Goal: Task Accomplishment & Management: Complete application form

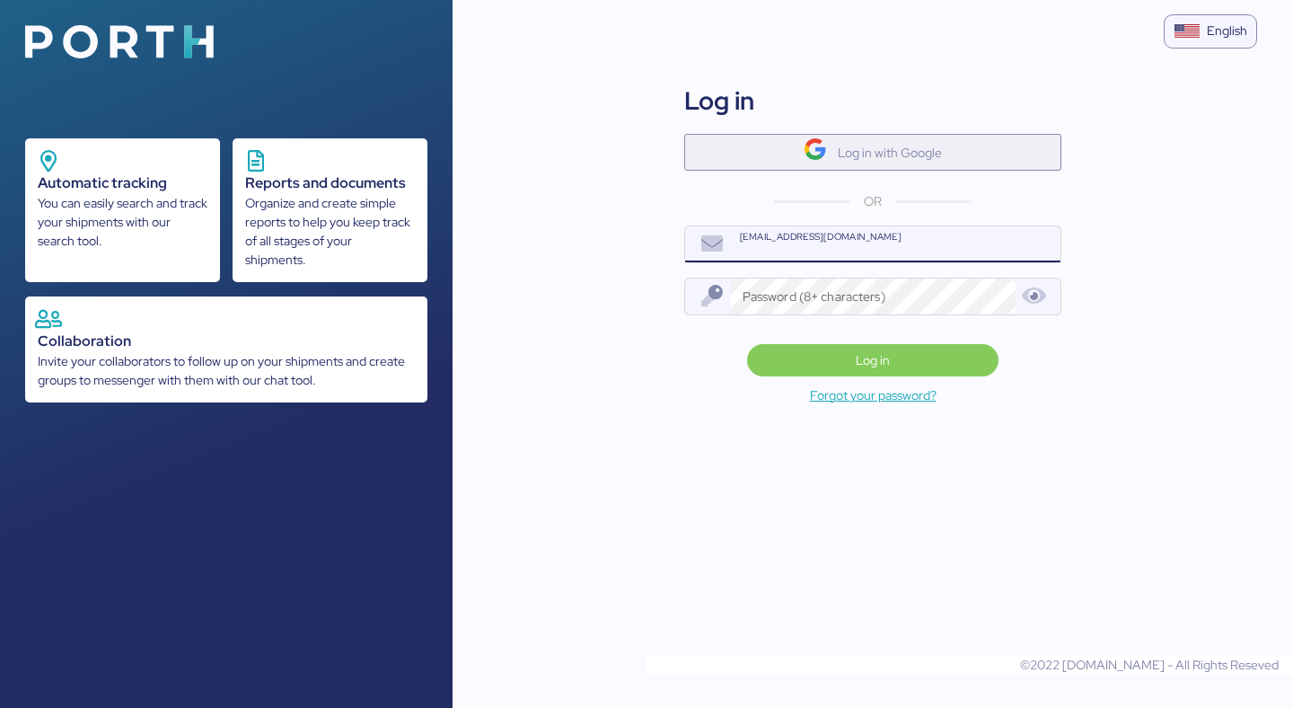
click at [772, 141] on span "Log in with Google" at bounding box center [873, 152] width 348 height 30
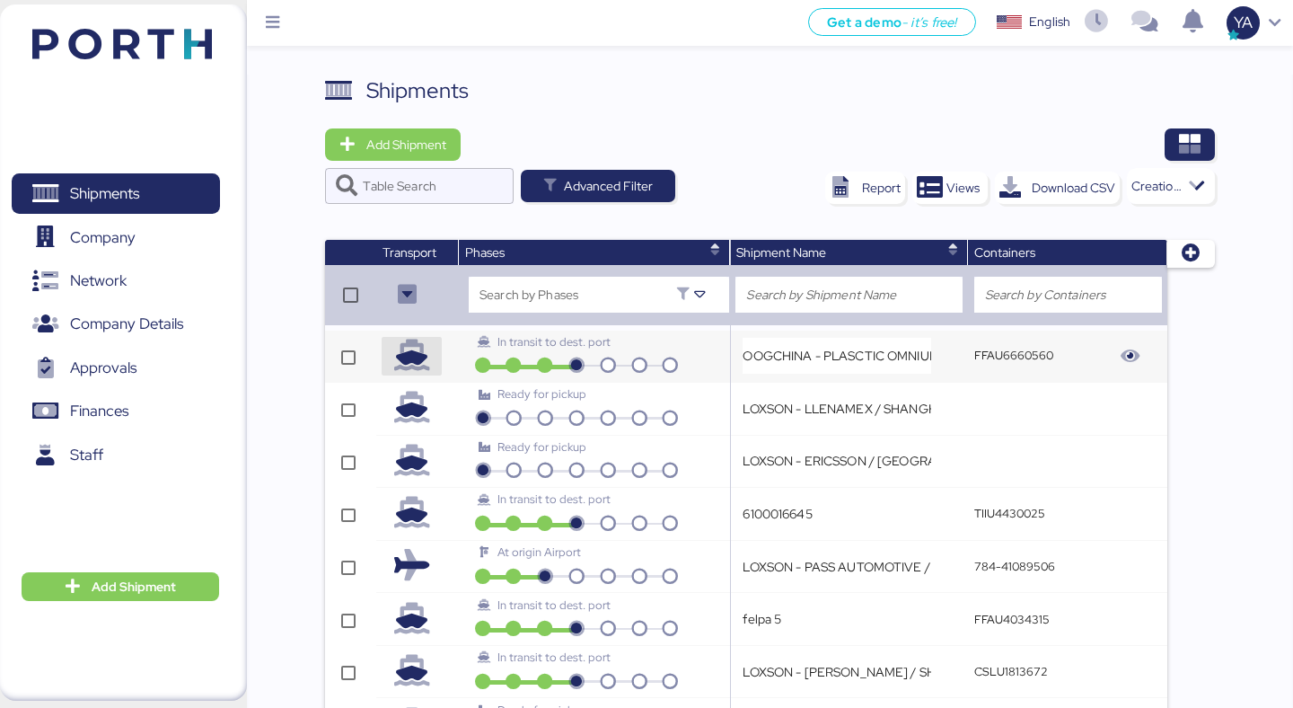
click at [411, 349] on icon "button" at bounding box center [411, 355] width 31 height 31
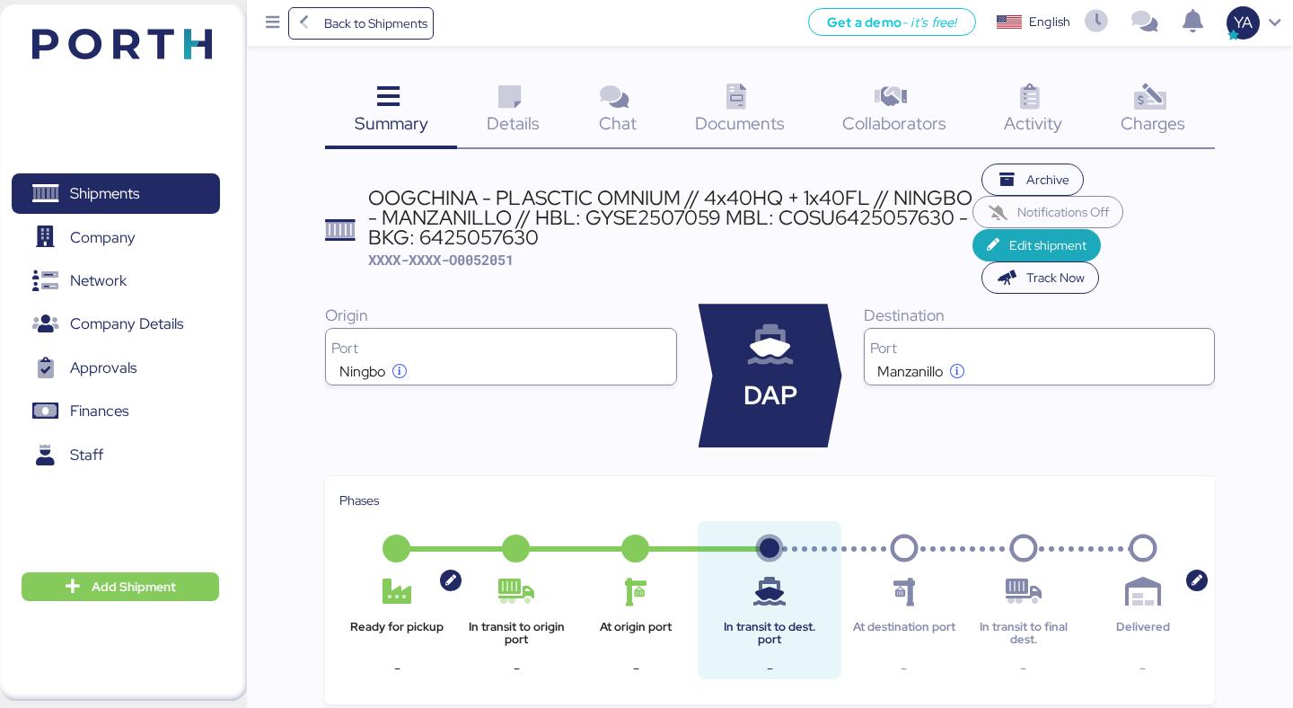
click at [491, 255] on span "XXXX-XXXX-O0052051" at bounding box center [440, 260] width 145 height 18
copy span "O0052051"
click at [505, 216] on div "OOGCHINA - PLASCTIC OMNIUM // 4x40HQ + 1x40FL // NINGBO - MANZANILLO // HBL: GY…" at bounding box center [670, 218] width 604 height 60
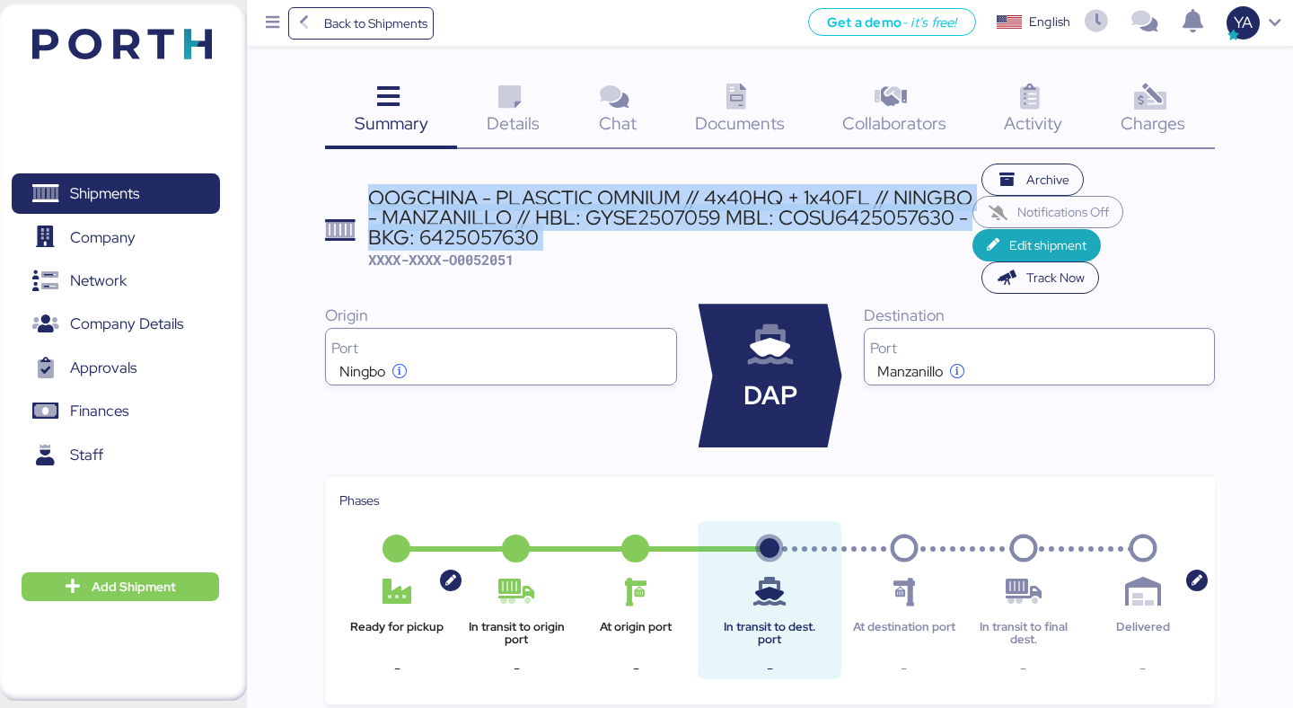
click at [505, 216] on div "OOGCHINA - PLASCTIC OMNIUM // 4x40HQ + 1x40FL // NINGBO - MANZANILLO // HBL: GY…" at bounding box center [670, 218] width 604 height 60
copy div "OOGCHINA - PLASCTIC OMNIUM // 4x40HQ + 1x40FL // NINGBO - MANZANILLO // HBL: GY…"
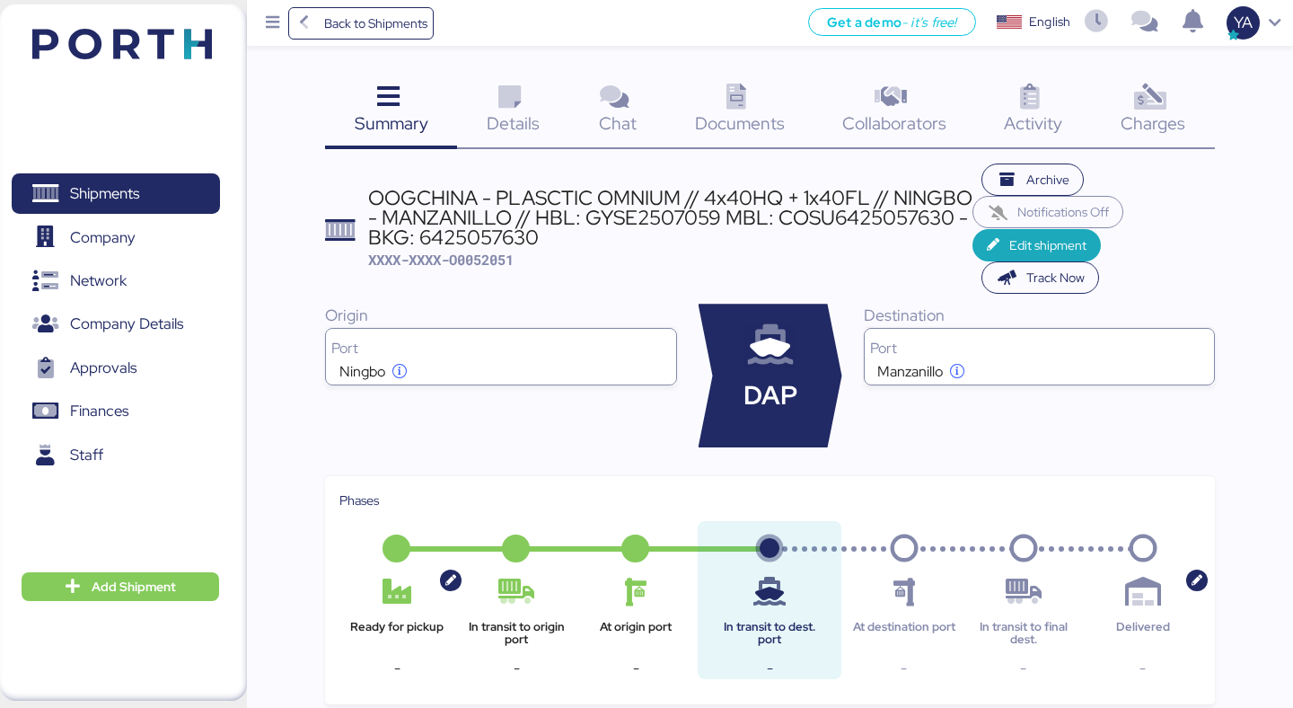
click at [501, 111] on span "Details" at bounding box center [513, 122] width 53 height 23
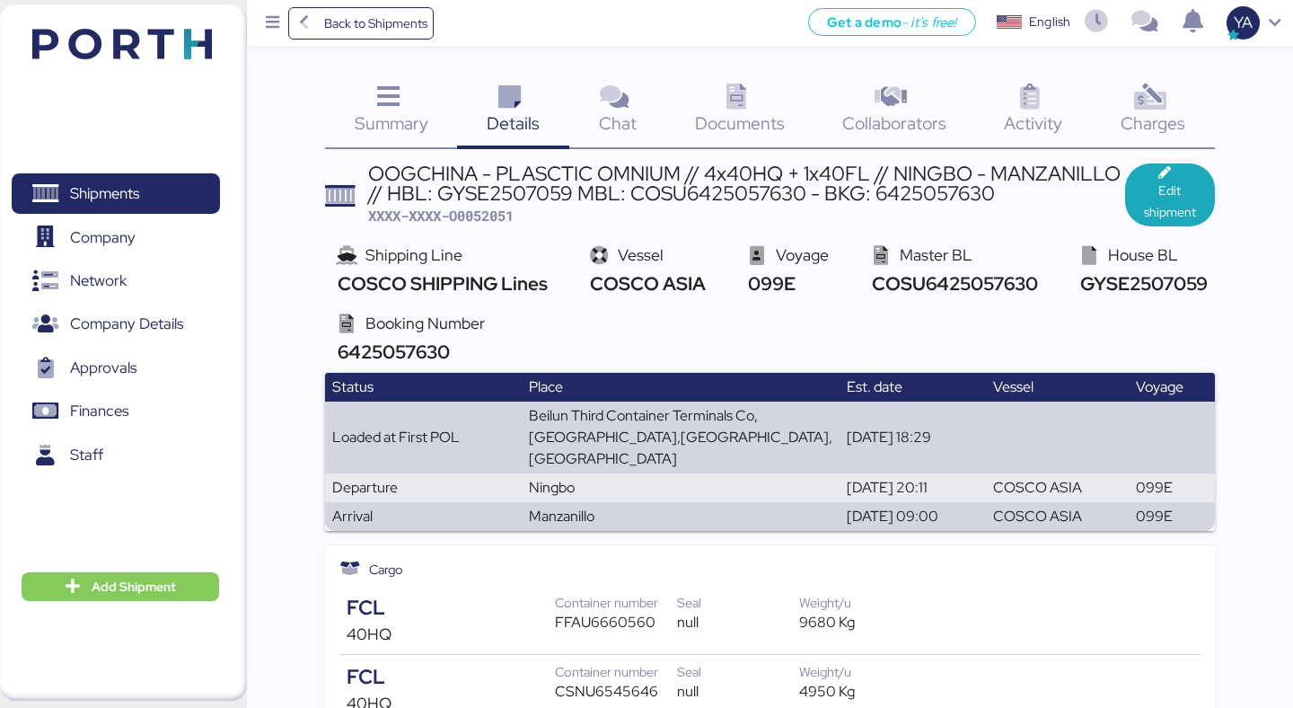
click at [667, 276] on span "COSCO ASIA" at bounding box center [645, 283] width 120 height 24
click at [667, 275] on span "COSCO ASIA" at bounding box center [645, 283] width 120 height 24
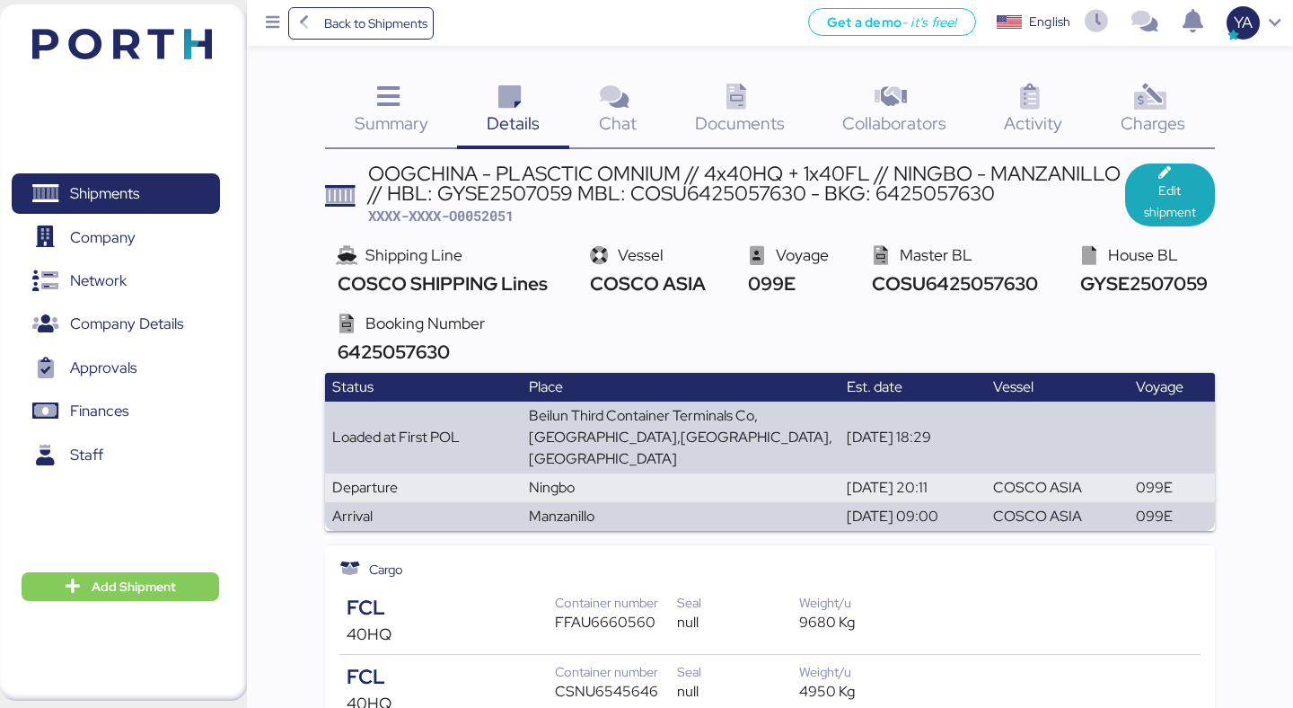
click at [493, 207] on span "XXXX-XXXX-O0052051" at bounding box center [440, 216] width 145 height 18
copy span "O0052051"
click at [1157, 187] on span "Edit shipment" at bounding box center [1169, 201] width 61 height 43
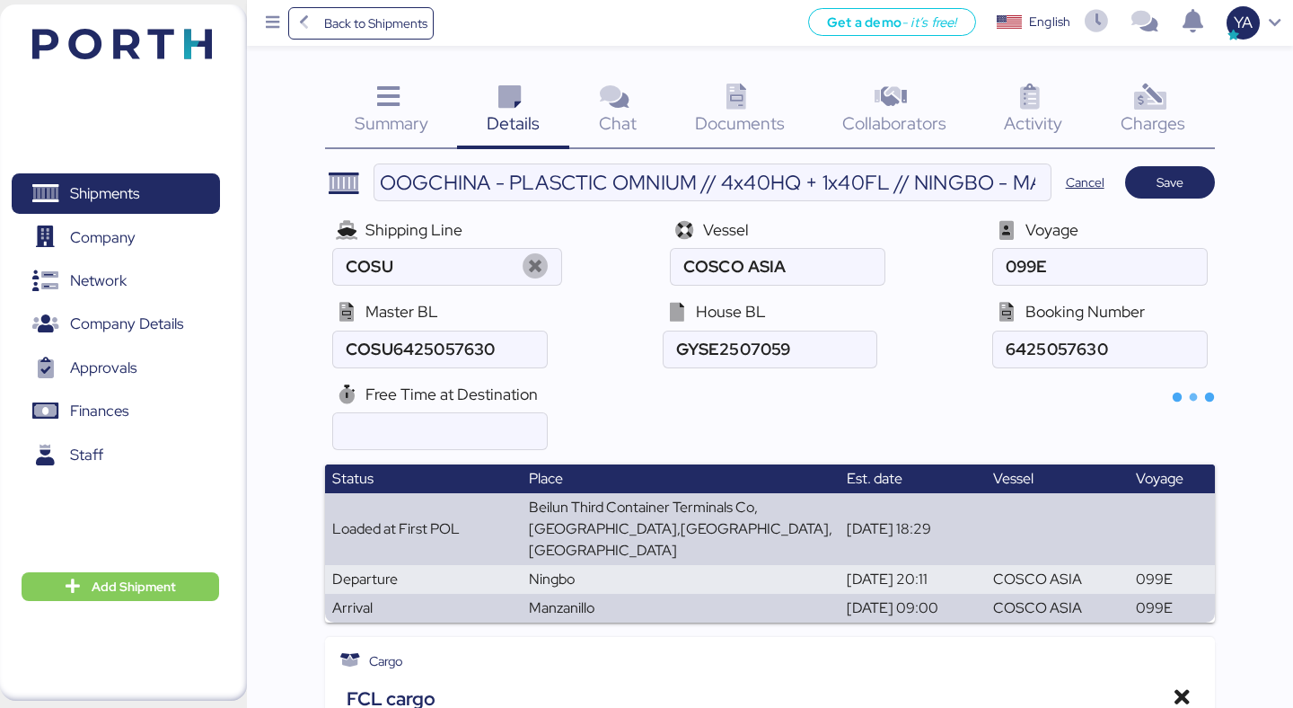
type input "COSCO SHIPPING Lines"
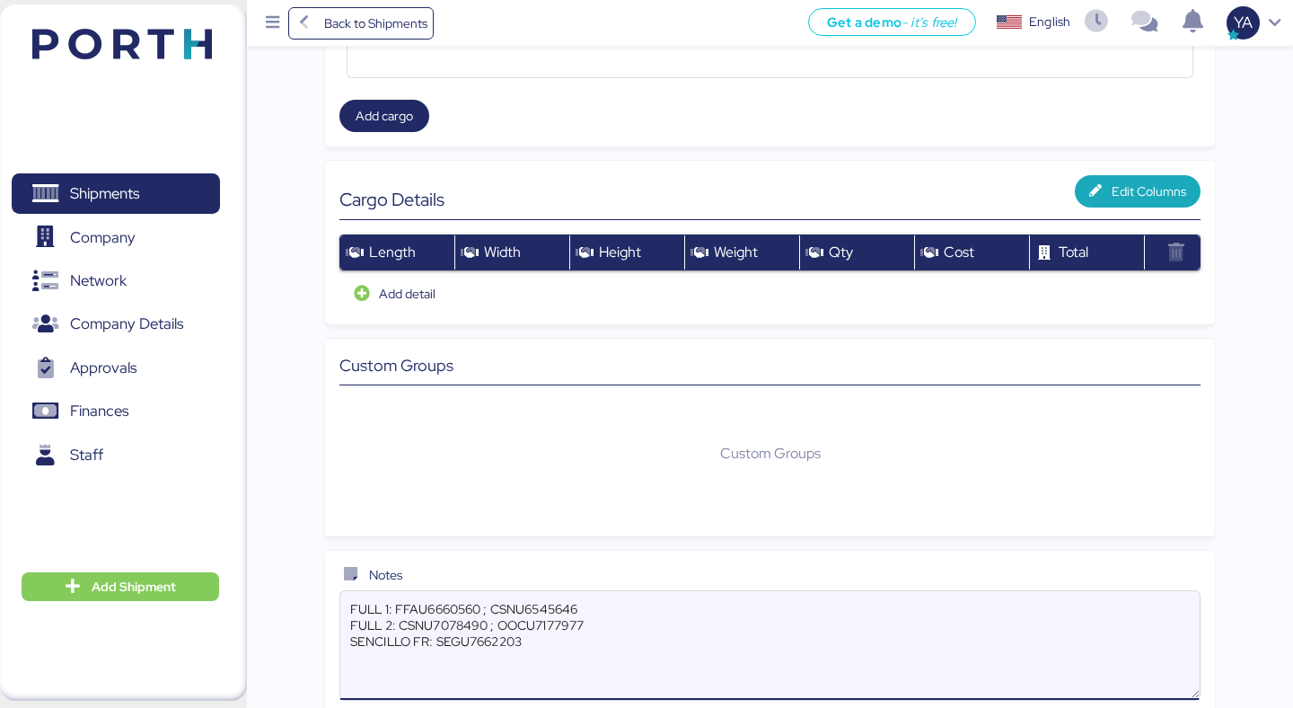
click at [639, 647] on textarea "FULL 1: FFAU6660560 ; CSNU6545646 FULL 2: CSNU7078490 ; OOCU7177977 SENCILLO FR…" at bounding box center [769, 645] width 858 height 105
paste textarea "Plastic Omnium AI Mexico SA de CV LéON Parque Industrial Colinas de Leon Boulev…"
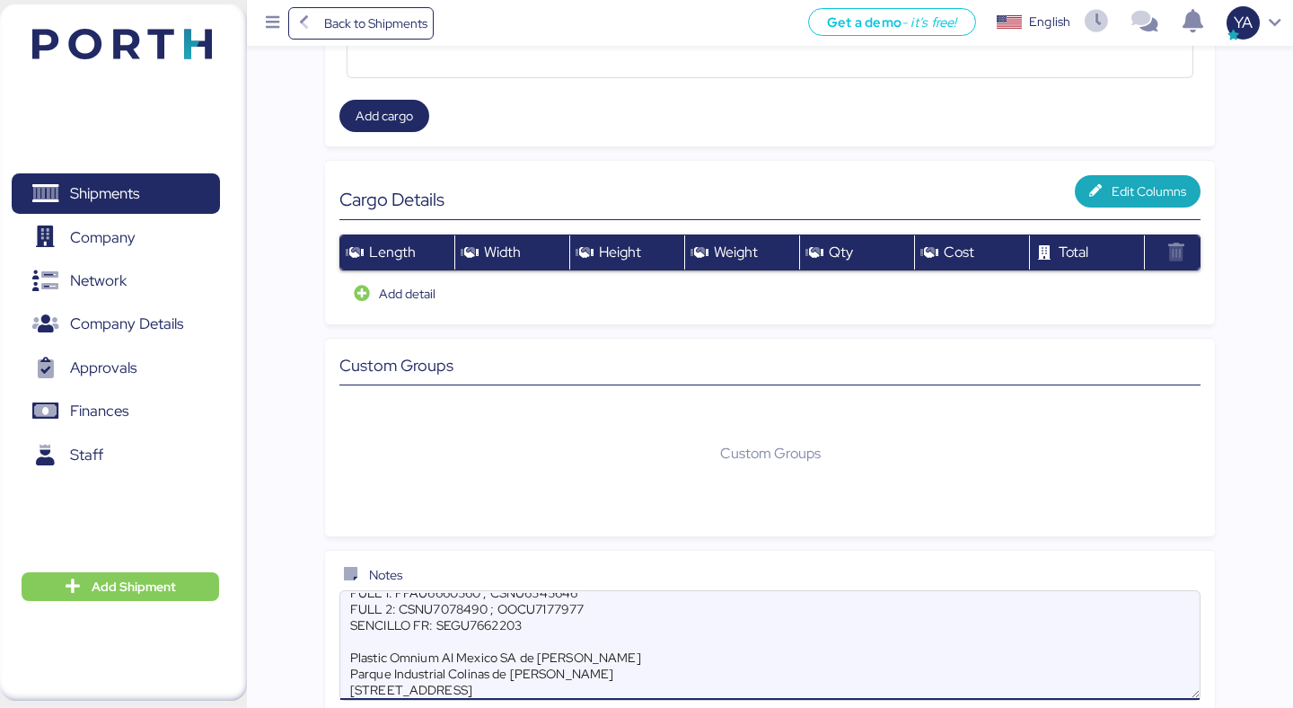
click at [366, 621] on textarea "FULL 1: FFAU6660560 ; CSNU6545646 FULL 2: CSNU7078490 ; OOCU7177977 SENCILLO FR…" at bounding box center [769, 645] width 858 height 105
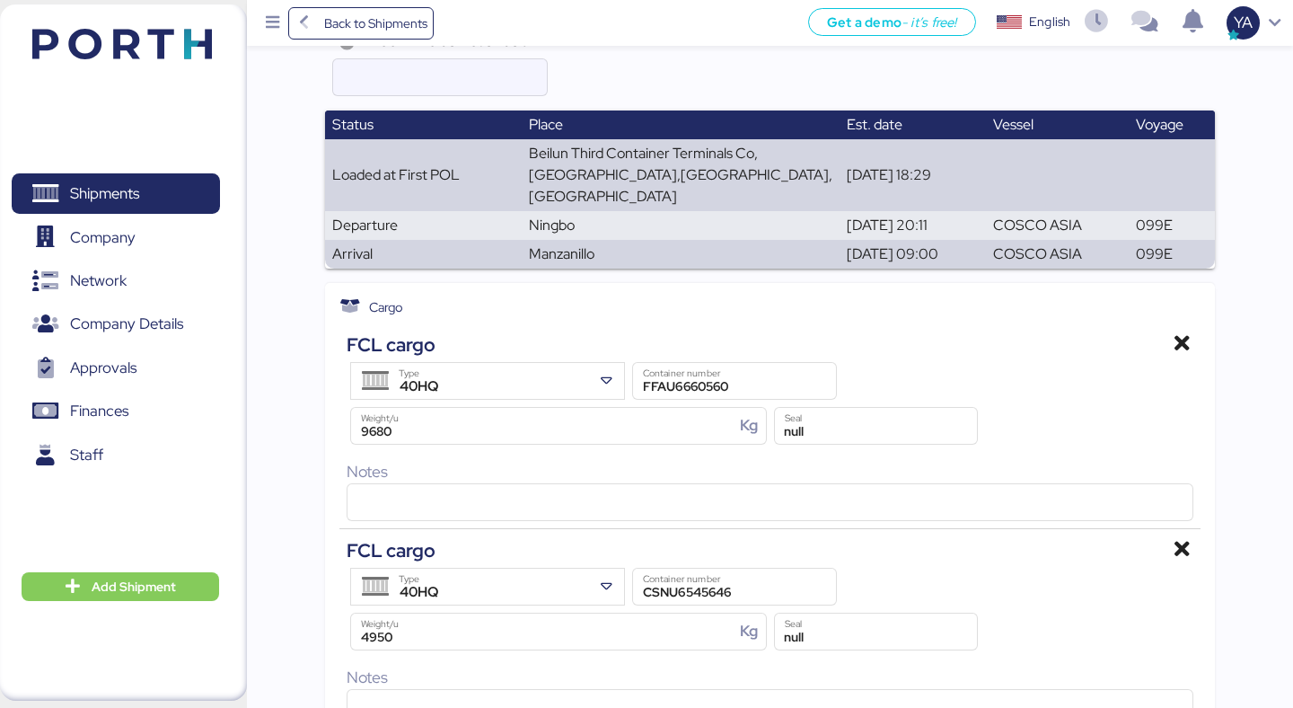
scroll to position [0, 0]
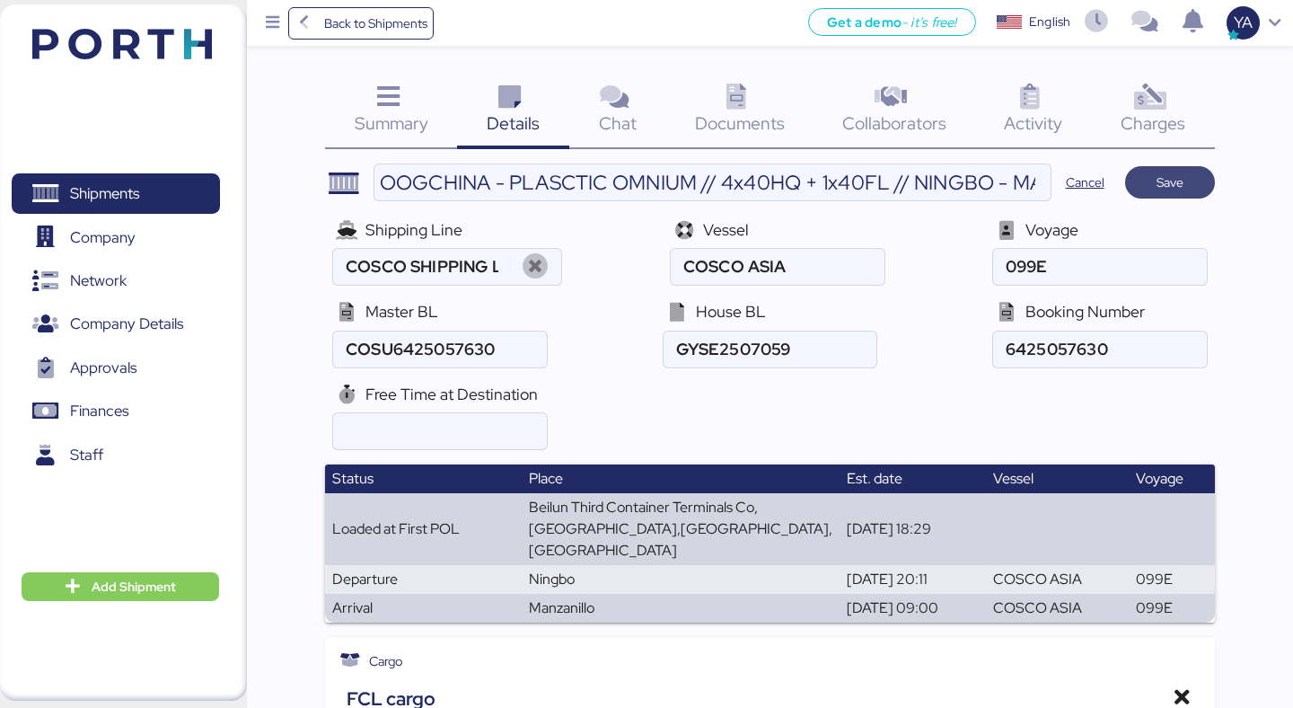
type textarea "FULL 1: FFAU6660560 ; CSNU6545646 FULL 2: CSNU7078490 ; OOCU7177977 SENCILLO FR…"
click at [1154, 185] on span "Save" at bounding box center [1169, 182] width 61 height 25
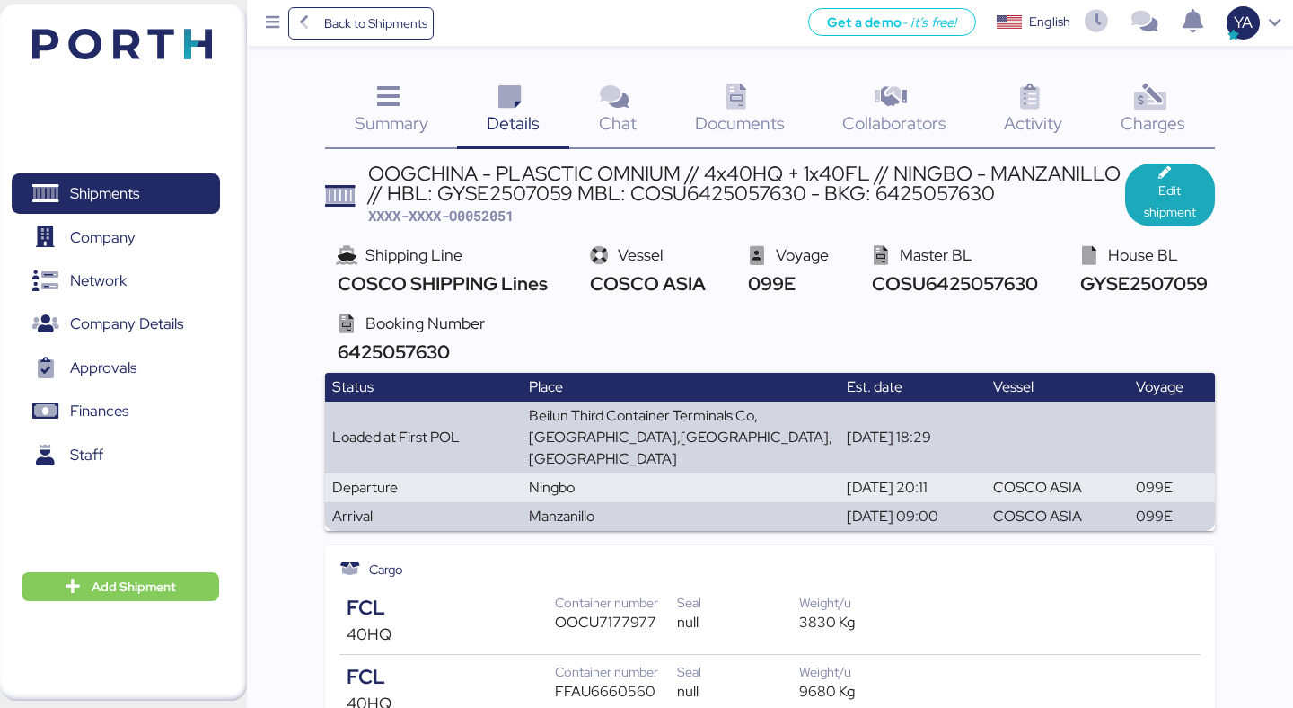
click at [468, 212] on span "XXXX-XXXX-O0052051" at bounding box center [440, 216] width 145 height 18
copy span "O0052051"
click at [164, 591] on span "Add Shipment" at bounding box center [134, 587] width 84 height 22
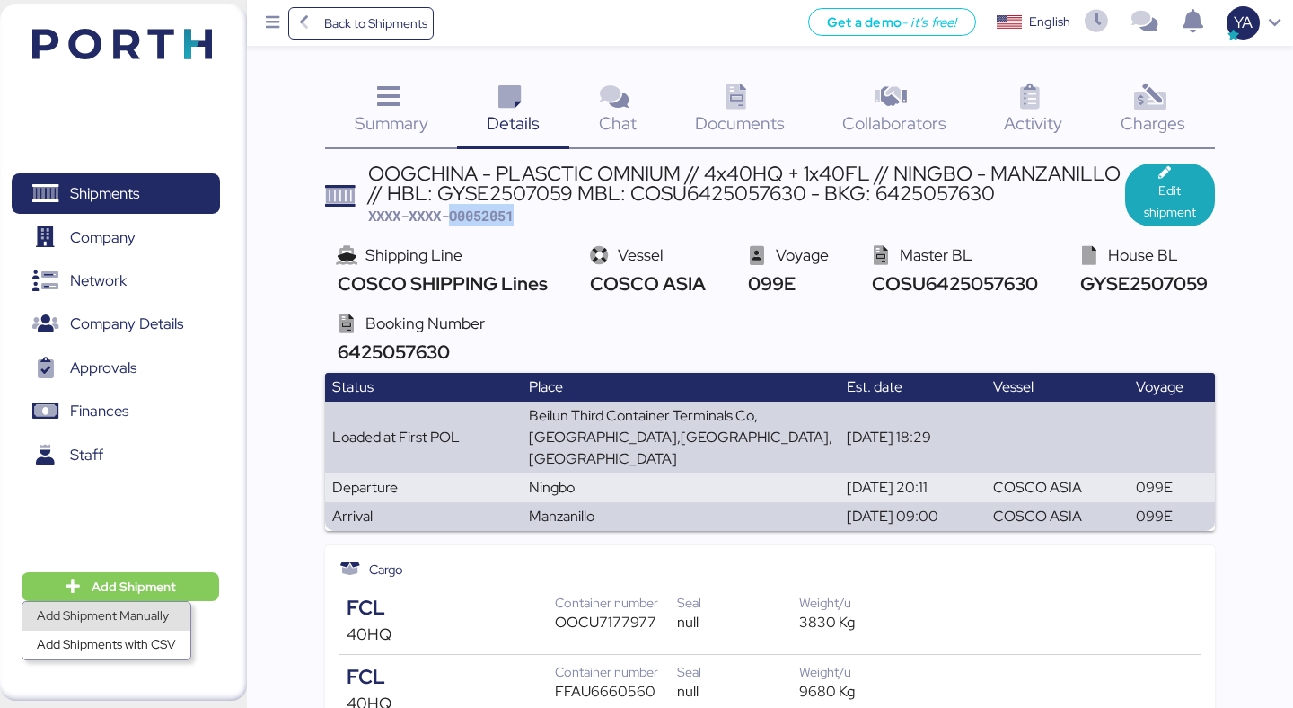
click at [92, 628] on div "Add Shipment Manually" at bounding box center [106, 615] width 139 height 25
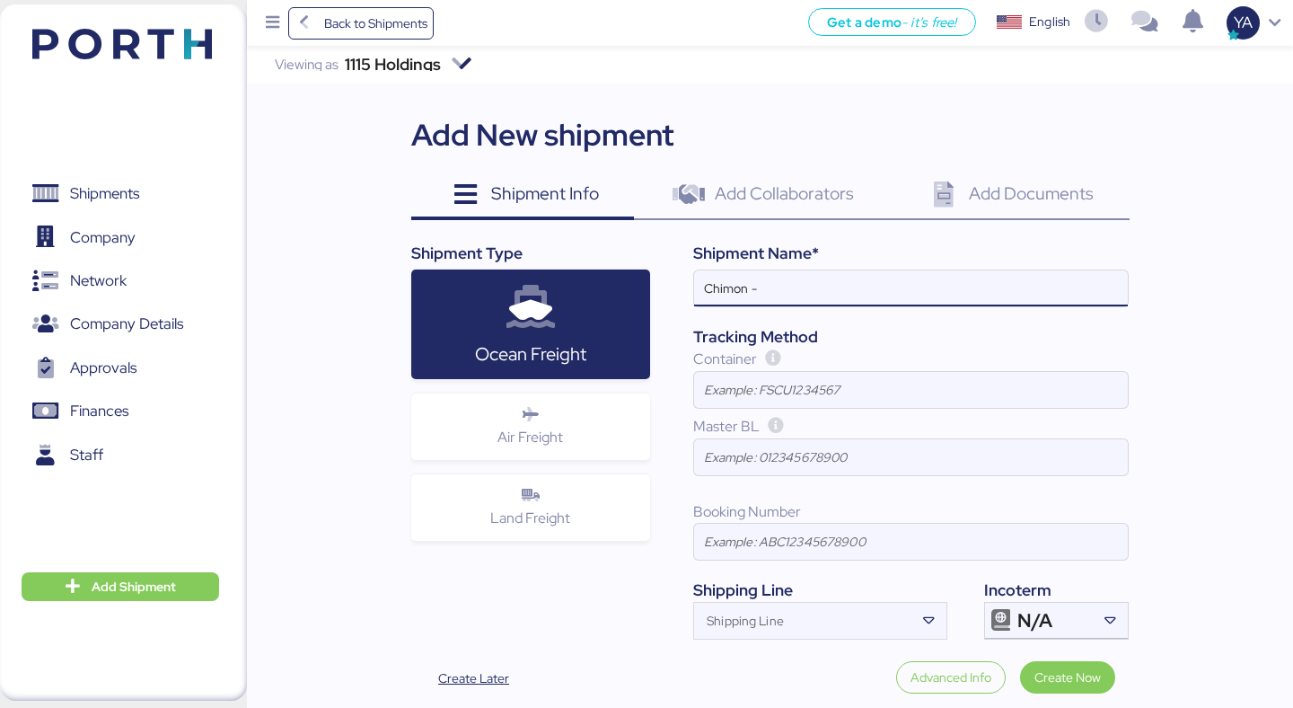
paste input "GRUPO AMERICAN INDUSTRIES,"
click at [773, 278] on input "Chimon - GRUPO AMERICAN INDUSTRIES," at bounding box center [911, 288] width 434 height 36
drag, startPoint x: 763, startPoint y: 290, endPoint x: 1028, endPoint y: 293, distance: 264.9
click at [1026, 293] on input "Chimon - AMERICAN INDUSTRIES" at bounding box center [911, 288] width 434 height 36
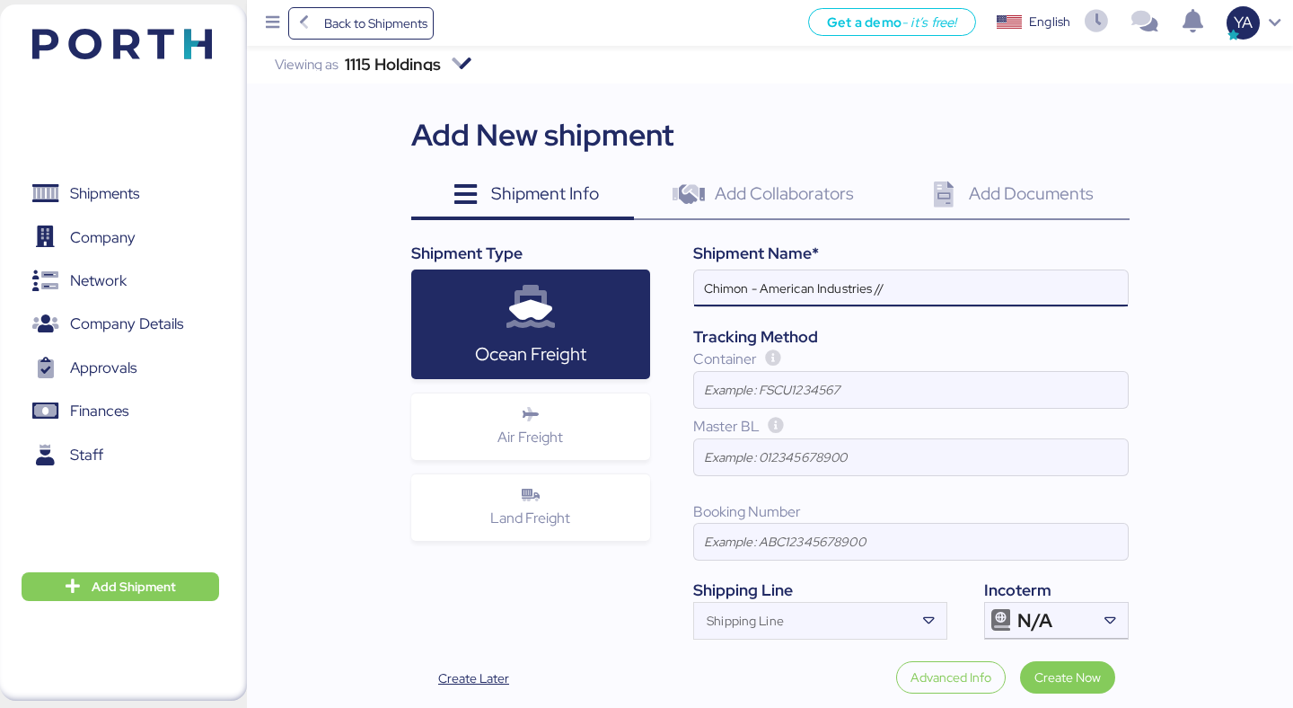
type input "Chimon - American Industries //"
click at [752, 460] on input at bounding box center [911, 457] width 434 height 36
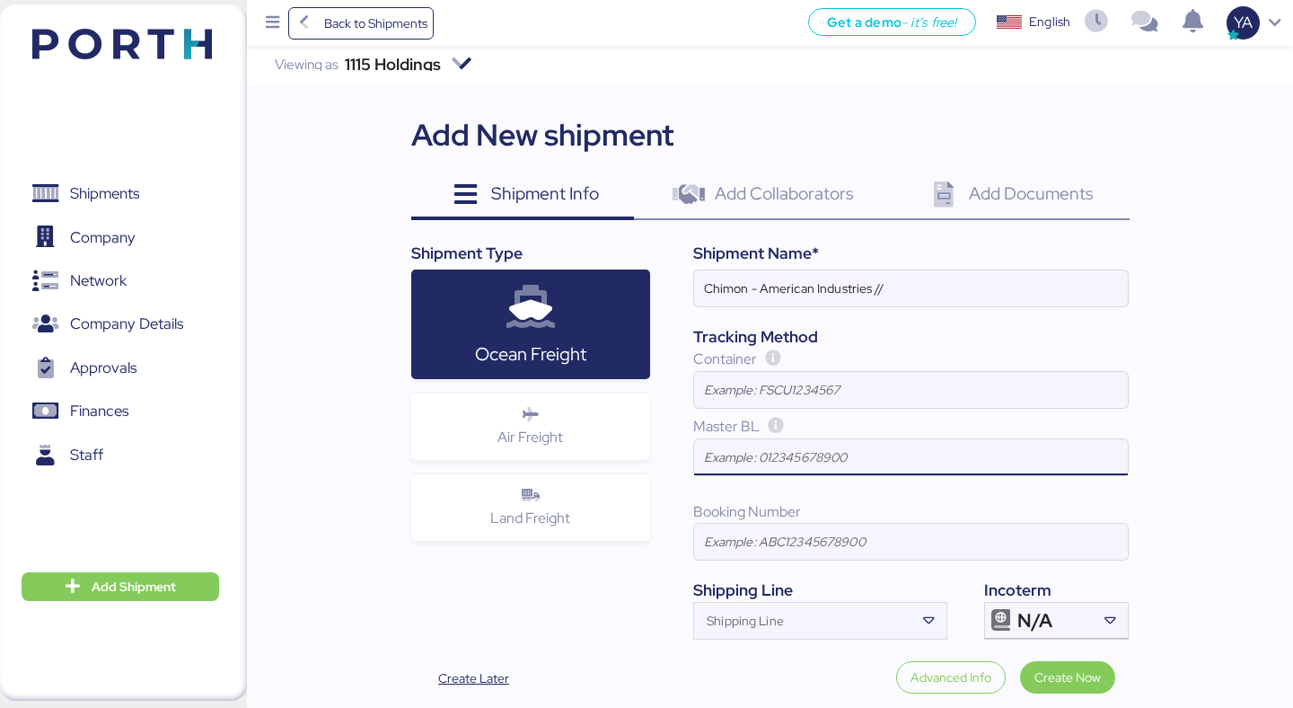
paste input "177SPPKLD53373"
type input "177SPPKLD53373"
click at [875, 533] on input at bounding box center [911, 541] width 434 height 36
click at [852, 427] on div "Master BL" at bounding box center [910, 427] width 435 height 22
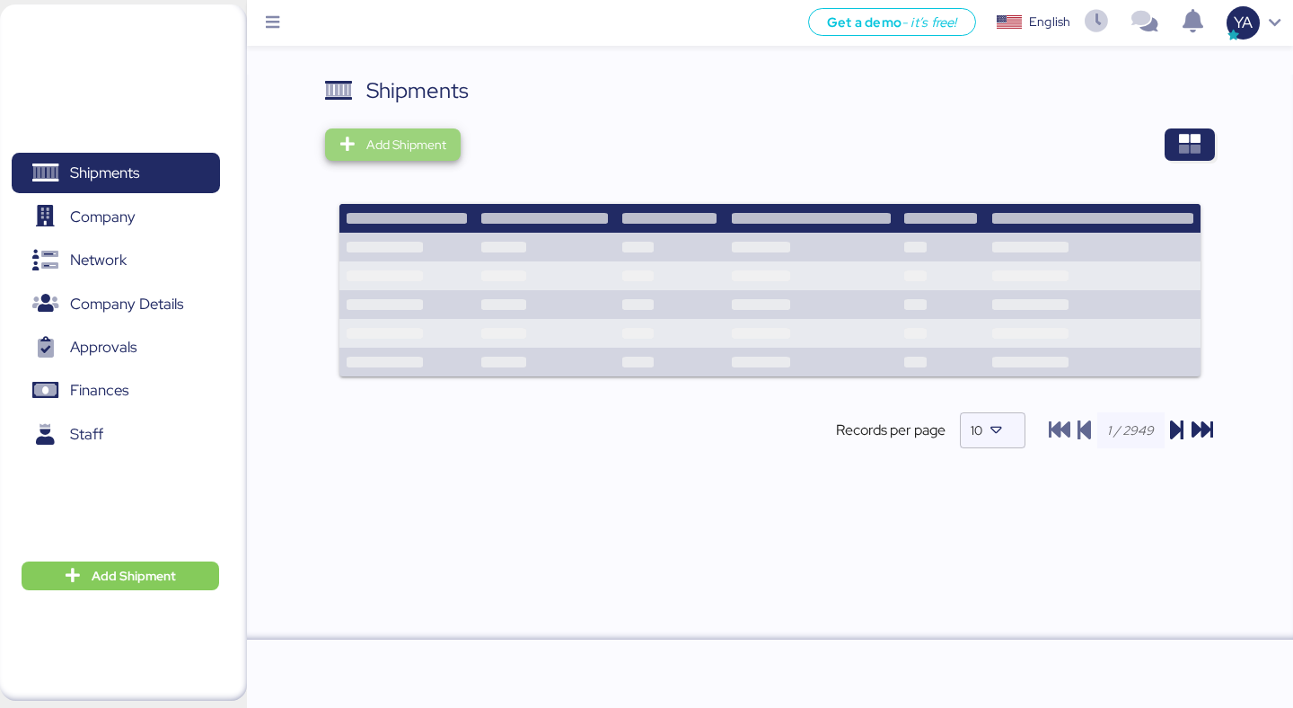
click at [390, 149] on span "Add Shipment" at bounding box center [406, 145] width 80 height 22
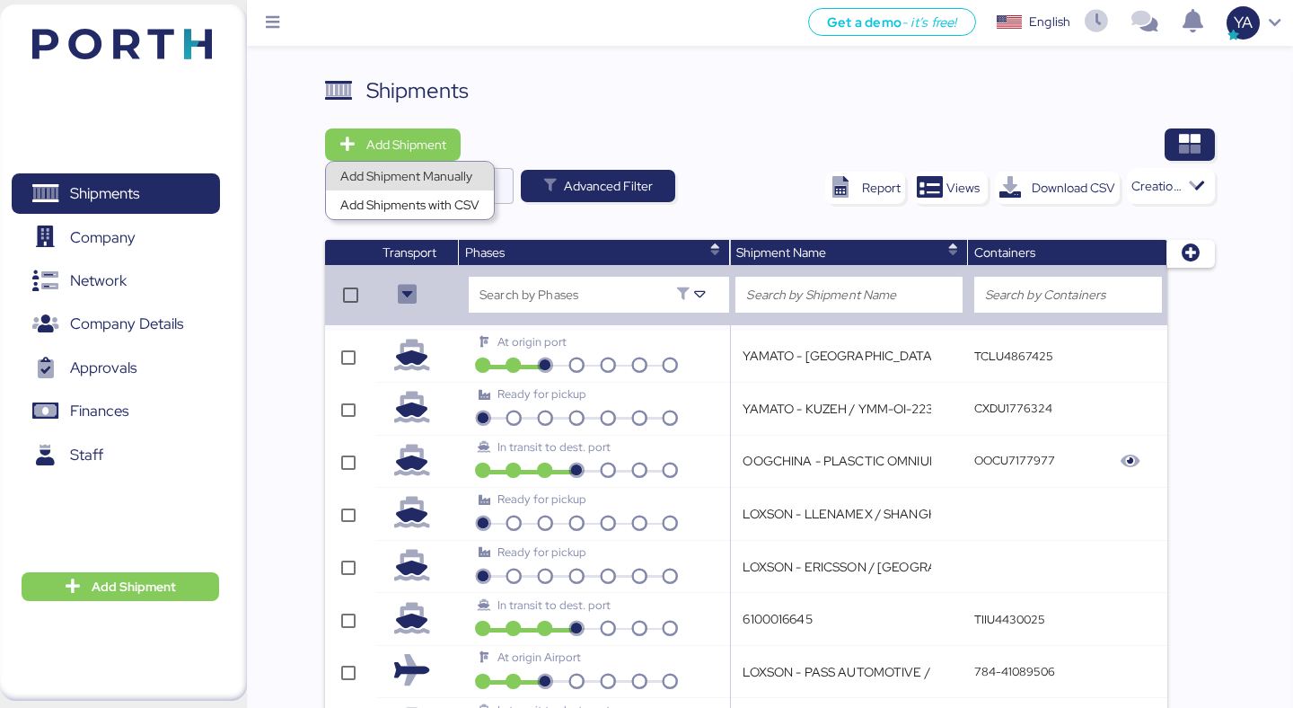
click at [400, 175] on div "Add Shipment Manually" at bounding box center [409, 175] width 139 height 25
click at [1188, 138] on icon "button" at bounding box center [1190, 145] width 22 height 22
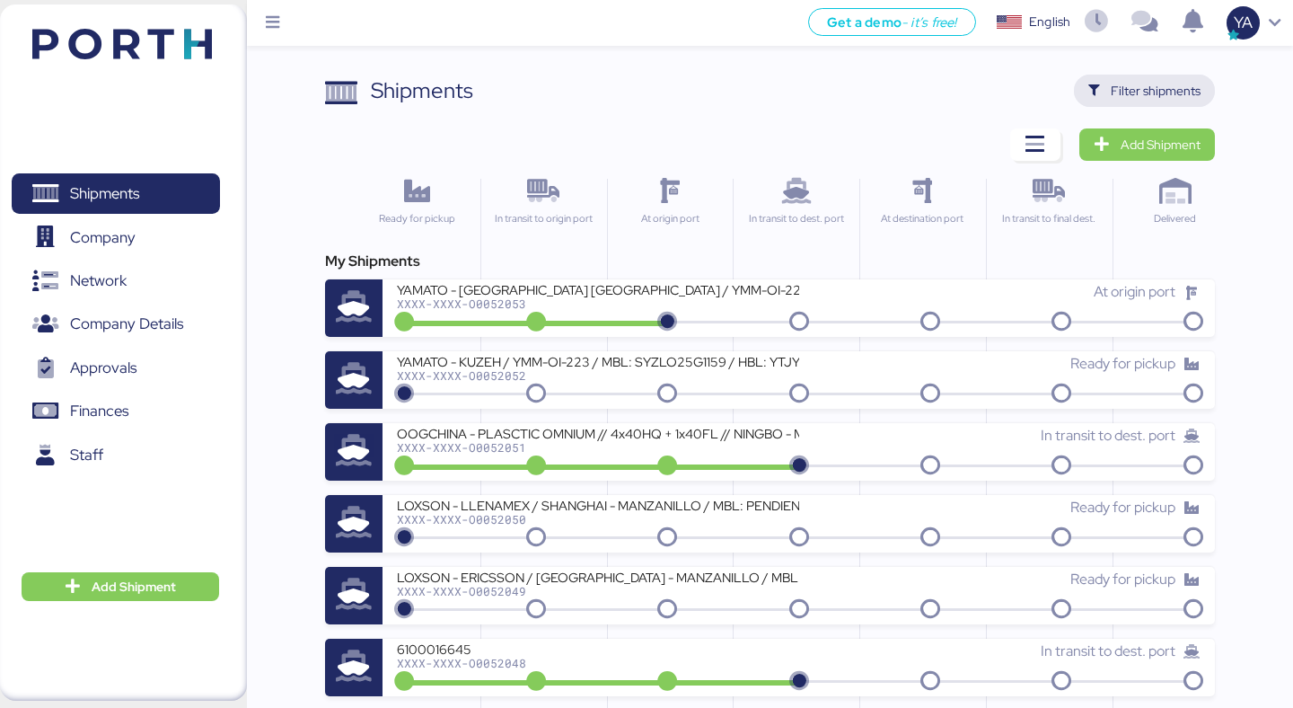
click at [1120, 86] on span "Filter shipments" at bounding box center [1156, 91] width 90 height 22
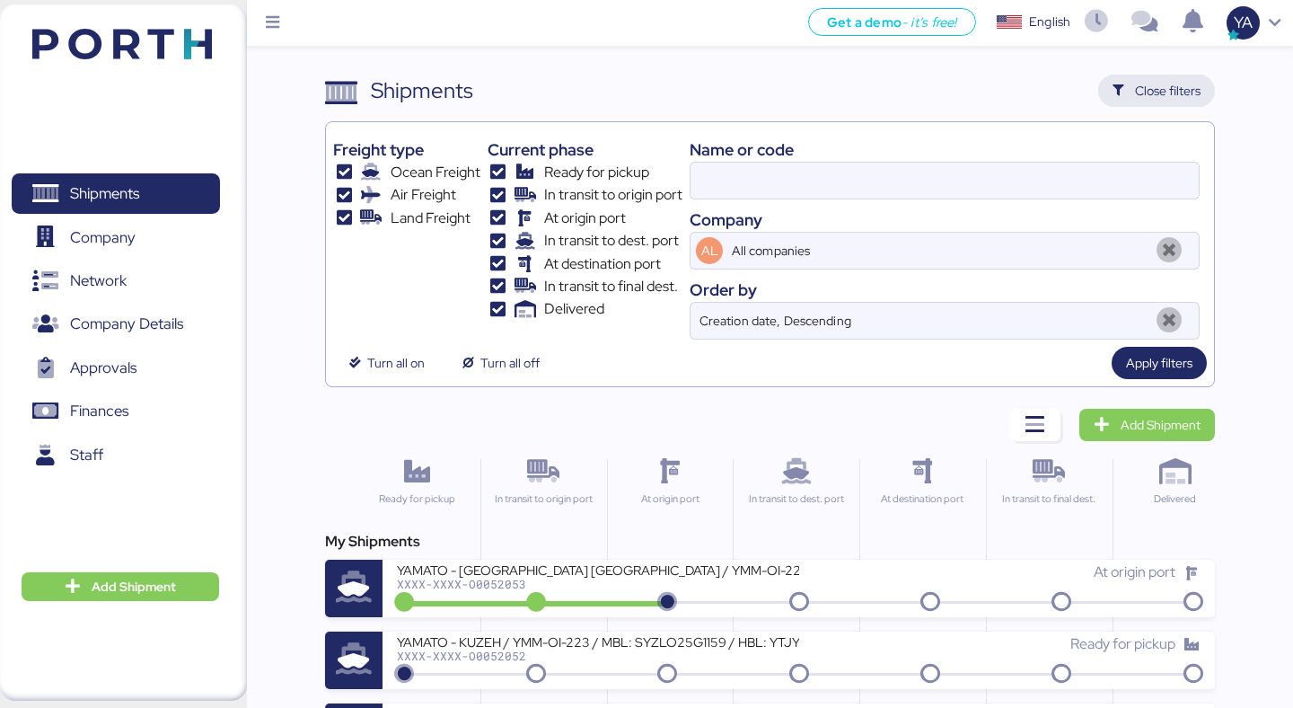
click at [1121, 92] on icon "button" at bounding box center [1118, 91] width 12 height 12
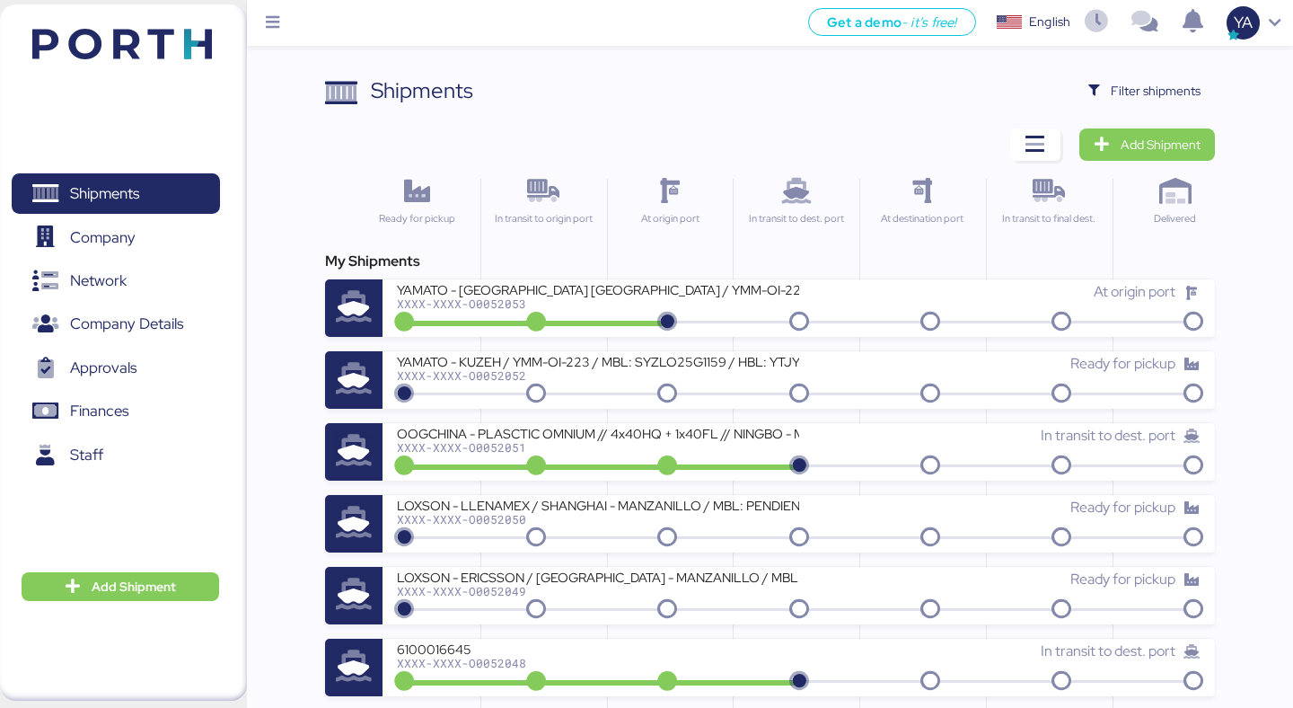
click at [1121, 86] on span "Filter shipments" at bounding box center [1156, 91] width 90 height 22
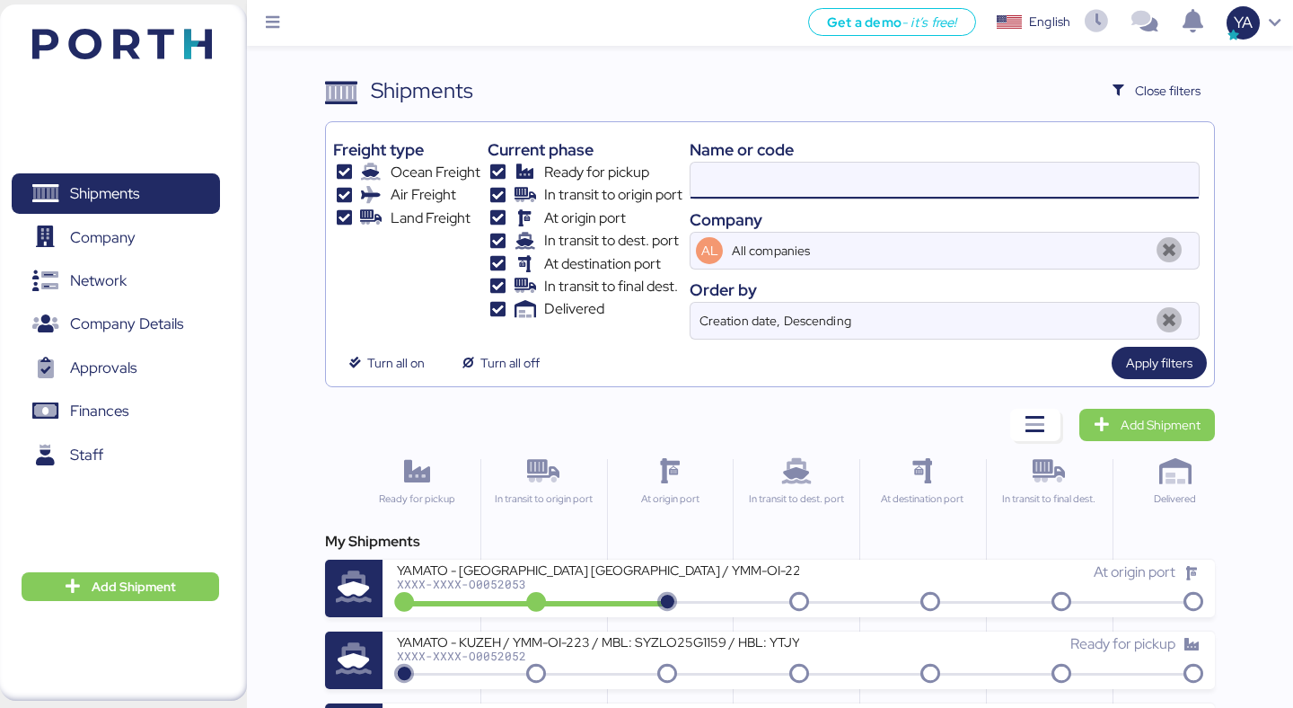
click at [941, 178] on input at bounding box center [944, 181] width 508 height 36
type input "chimon"
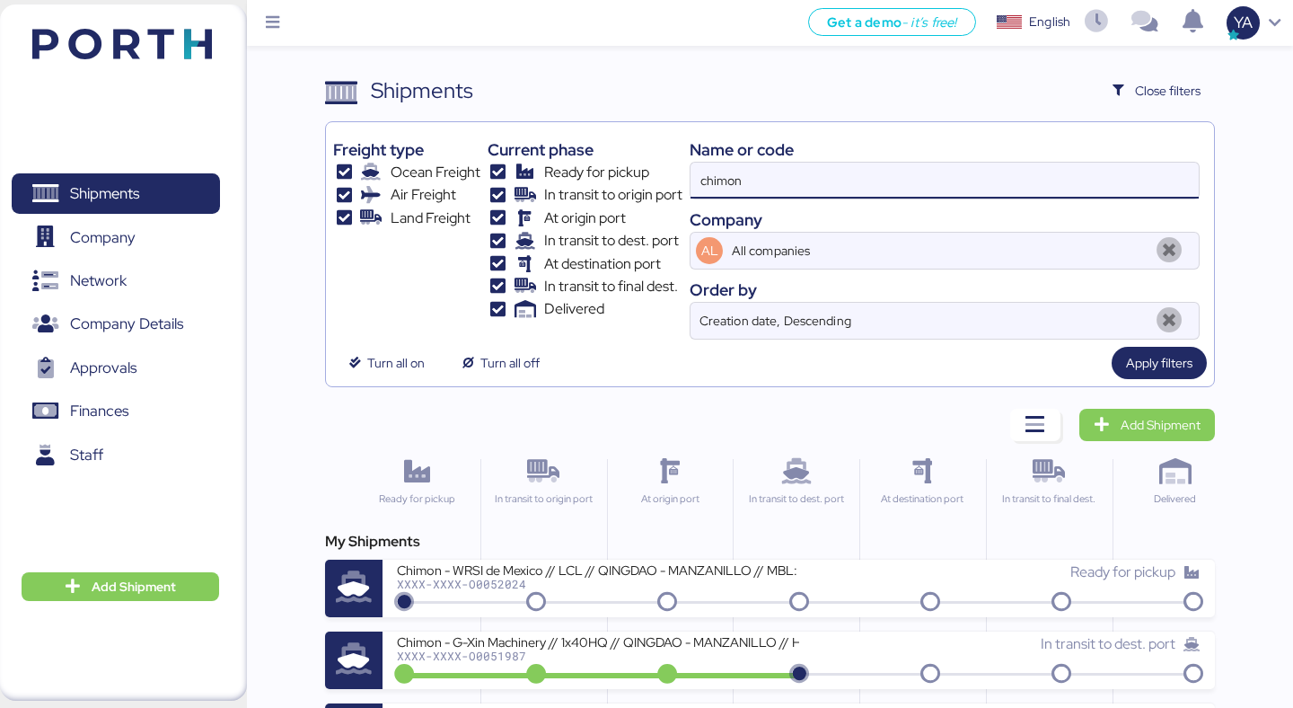
click at [1066, 171] on input "chimon" at bounding box center [944, 181] width 508 height 36
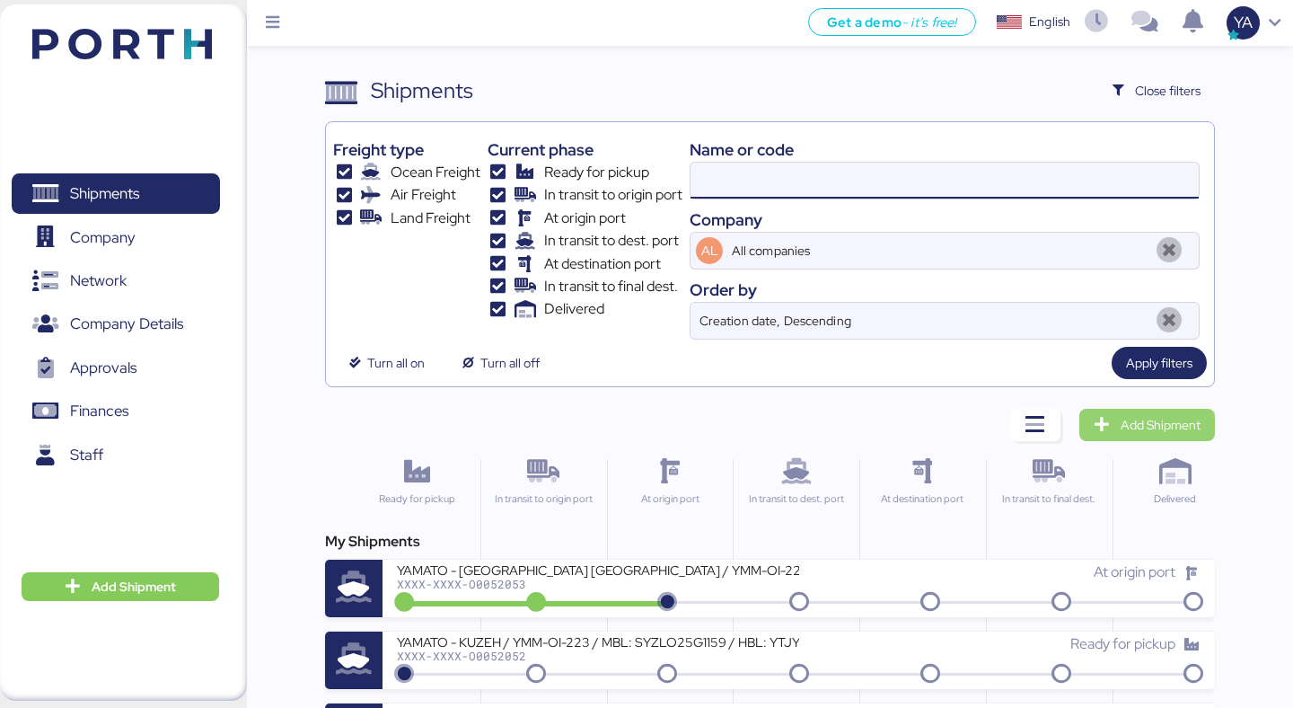
click at [1160, 419] on span "Add Shipment" at bounding box center [1161, 425] width 80 height 22
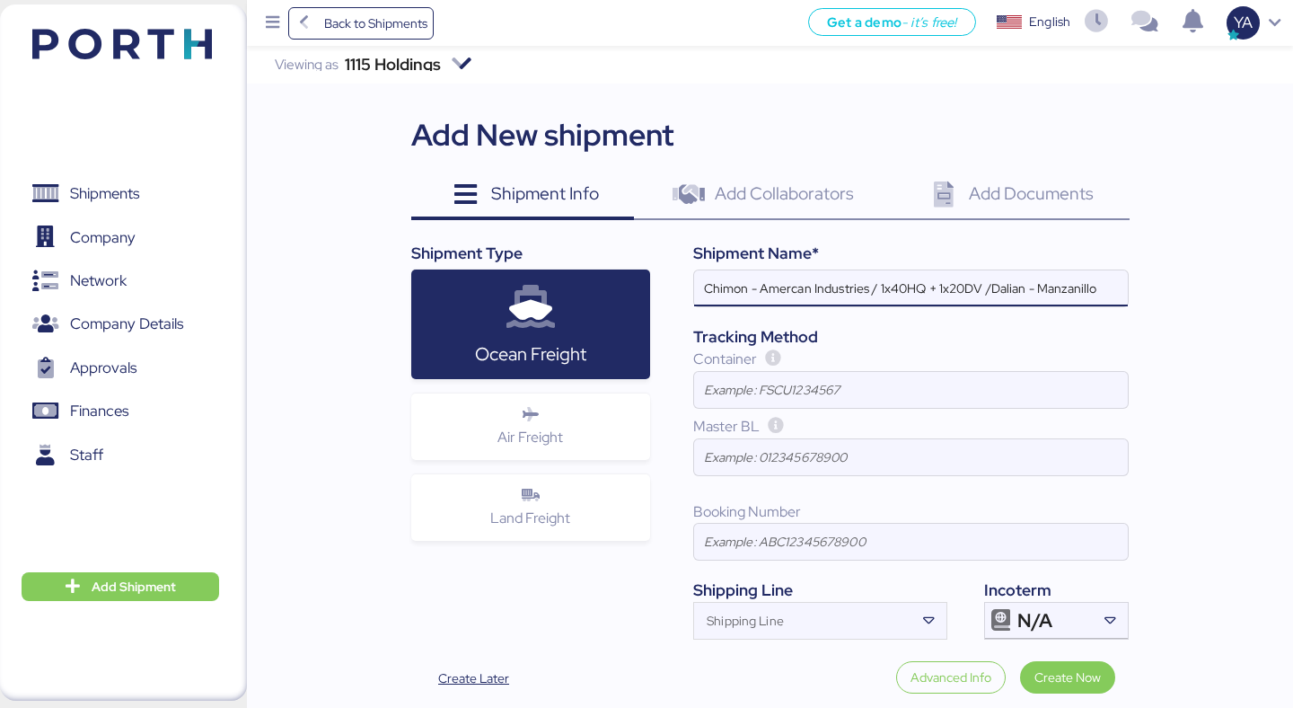
click at [872, 289] on input "Chimon - Amercan Industries / 1x40HQ + 1x20DV /Dalian - Manzanillo" at bounding box center [911, 288] width 434 height 36
click at [988, 296] on input "Chimon - Amercan Industries // 1x40HQ + 1x20DV /Dalian - Manzanillo" at bounding box center [911, 288] width 434 height 36
click at [1059, 286] on input "Chimon - Amercan Industries // 1x40HQ + 1x20DV // Dalian - Manzanillo // MBL: H…" at bounding box center [911, 288] width 434 height 36
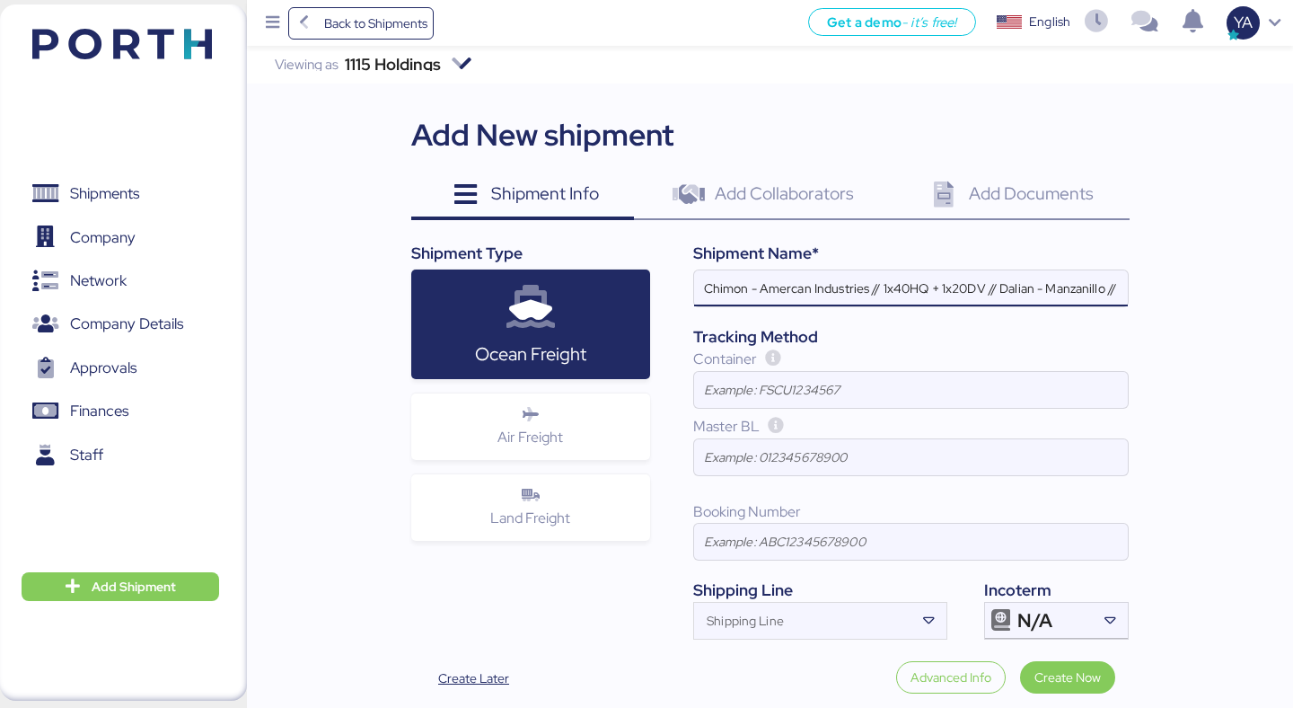
click at [1025, 292] on input "Chimon - Amercan Industries // 1x40HQ + 1x20DV // Dalian - Manzanillo // MBL: -…" at bounding box center [911, 288] width 434 height 36
click at [1080, 284] on input "Chimon - Amercan Industries // 1x40HQ + 1x20DV // Dalian - Manzanillo // MBL: -…" at bounding box center [911, 288] width 434 height 36
paste input "177SPPKLD53373"
click at [1042, 293] on input "Chimon - Amercan Industries // 1x40HQ + 1x20DV // Dalian - Manzanillo // MBL: -…" at bounding box center [911, 288] width 434 height 36
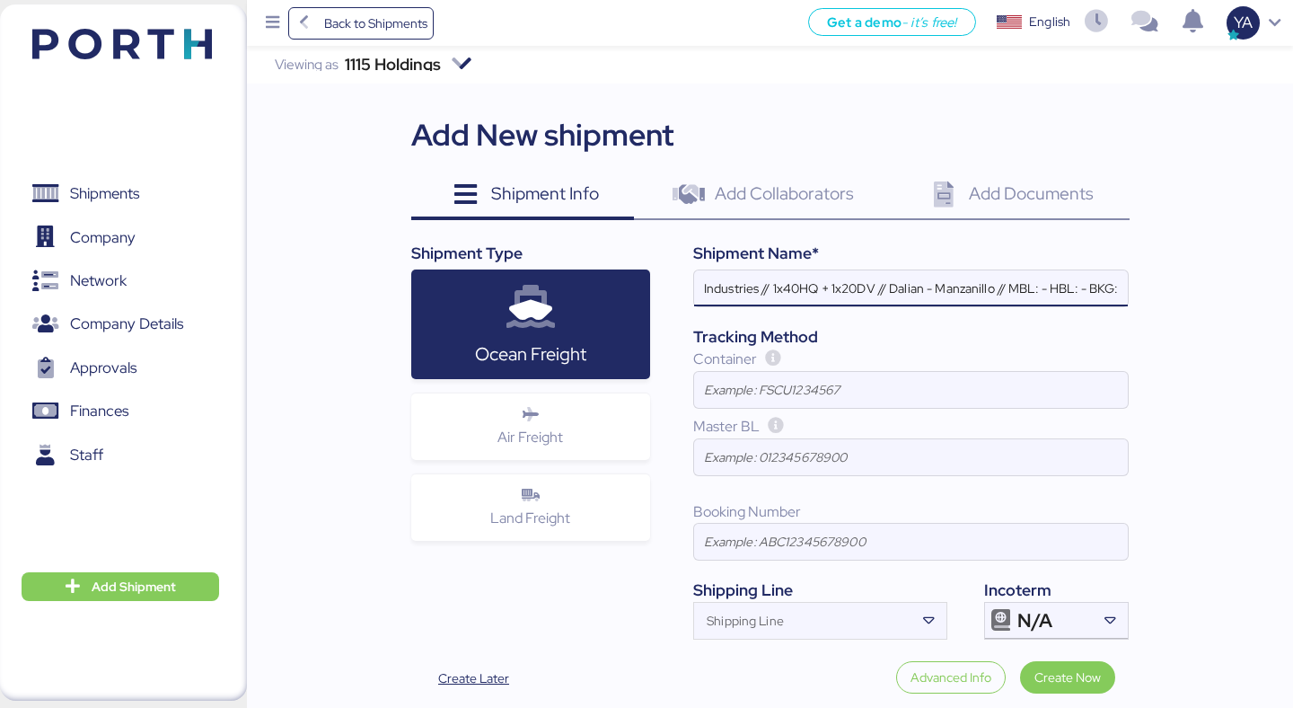
paste input "177SPPKLD53373"
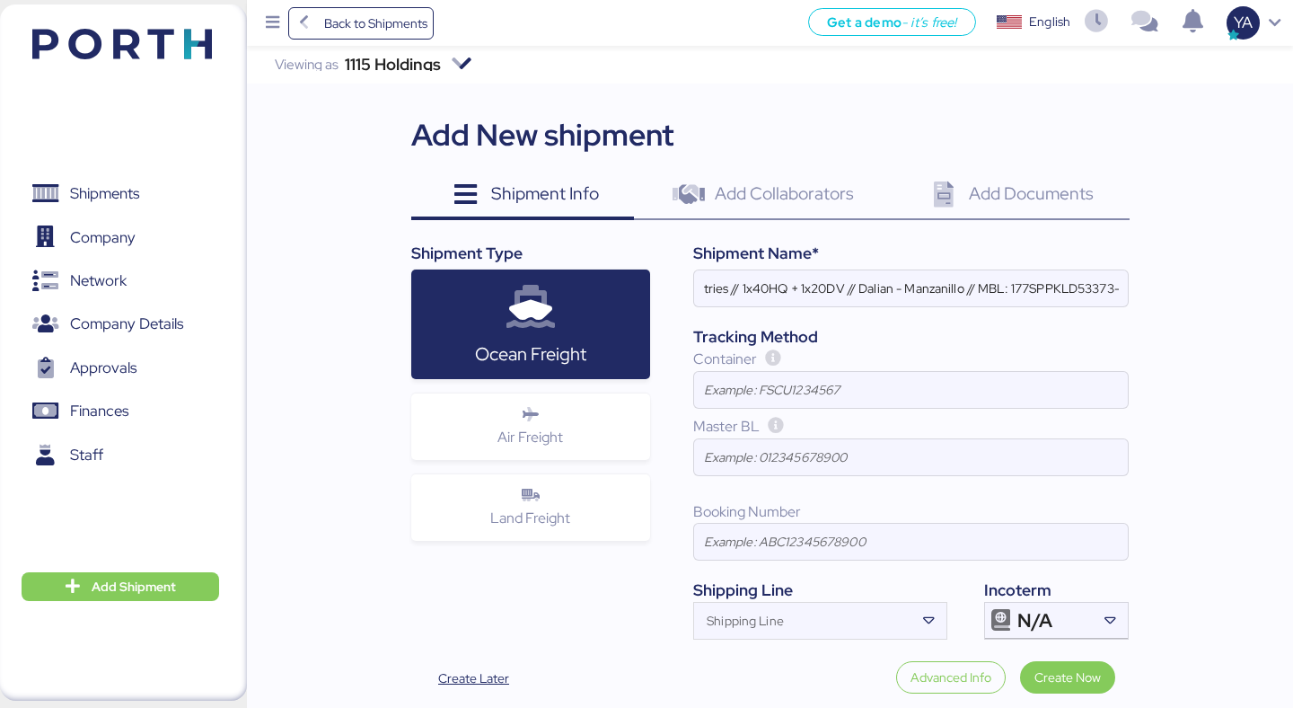
scroll to position [0, 0]
click at [1024, 281] on input "Chimon - Amercan Industries // 1x40HQ + 1x20DV // Dalian - Manzanillo // MBL: 1…" at bounding box center [911, 288] width 434 height 36
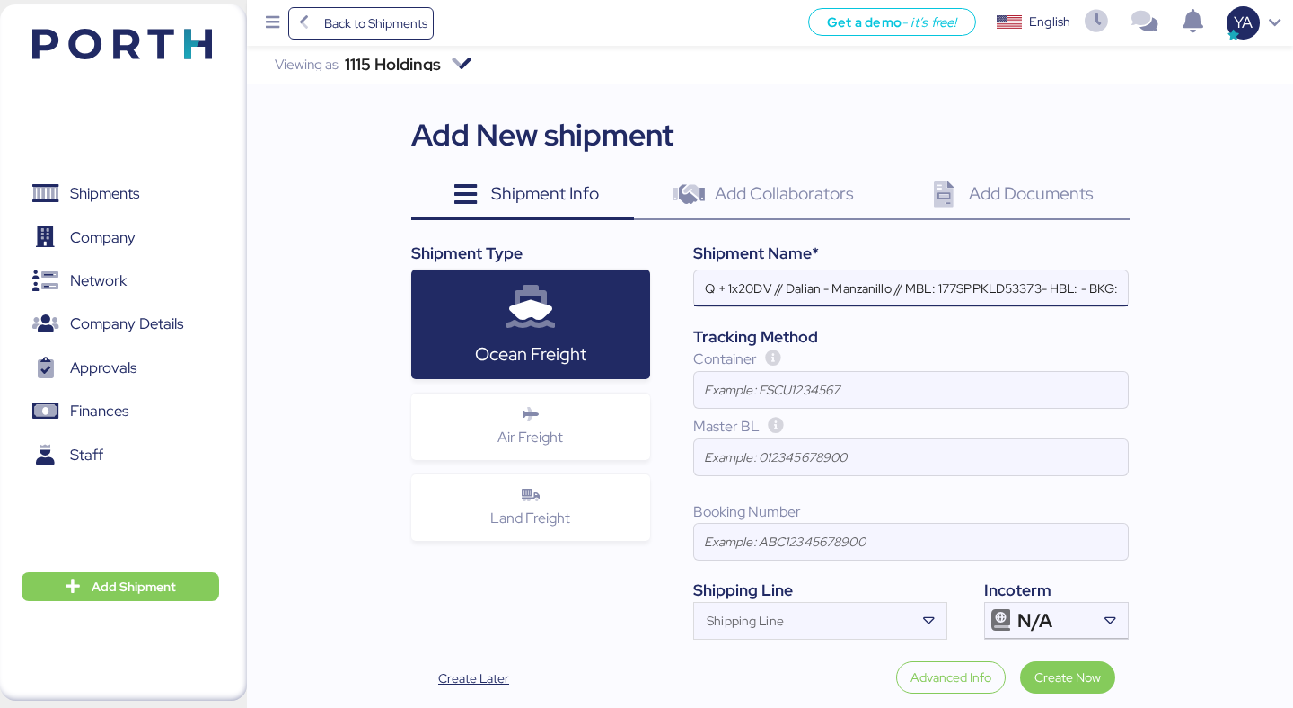
click at [1082, 290] on input "Chimon - Amercan Industries // 1x40HQ + 1x20DV // Dalian - Manzanillo // MBL: 1…" at bounding box center [911, 288] width 434 height 36
paste input "BJSSE2508013"
click at [929, 286] on input "Chimon - Amercan Industries // 1x40HQ + 1x20DV // Dalian - Manzanillo // MBL: 1…" at bounding box center [911, 288] width 434 height 36
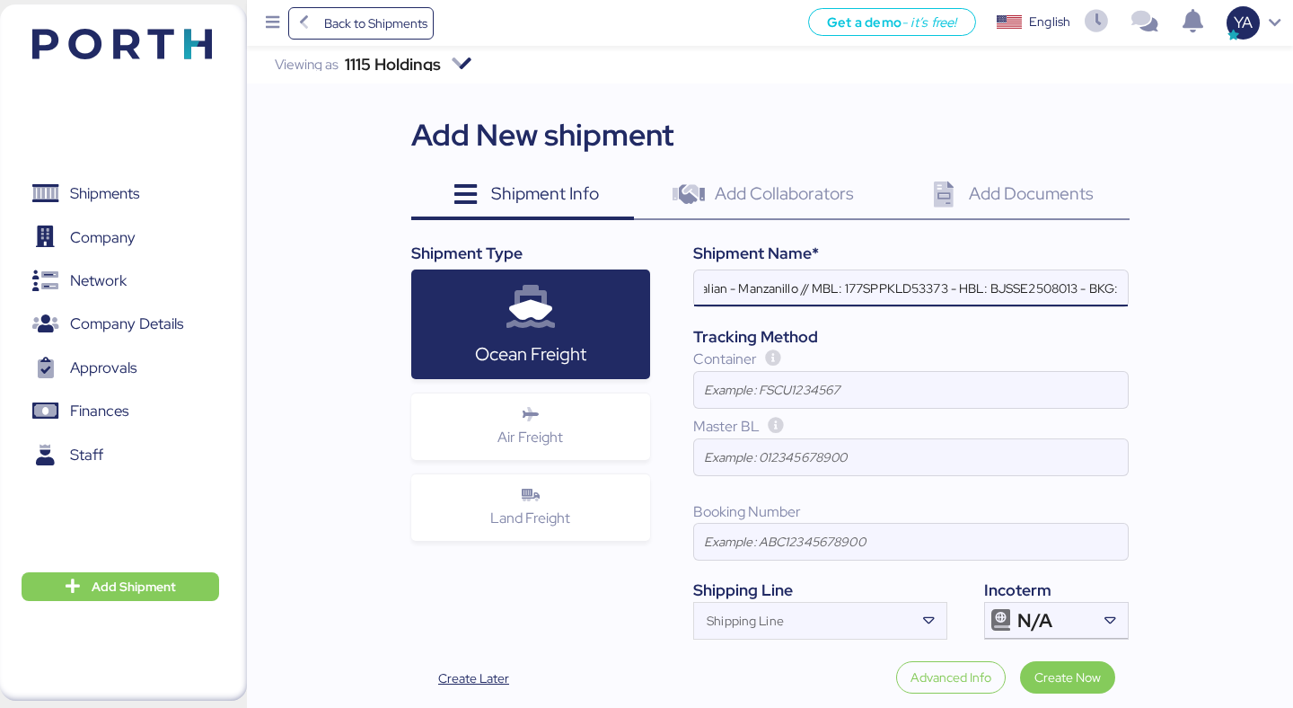
scroll to position [0, 313]
paste input "177SPPKLD53373"
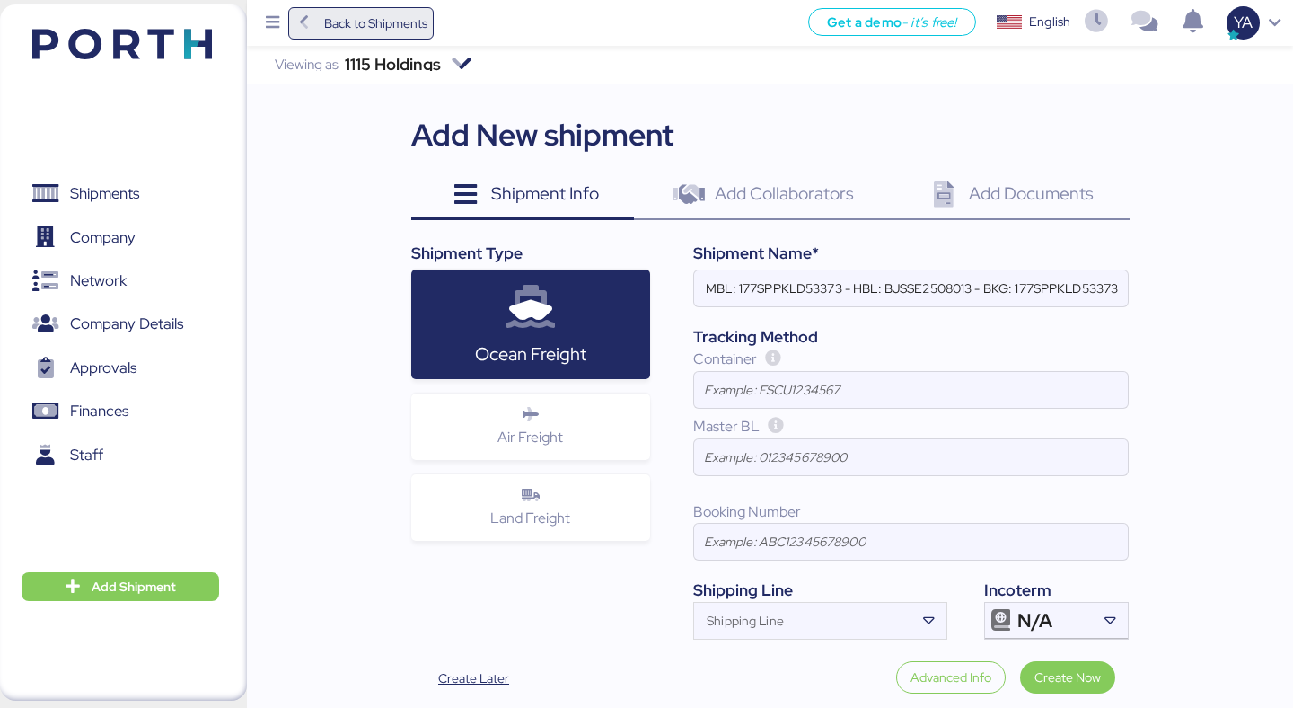
scroll to position [0, 0]
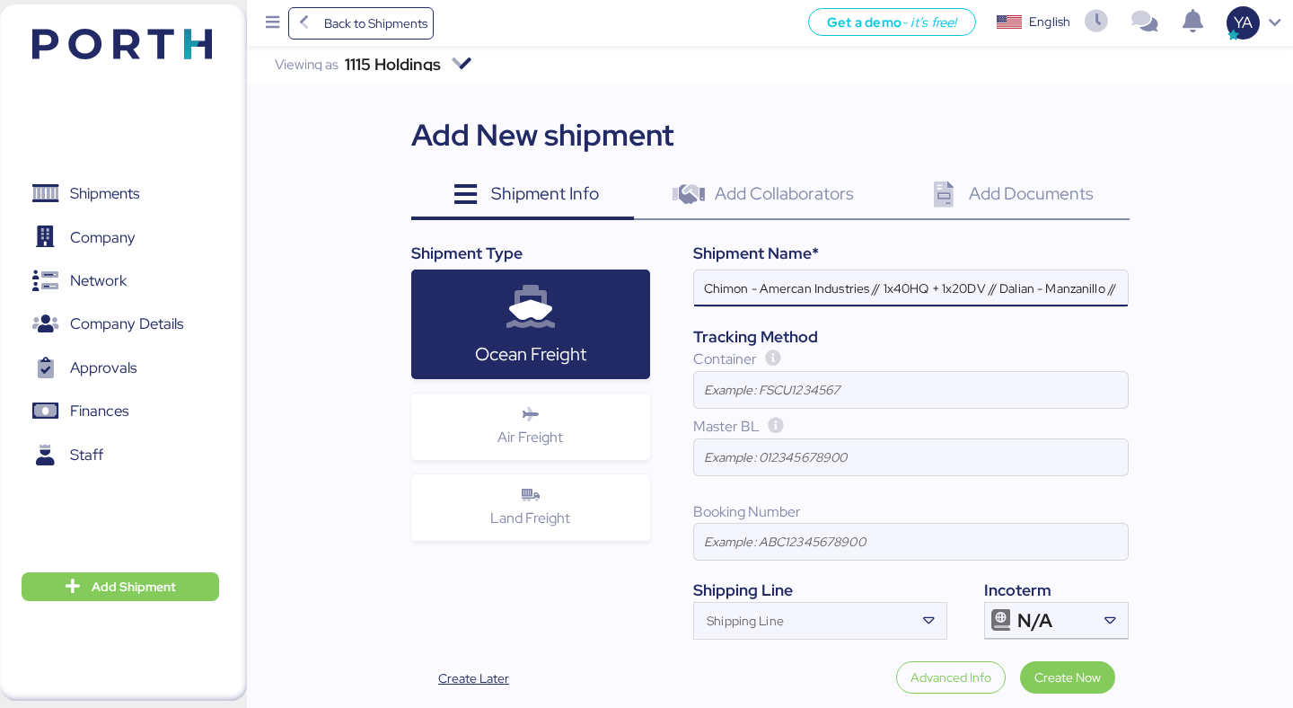
click at [807, 277] on input "Chimon - Amercan Industries // 1x40HQ + 1x20DV // Dalian - Manzanillo // MBL: 1…" at bounding box center [911, 288] width 434 height 36
click at [920, 280] on input "Chimon - Amercan Industries // 1x40HQ + 1x20DV // Dalian - Manzanillo // MBL: 1…" at bounding box center [911, 288] width 434 height 36
click at [796, 294] on input "Chimon - Amercan Industries // 1x40HQ + 1x20DV // Dalian - Manzanillo // MBL: 1…" at bounding box center [911, 288] width 434 height 36
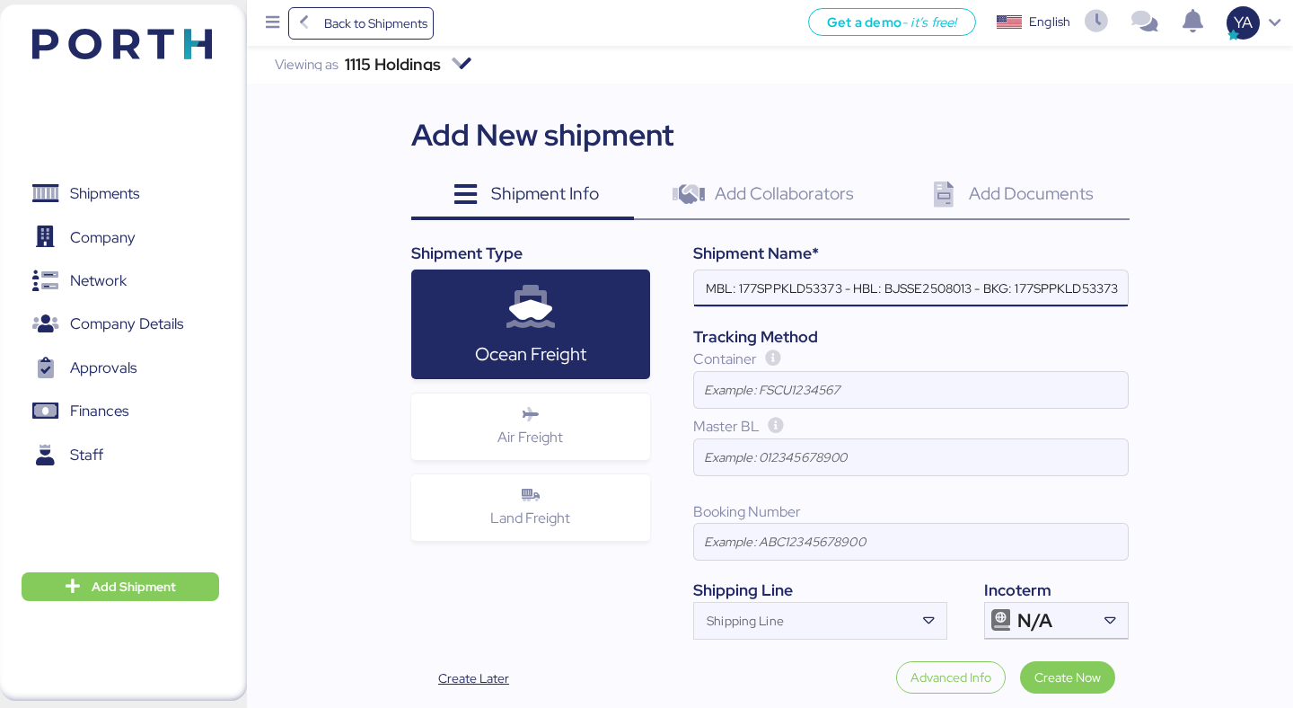
paste input "MEDUHW155418"
type input "Chimon - Amercan Industries // 1x40HQ + 1x20DV // Dalian - Manzanillo // MBL: M…"
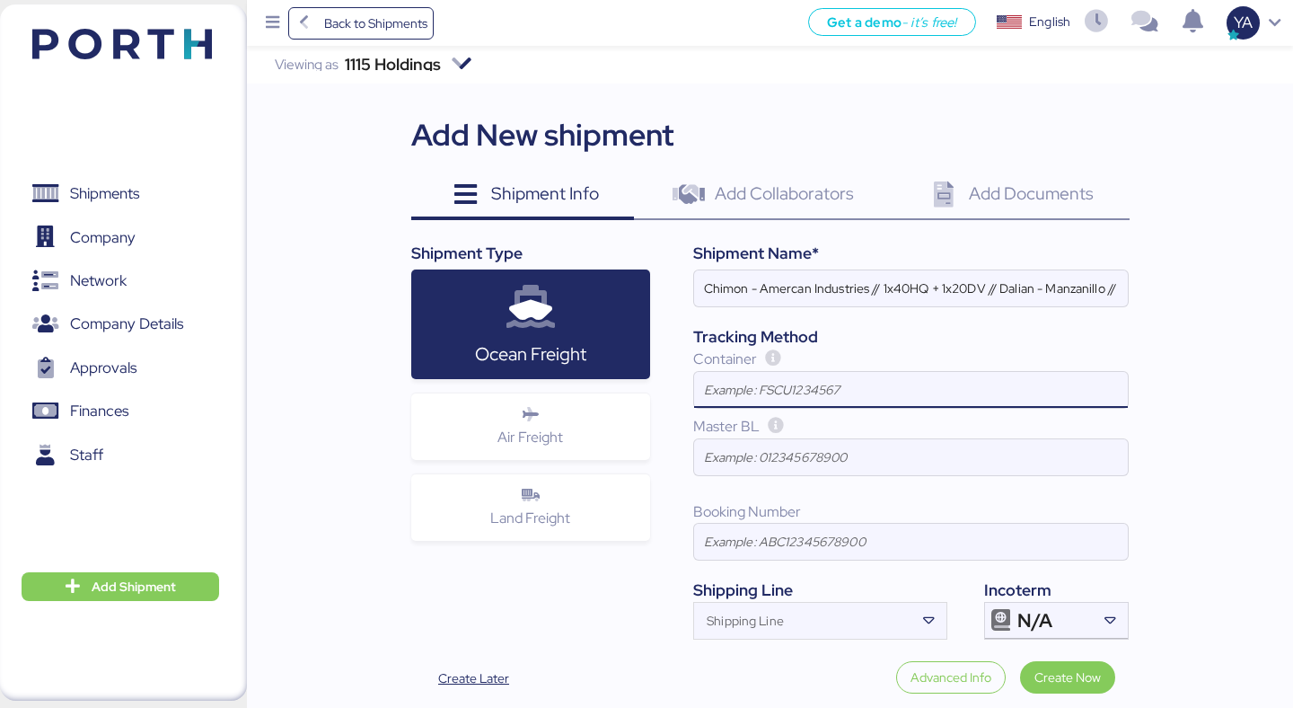
click at [866, 374] on input at bounding box center [911, 390] width 434 height 36
paste input "TCLU3003629"
type input "TCLU3003629"
click at [840, 446] on input at bounding box center [911, 457] width 434 height 36
click at [1031, 287] on input "Chimon - Amercan Industries // 1x40HQ + 1x20DV // Dalian - Manzanillo // MBL: M…" at bounding box center [911, 288] width 434 height 36
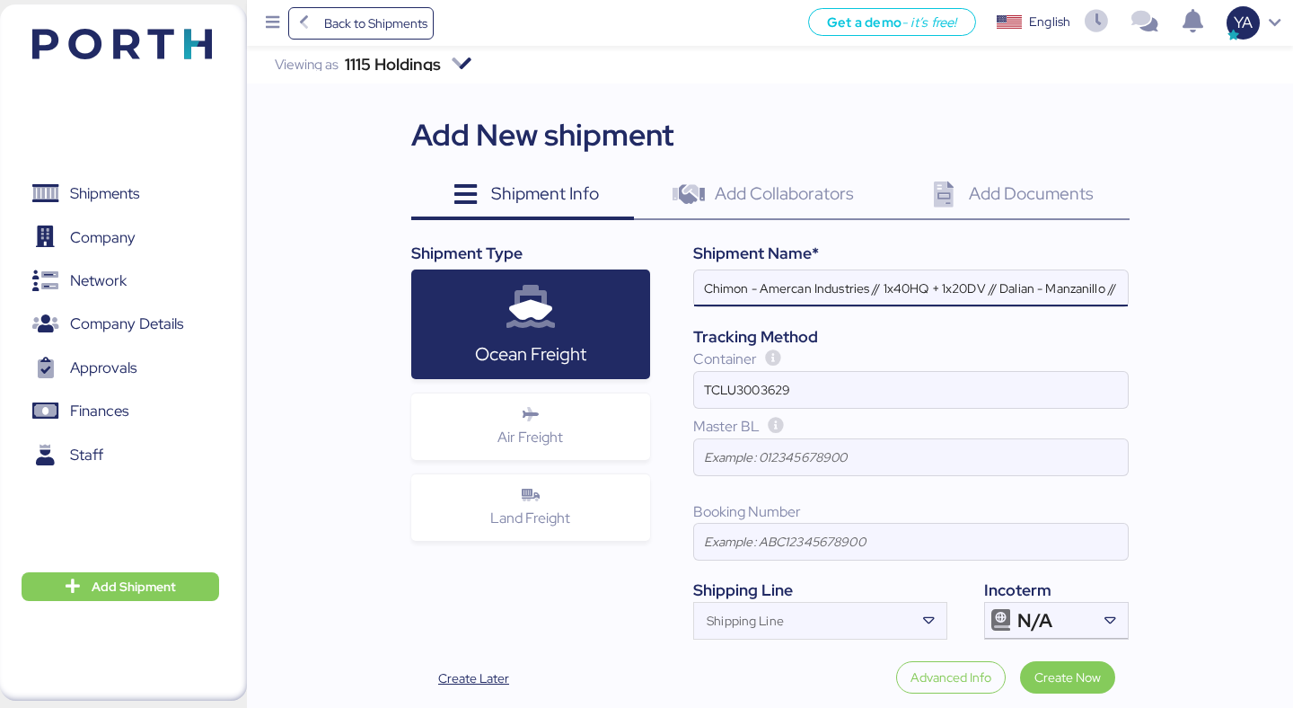
scroll to position [0, 411]
click at [812, 283] on input "Chimon - Amercan Industries // 1x40HQ + 1x20DV // Dalian - Manzanillo // MBL: M…" at bounding box center [911, 288] width 434 height 36
click at [724, 463] on input at bounding box center [911, 457] width 434 height 36
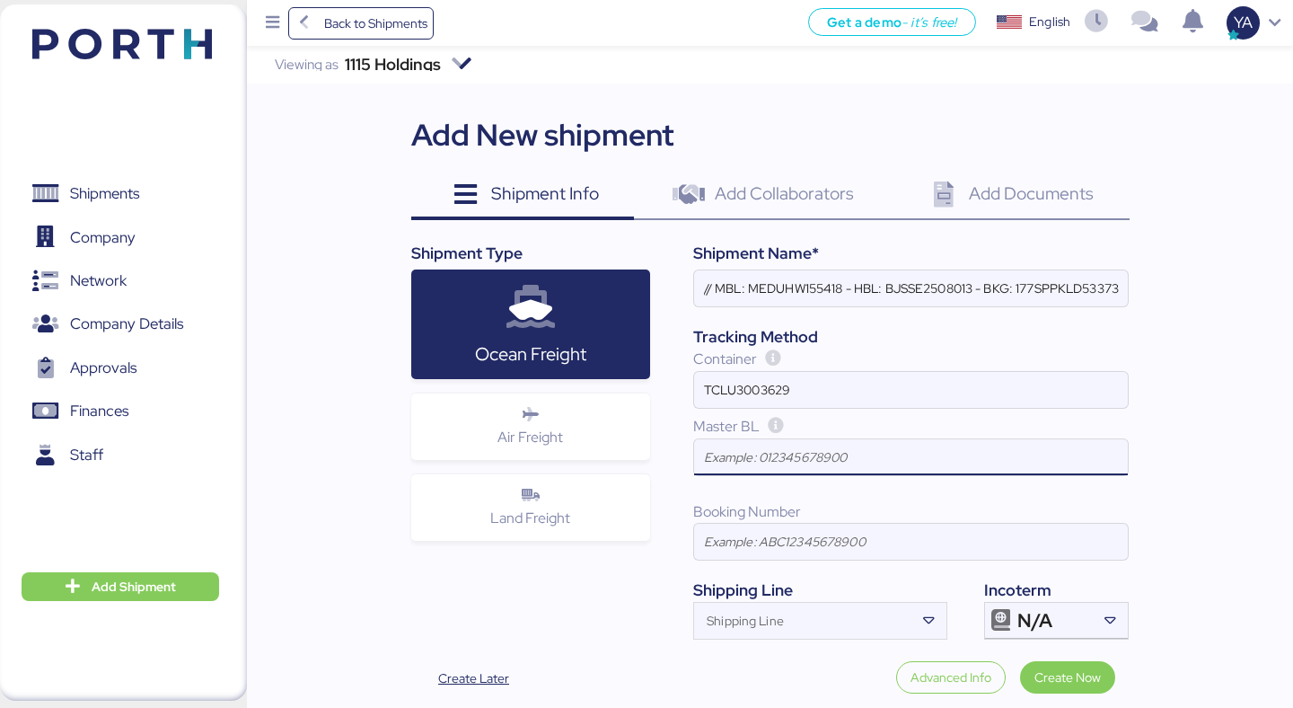
scroll to position [0, 0]
paste input "MEDUHW155418"
type input "MEDUHW155418"
click at [878, 270] on input "Chimon - Amercan Industries // 1x40HQ + 1x20DV // Dalian - Manzanillo // MBL: M…" at bounding box center [911, 288] width 434 height 36
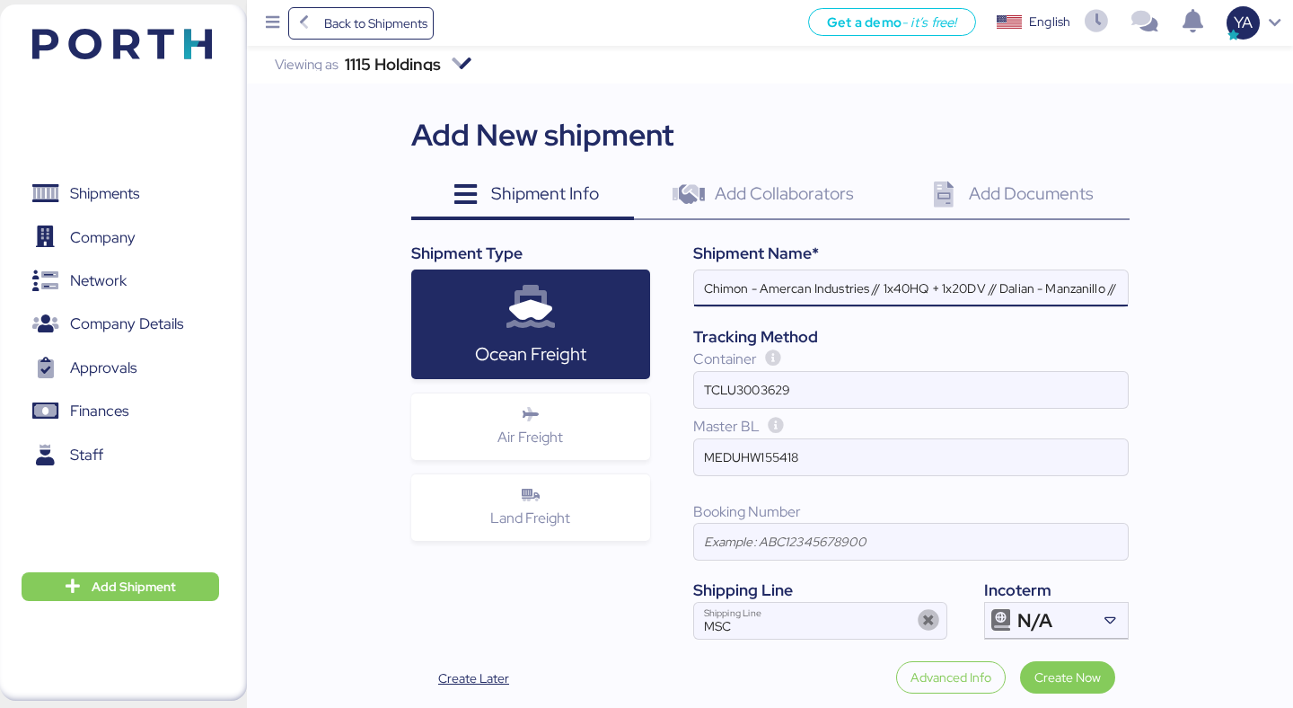
scroll to position [0, 411]
click at [1090, 282] on input "Chimon - Amercan Industries // 1x40HQ + 1x20DV // Dalian - Manzanillo // MBL: M…" at bounding box center [911, 288] width 434 height 36
click at [796, 549] on input at bounding box center [911, 541] width 434 height 36
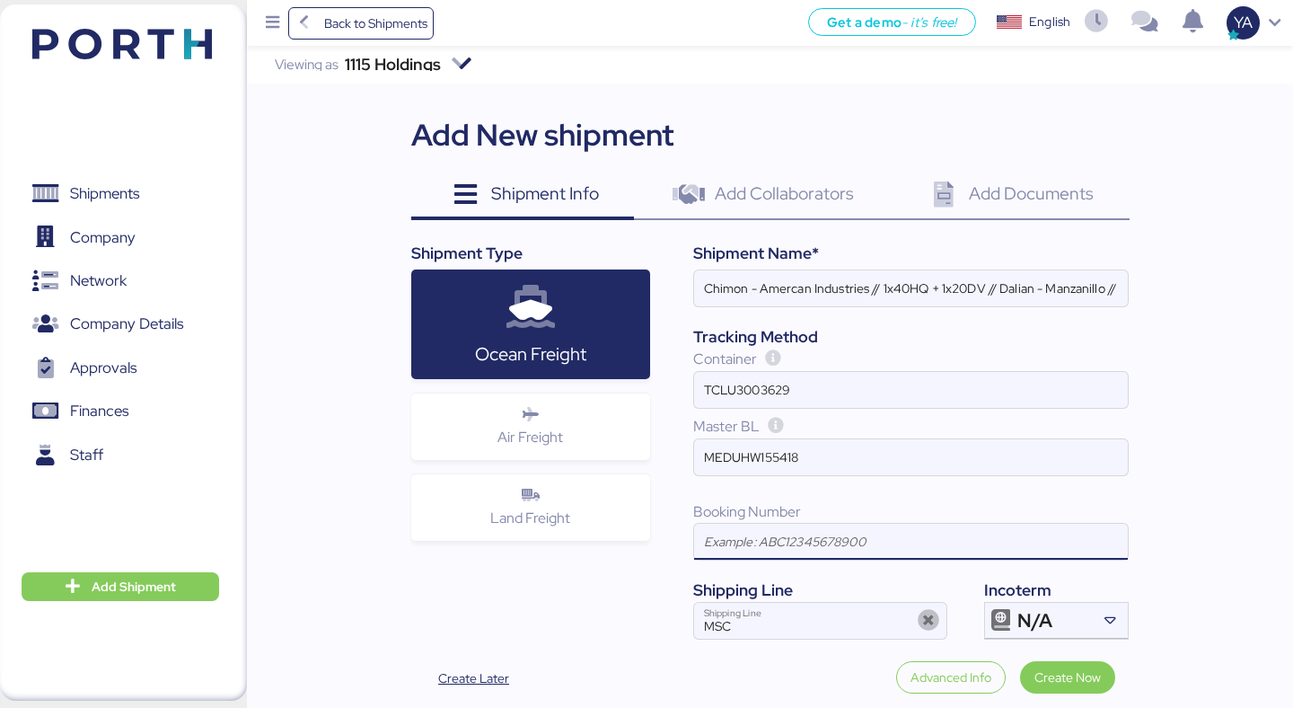
paste input "177SPPKLD53373"
type input "177SPPKLD53373"
click at [1068, 612] on div "N/A" at bounding box center [1054, 620] width 75 height 36
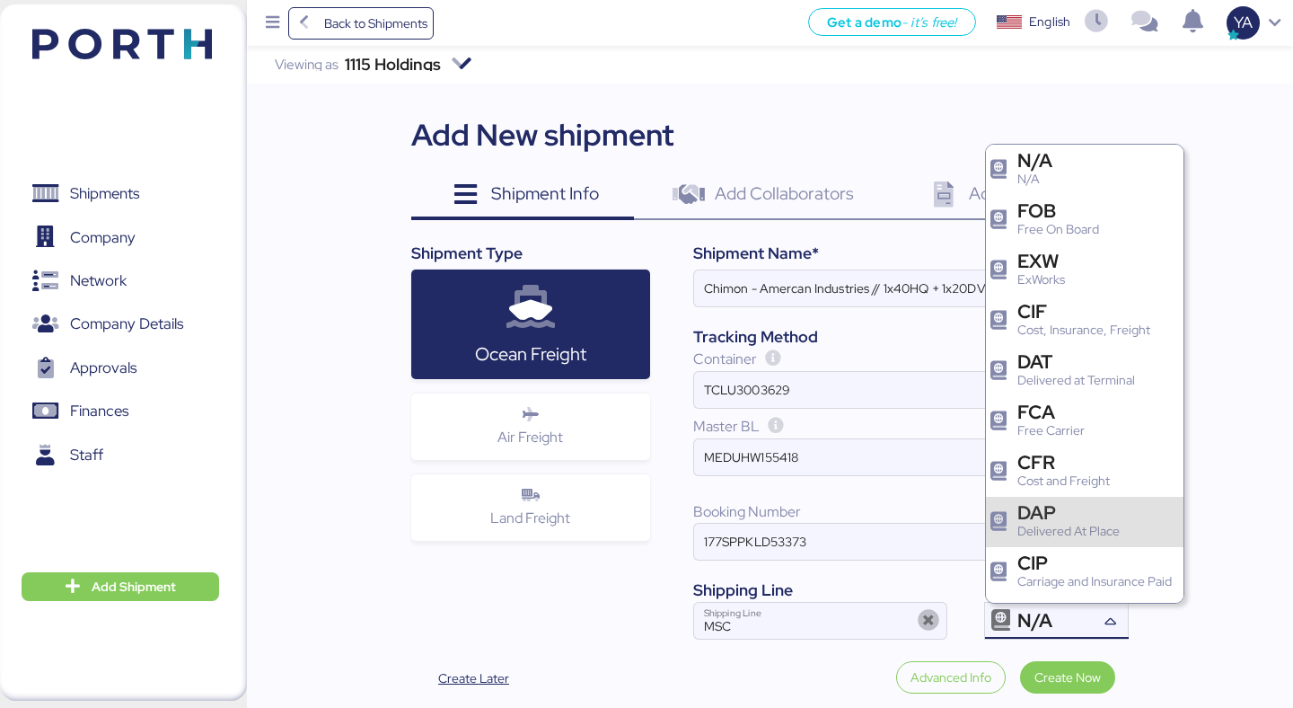
click at [1058, 512] on div "DAP" at bounding box center [1068, 512] width 102 height 19
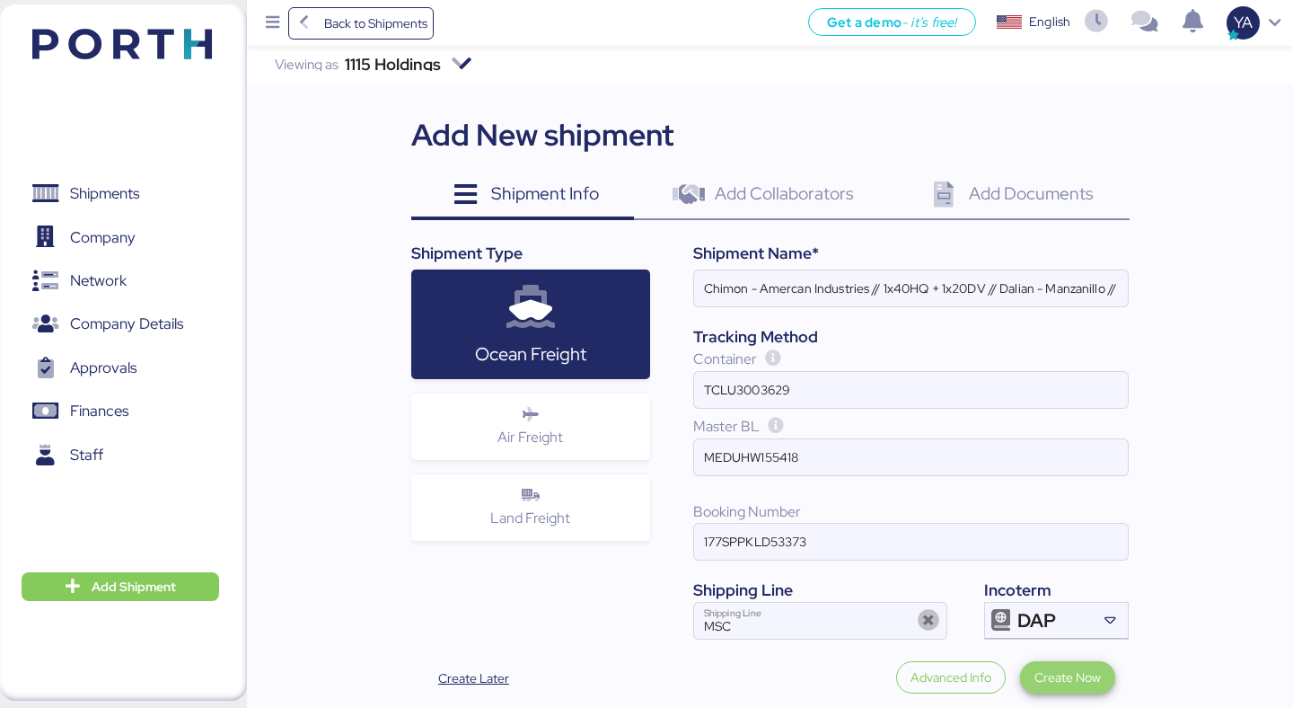
click at [1072, 677] on span "Create Now" at bounding box center [1067, 677] width 66 height 22
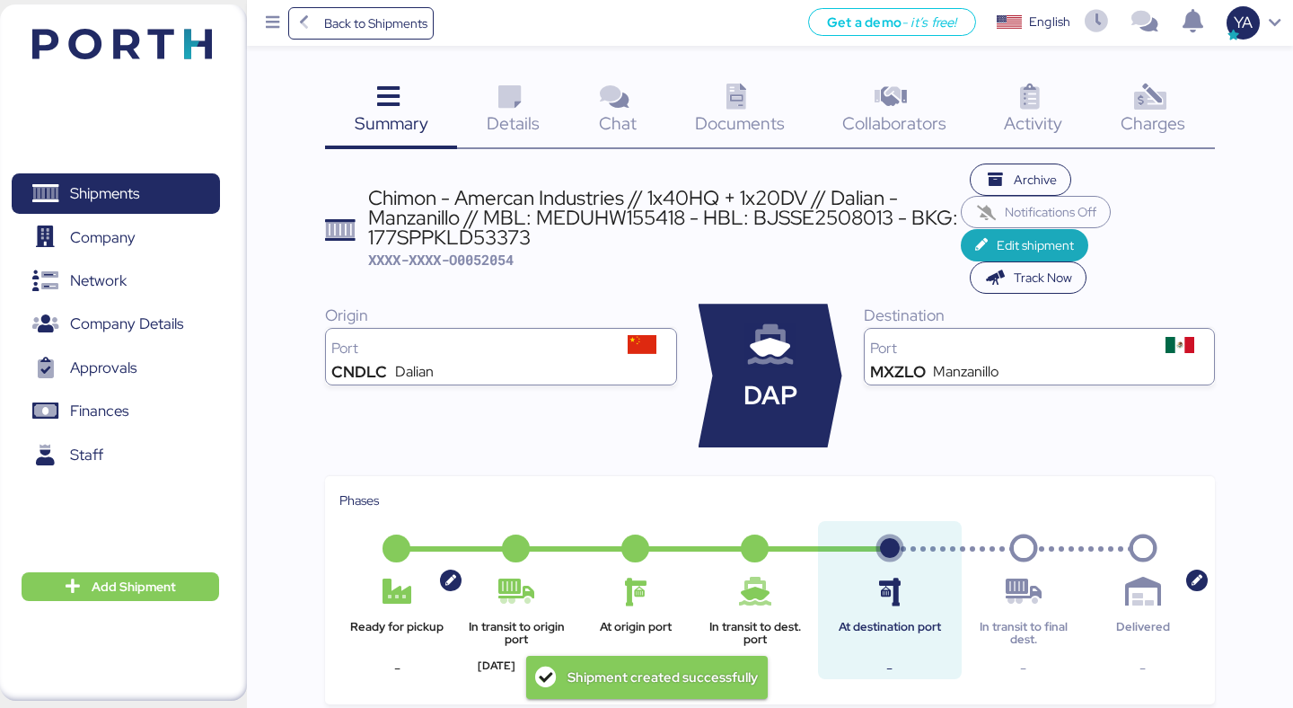
click at [699, 212] on div "Chimon - Amercan Industries // 1x40HQ + 1x20DV // Dalian - Manzanillo // MBL: M…" at bounding box center [664, 218] width 593 height 60
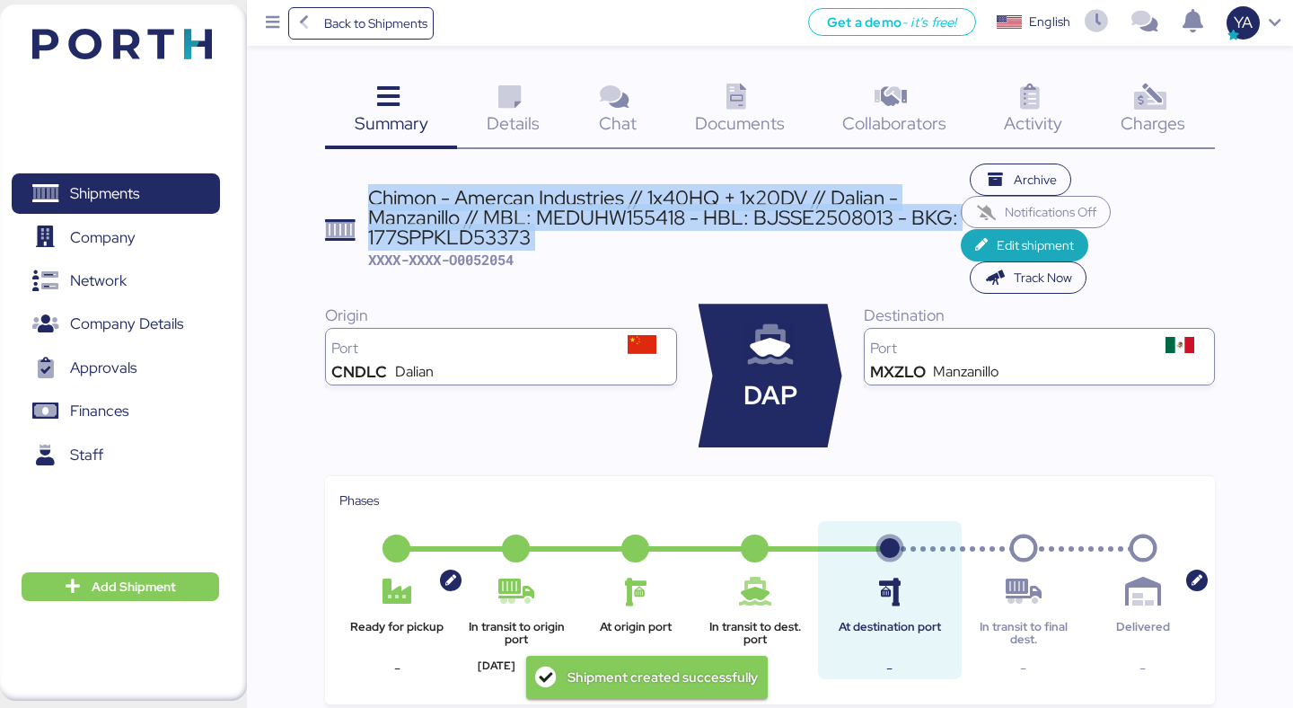
click at [699, 212] on div "Chimon - Amercan Industries // 1x40HQ + 1x20DV // Dalian - Manzanillo // MBL: M…" at bounding box center [664, 218] width 593 height 60
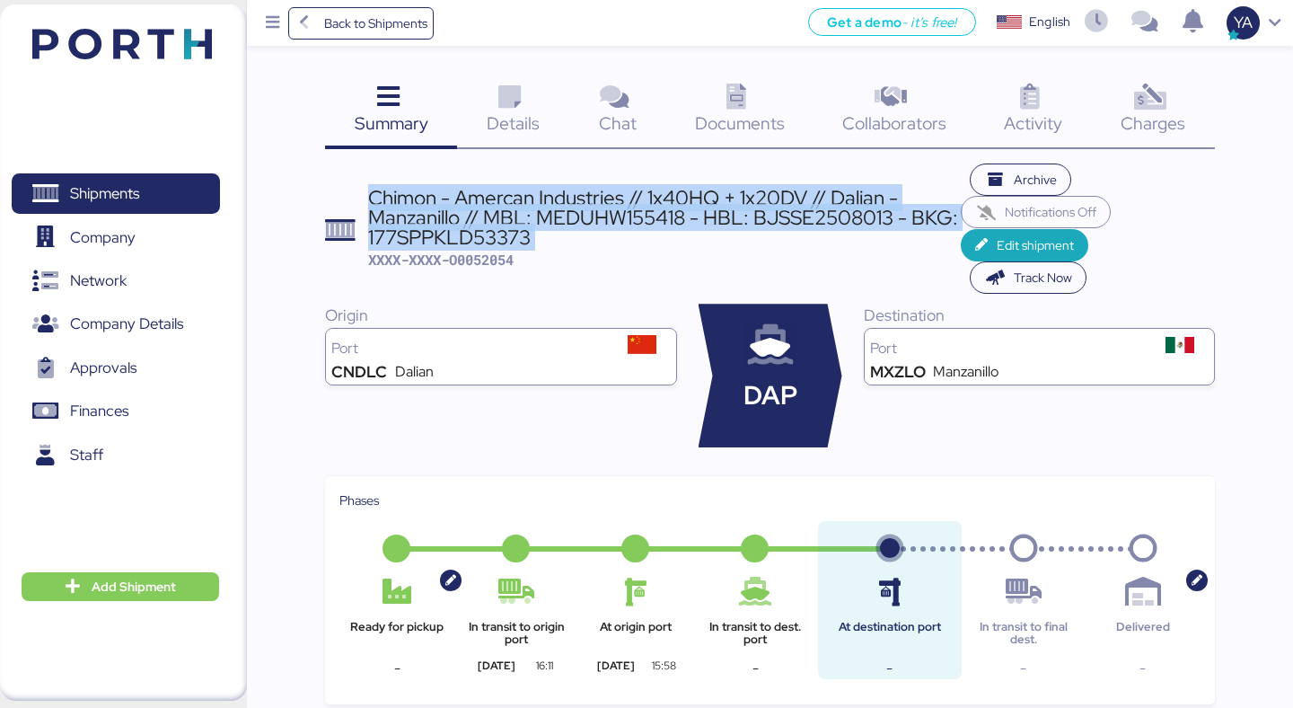
copy div "Chimon - Amercan Industries // 1x40HQ + 1x20DV // Dalian - Manzanillo // MBL: M…"
click at [1000, 171] on span "Archive" at bounding box center [1021, 179] width 74 height 25
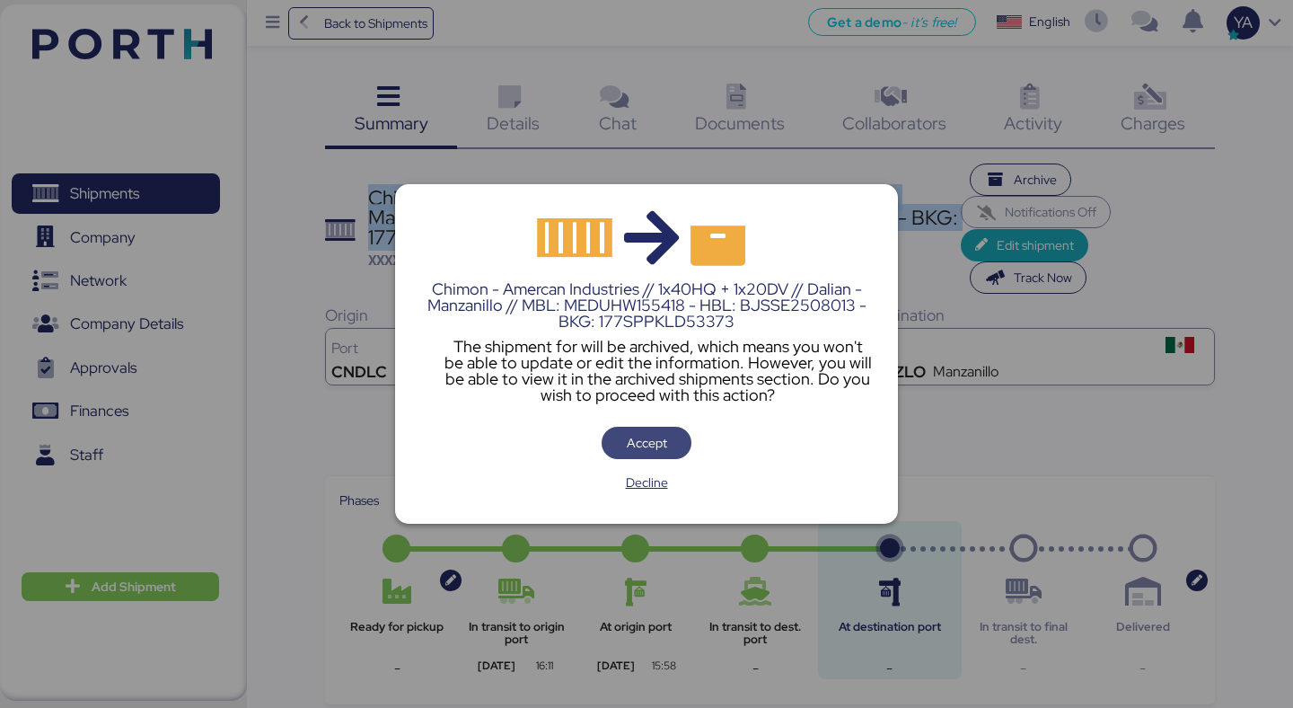
click at [633, 447] on span "Accept" at bounding box center [647, 443] width 40 height 22
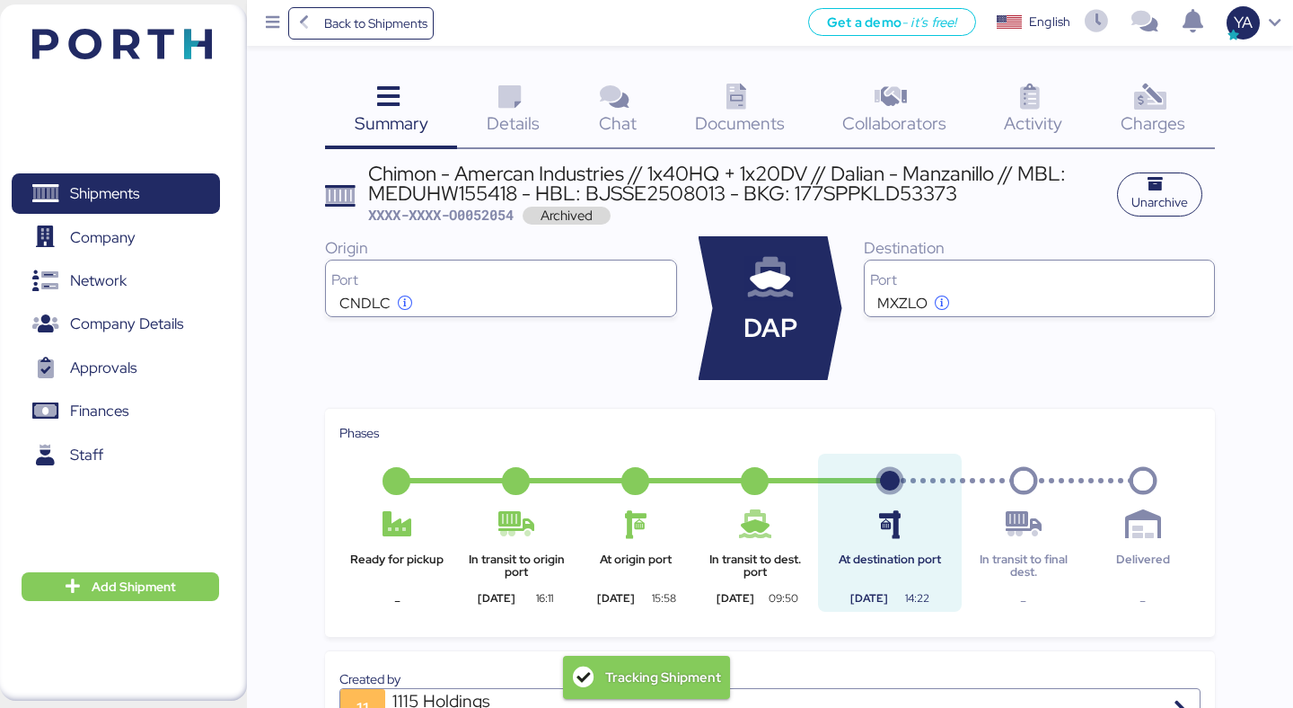
click at [491, 119] on span "Details" at bounding box center [513, 122] width 53 height 23
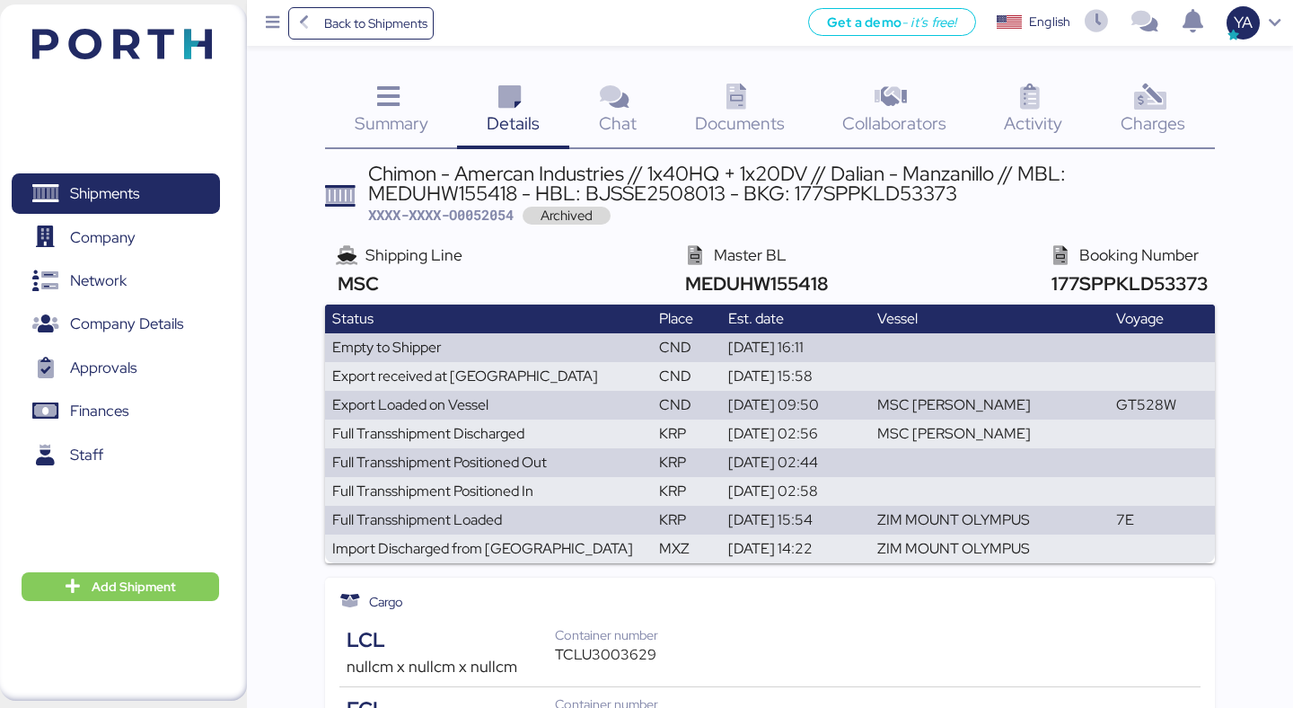
click at [371, 100] on icon at bounding box center [388, 97] width 39 height 26
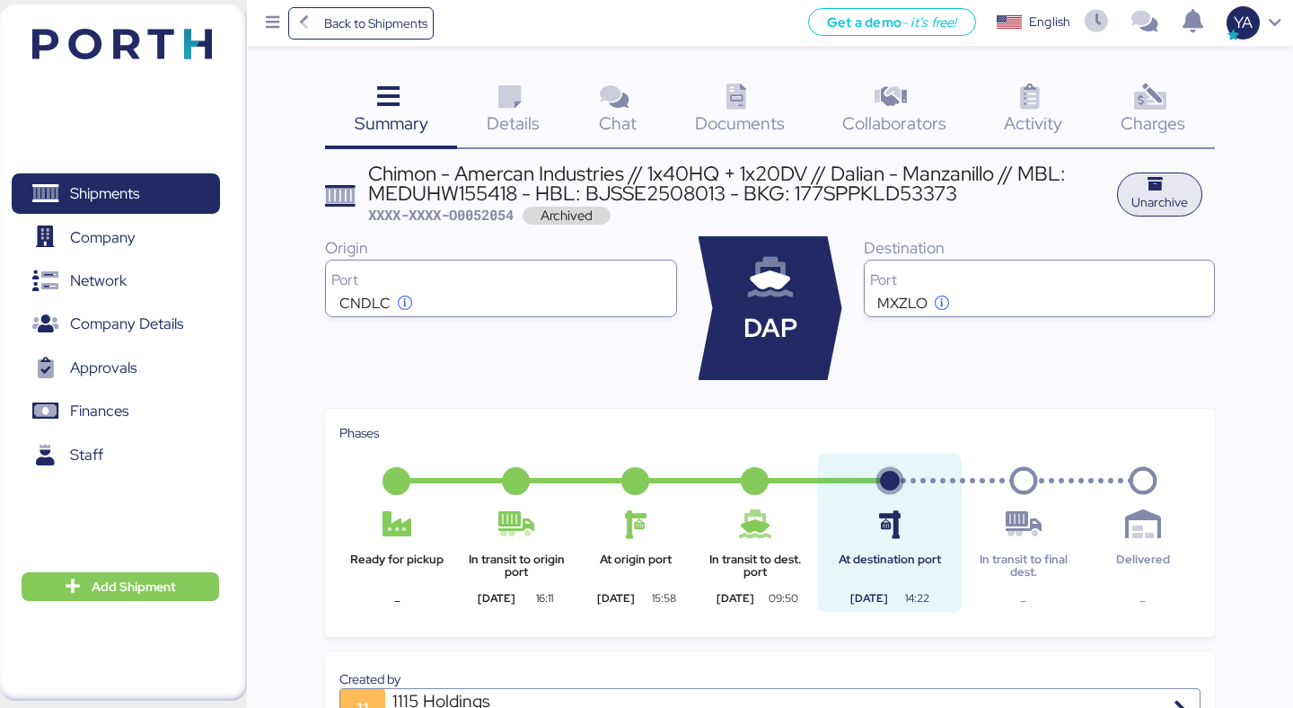
click at [1170, 179] on span "Unarchive" at bounding box center [1159, 194] width 57 height 37
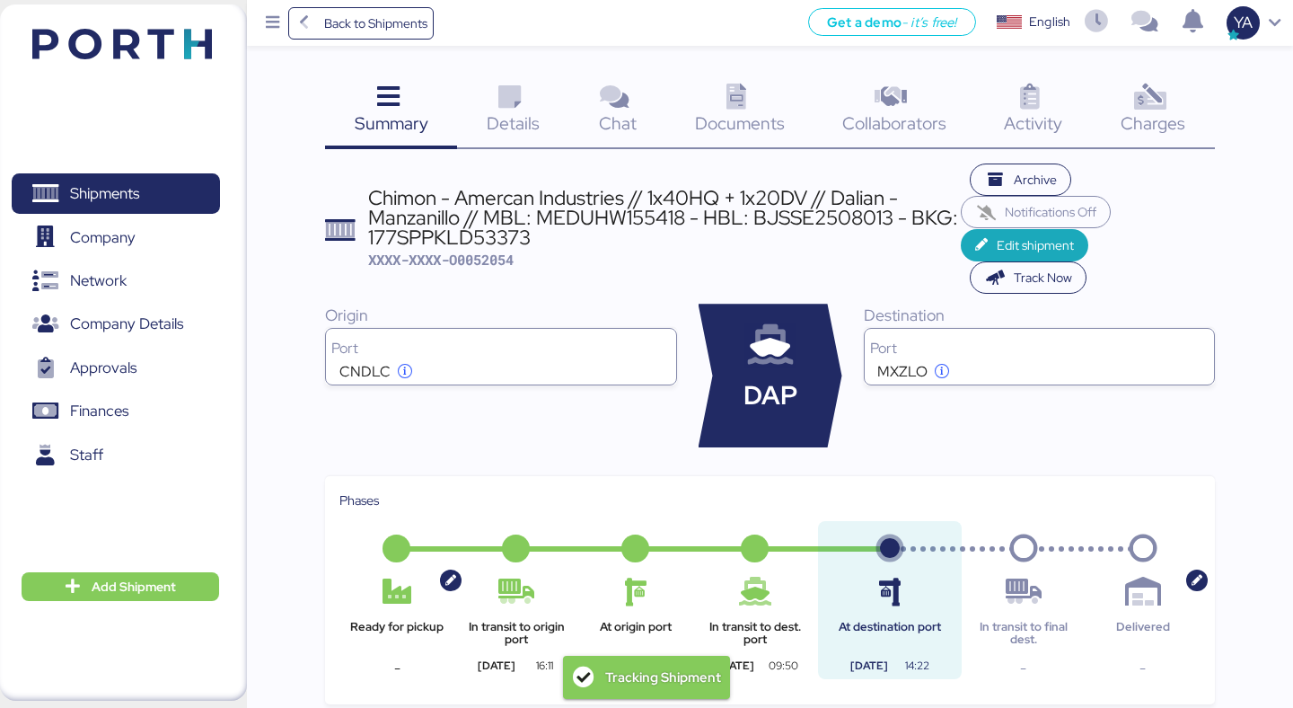
click at [761, 216] on div "Chimon - Amercan Industries // 1x40HQ + 1x20DV // Dalian - Manzanillo // MBL: M…" at bounding box center [664, 218] width 593 height 60
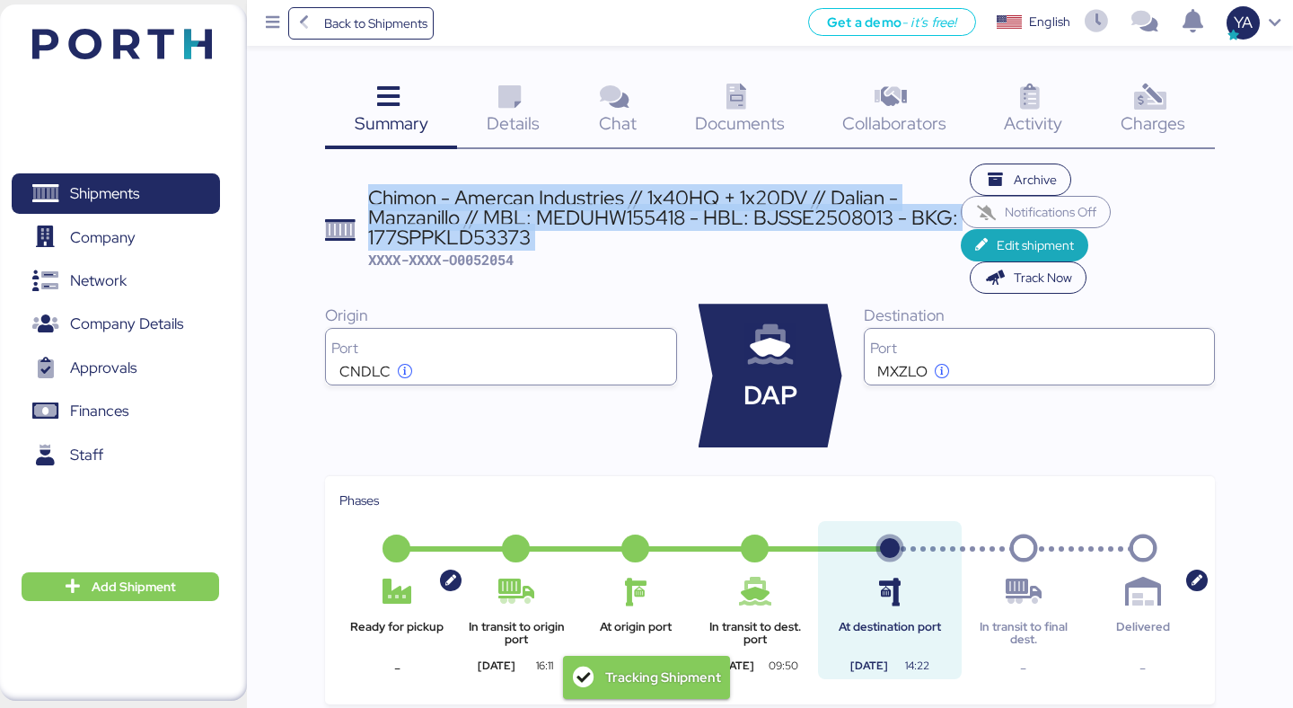
click at [761, 216] on div "Chimon - Amercan Industries // 1x40HQ + 1x20DV // Dalian - Manzanillo // MBL: M…" at bounding box center [664, 218] width 593 height 60
copy div "Chimon - Amercan Industries // 1x40HQ + 1x20DV // Dalian - Manzanillo // MBL: M…"
click at [507, 108] on icon at bounding box center [509, 97] width 39 height 26
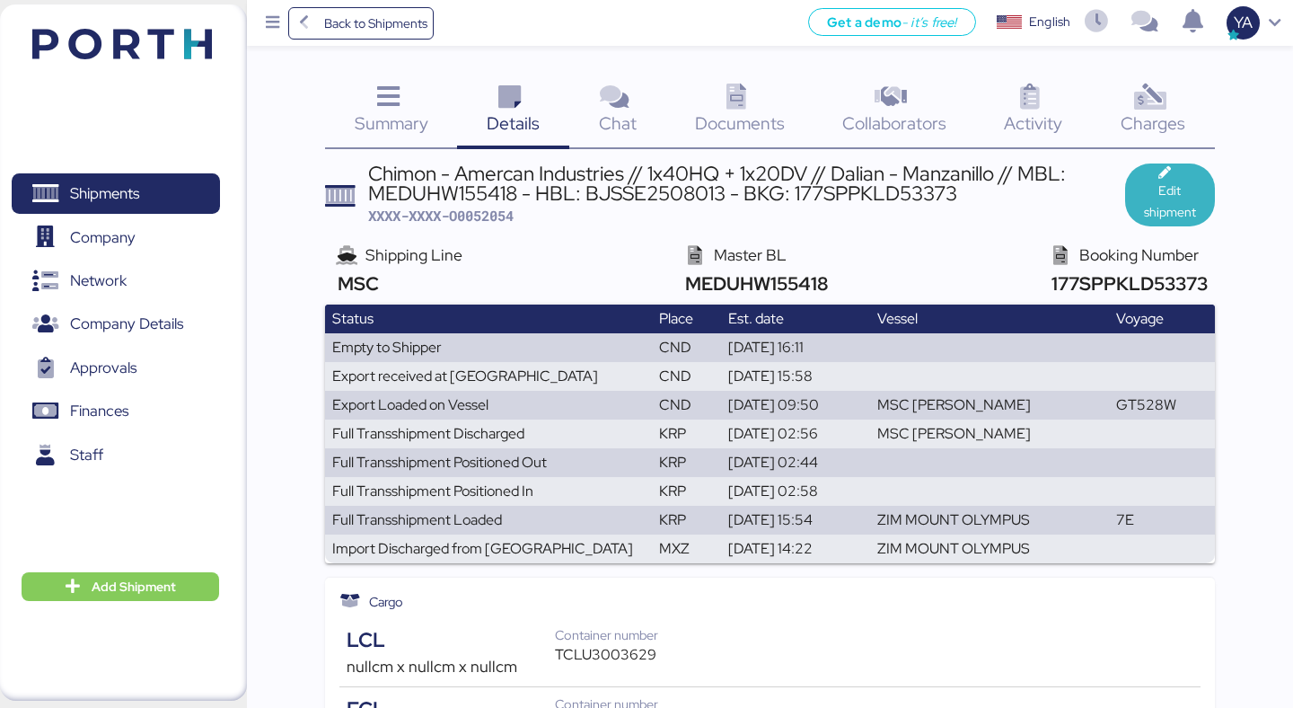
click at [1178, 200] on span "Edit shipment" at bounding box center [1169, 201] width 61 height 43
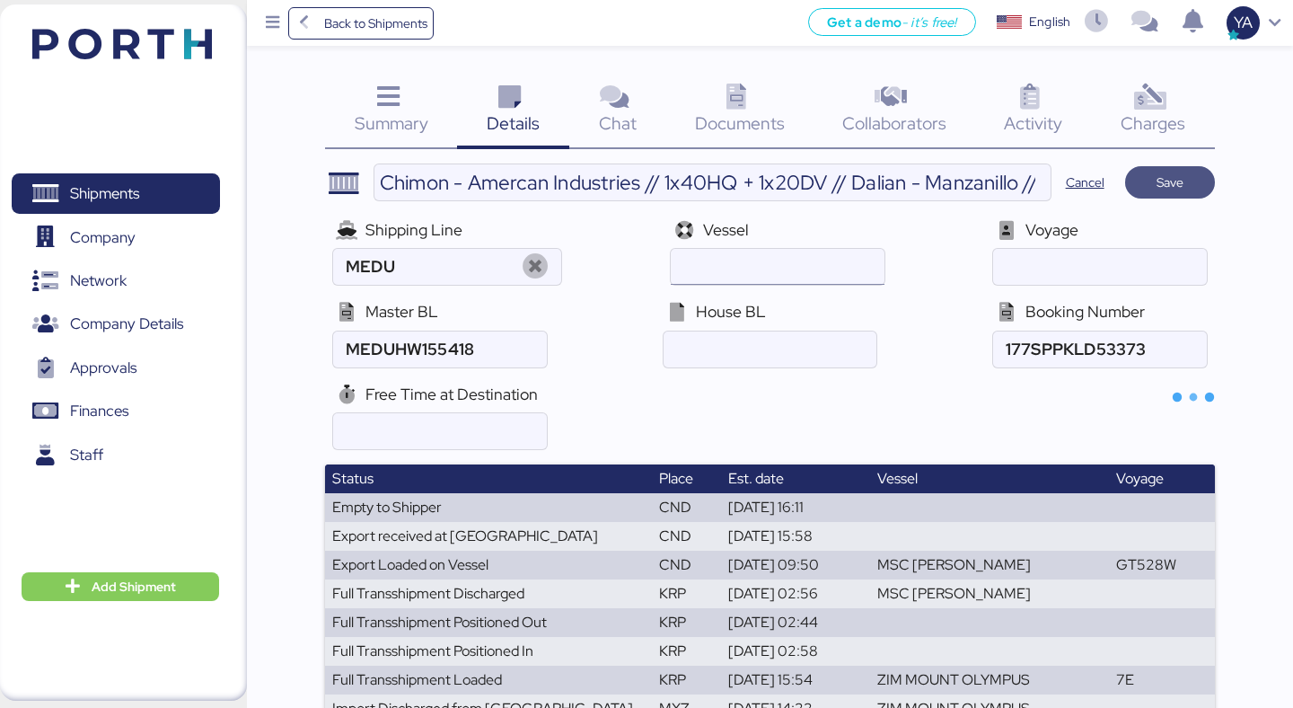
type input "MSC"
click at [405, 333] on input "ocean" at bounding box center [439, 349] width 213 height 36
click at [396, 352] on input "ocean" at bounding box center [439, 349] width 213 height 36
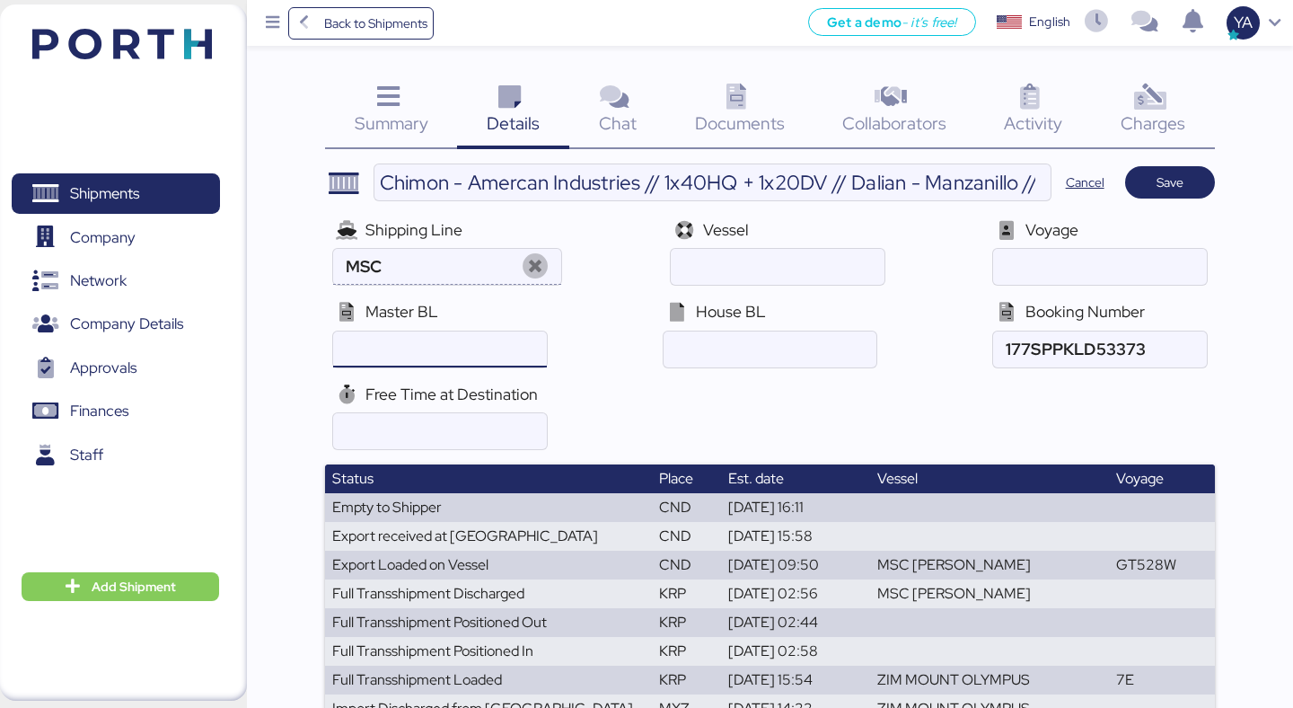
click at [535, 267] on icon at bounding box center [535, 267] width 39 height 26
click at [1076, 342] on input "ocean" at bounding box center [1099, 349] width 213 height 36
click at [1080, 335] on input "ocean" at bounding box center [1099, 349] width 213 height 36
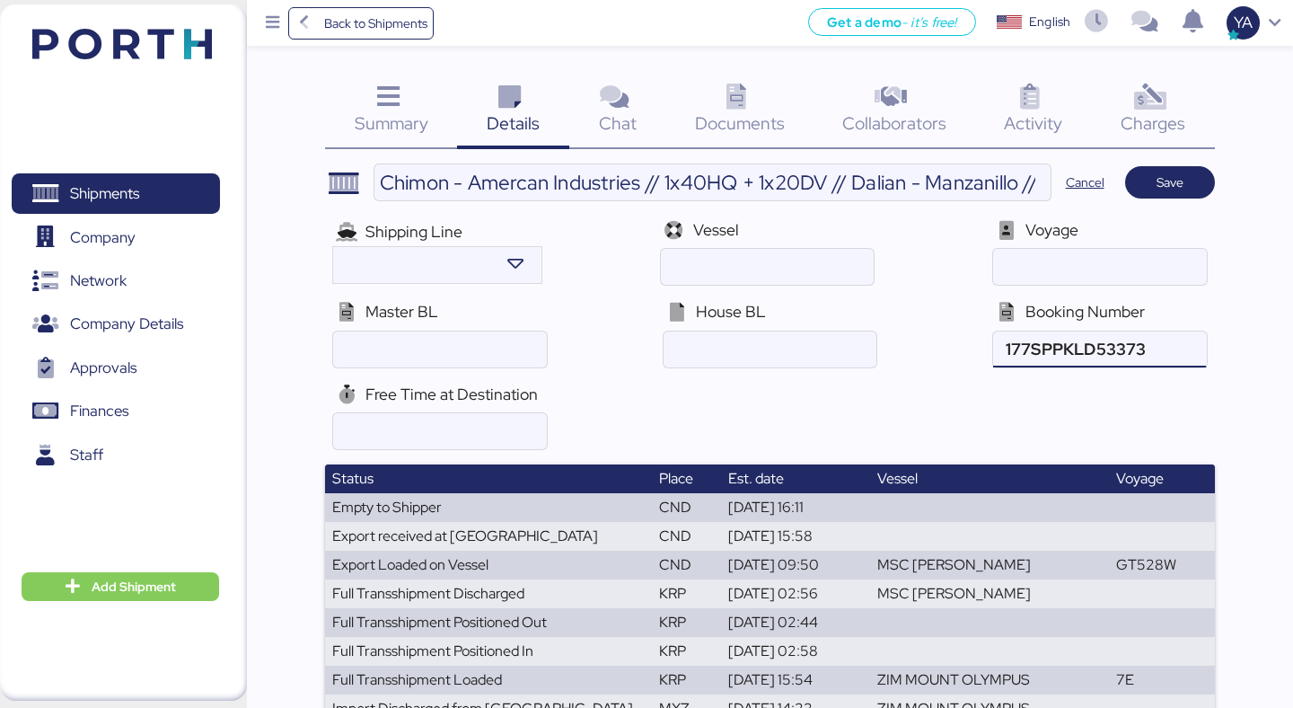
click at [1080, 335] on input "ocean" at bounding box center [1099, 349] width 213 height 36
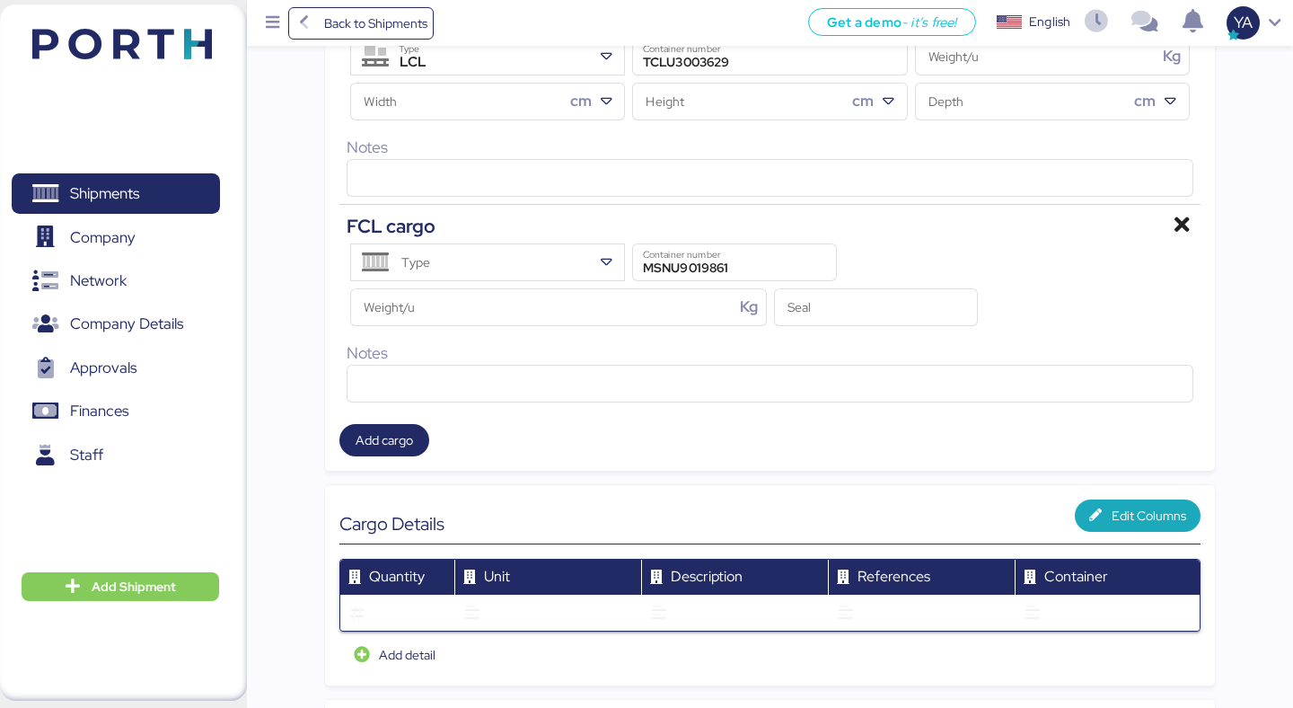
scroll to position [770, 0]
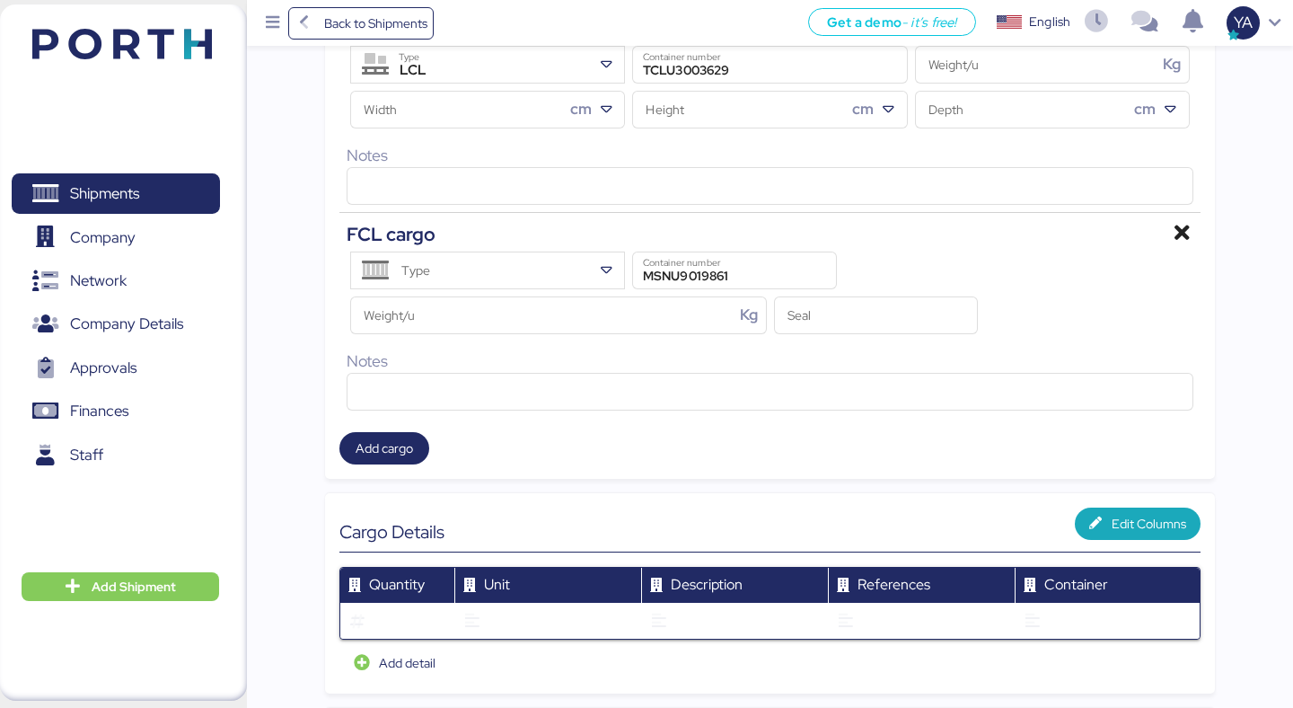
click at [1180, 234] on icon at bounding box center [1183, 234] width 22 height 22
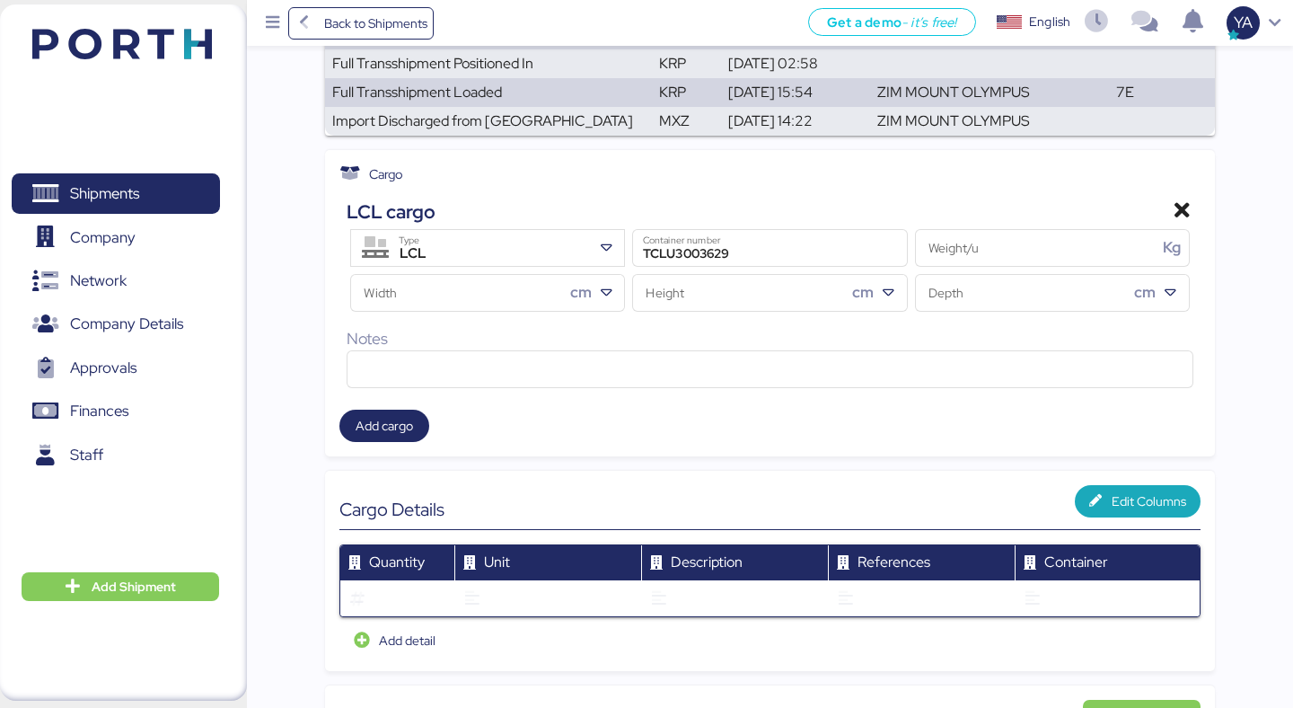
scroll to position [580, 0]
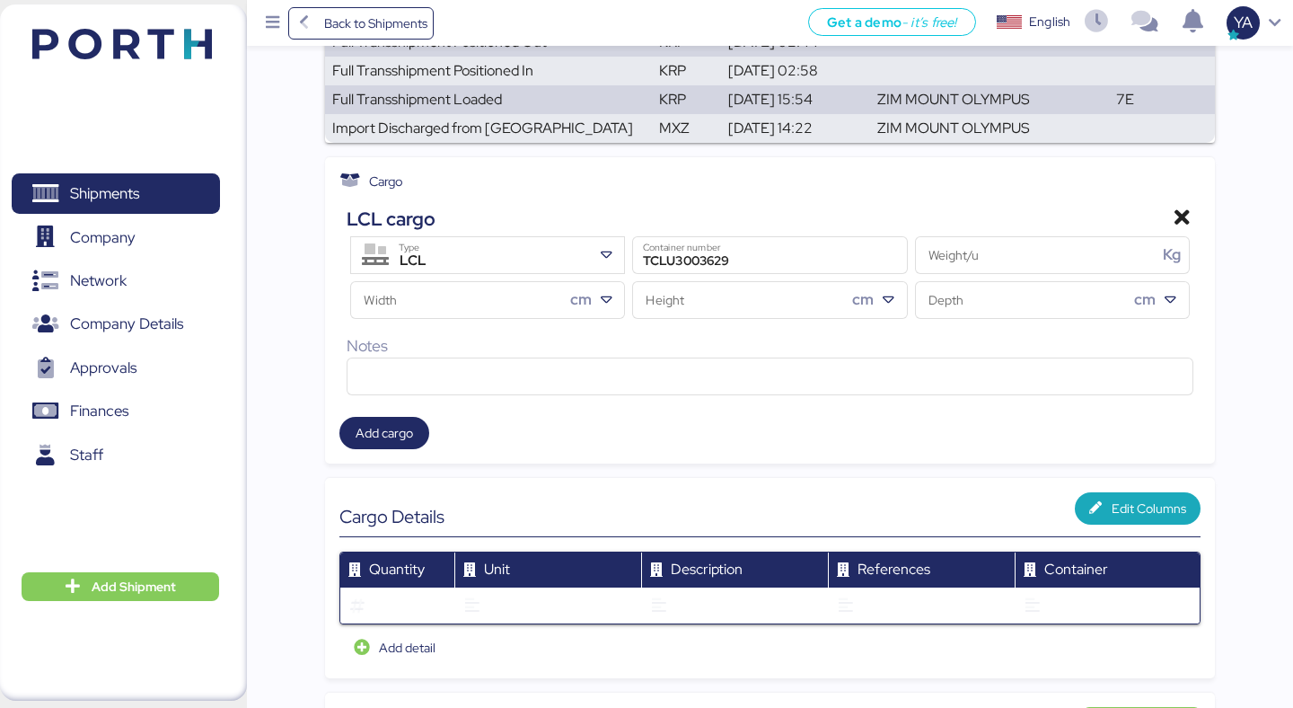
click at [1186, 207] on icon at bounding box center [1183, 218] width 22 height 22
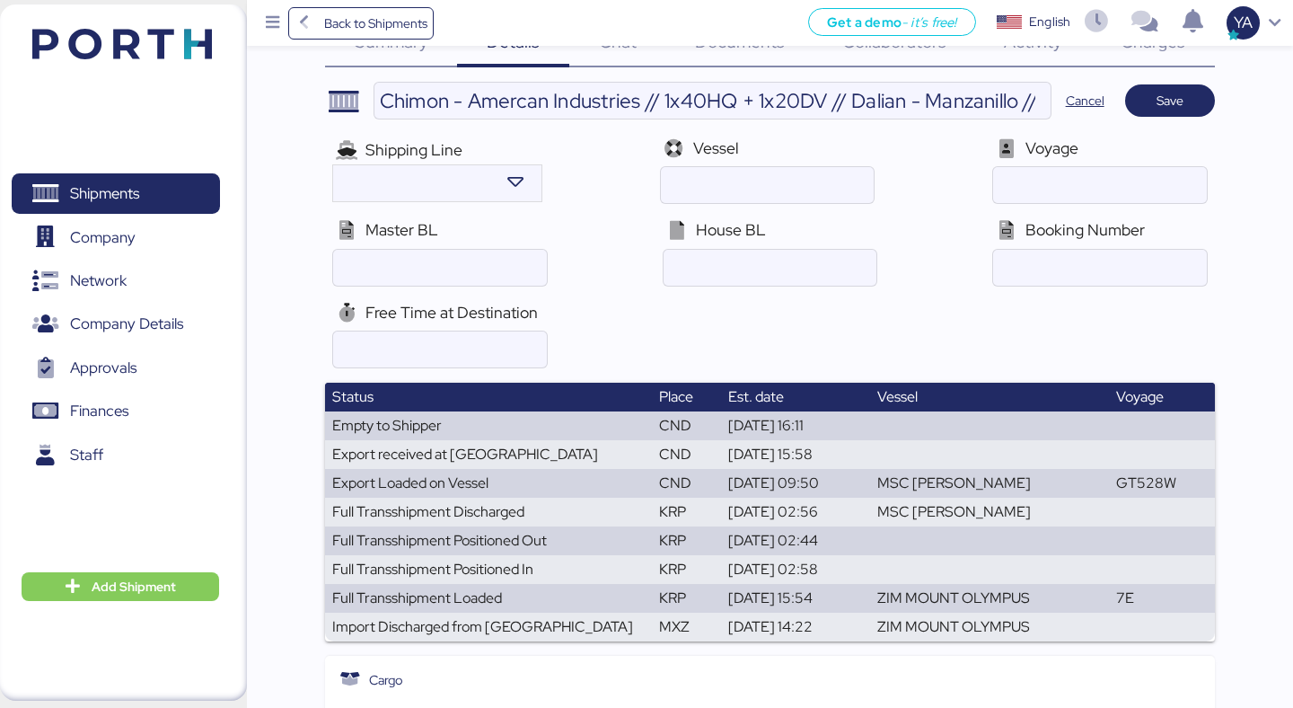
scroll to position [8, 0]
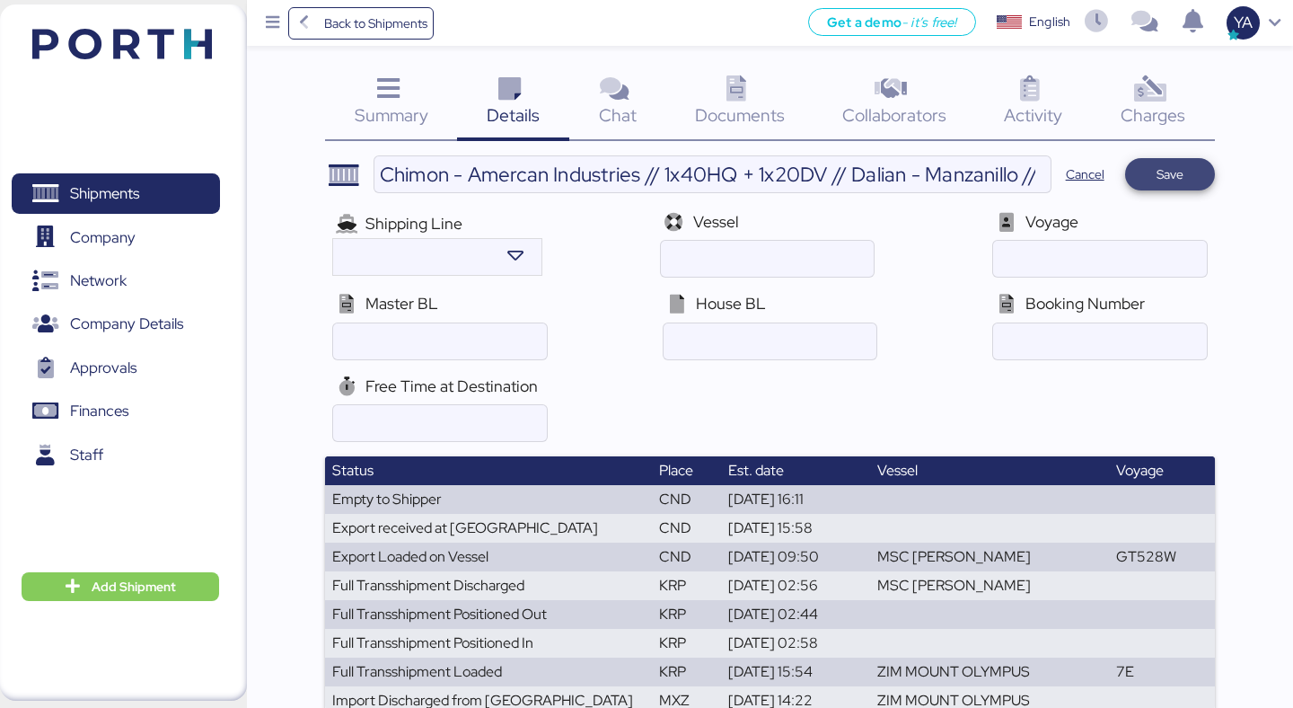
click at [1171, 180] on span "Save" at bounding box center [1169, 174] width 27 height 22
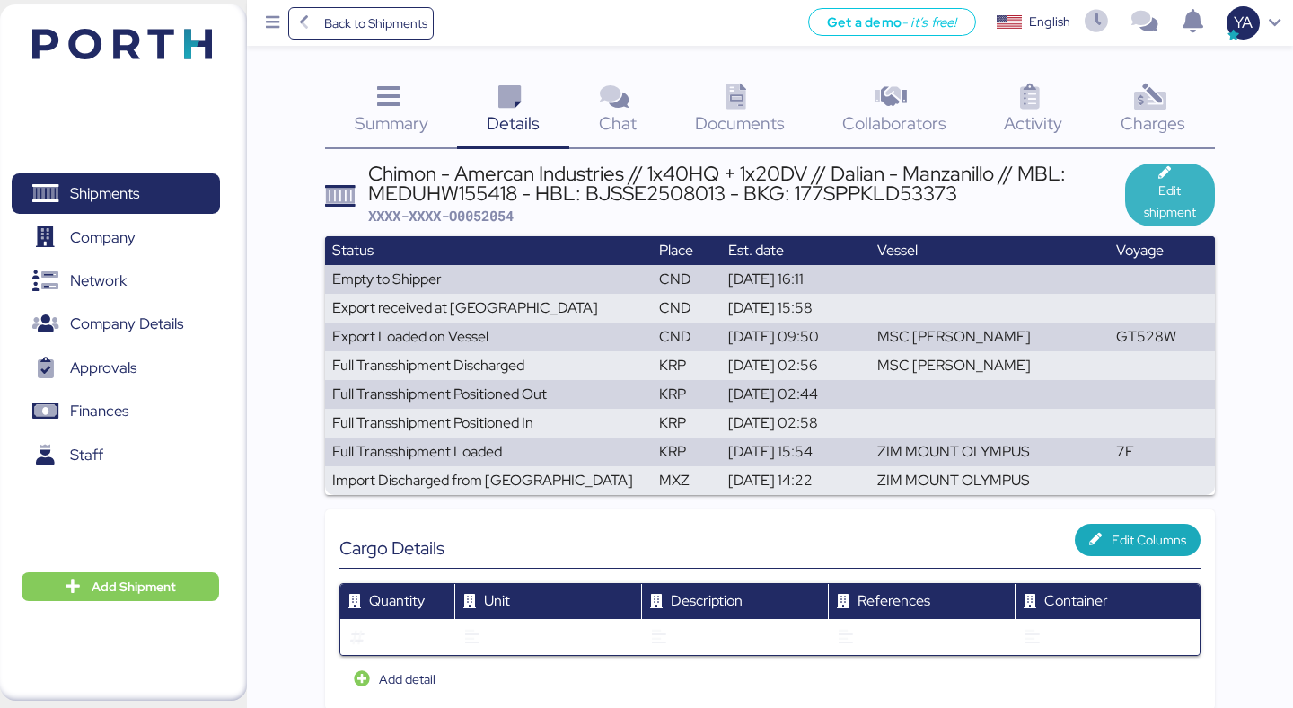
click at [1156, 192] on span "Edit shipment" at bounding box center [1169, 201] width 61 height 43
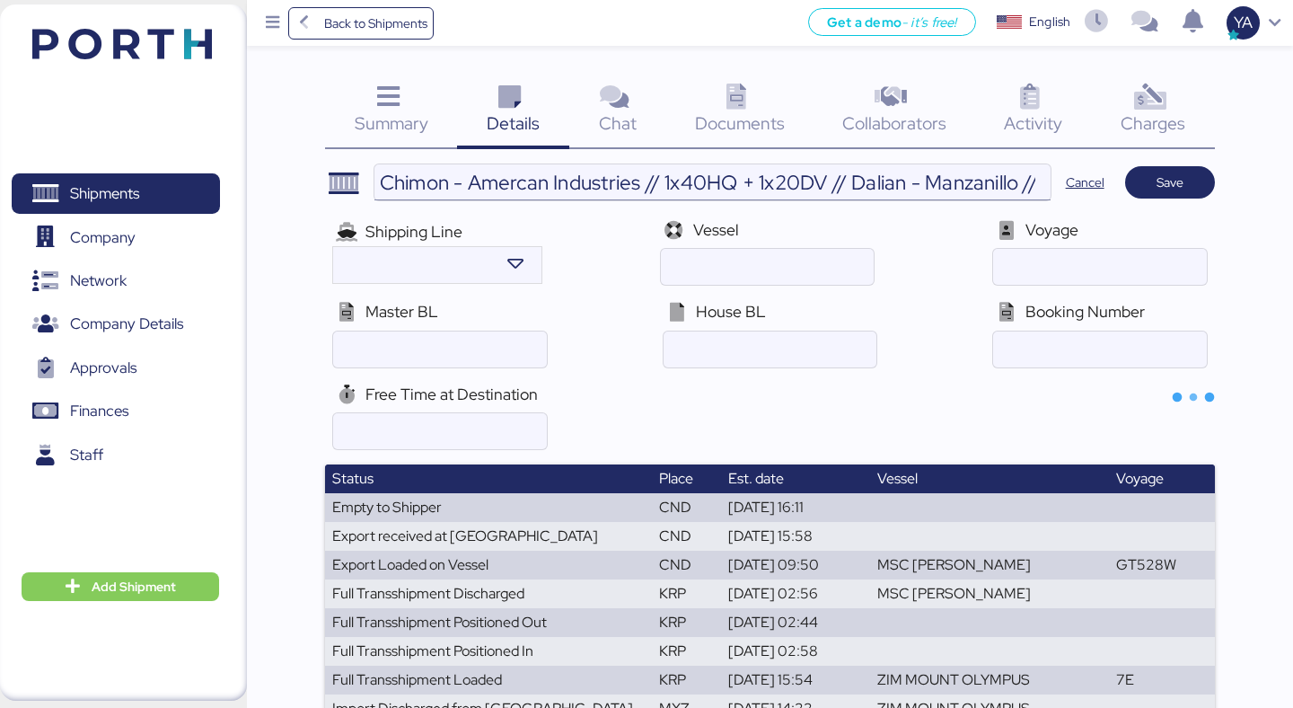
click at [927, 174] on input "Chimon - Amercan Industries // 1x40HQ + 1x20DV // Dalian - Manzanillo // MBL: M…" at bounding box center [712, 182] width 676 height 36
click at [391, 190] on input "C---" at bounding box center [712, 182] width 676 height 36
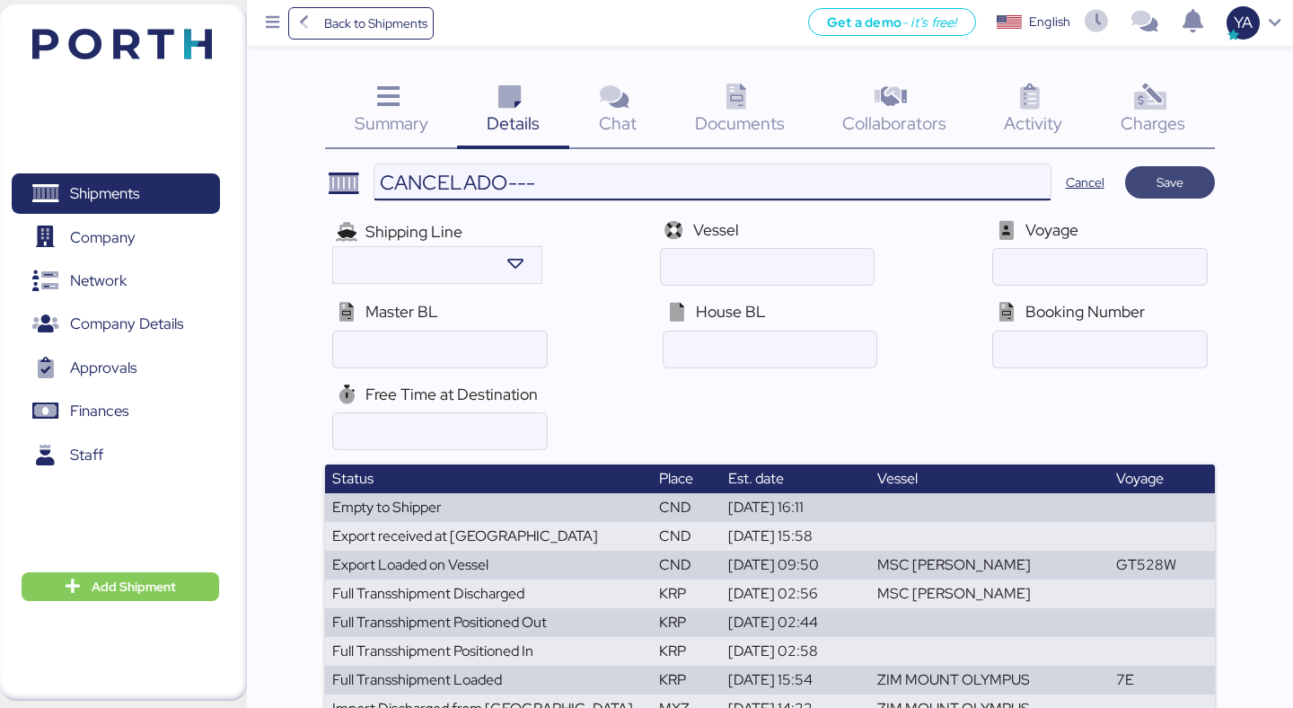
type input "CANCELADO---"
click at [1137, 188] on span "Save" at bounding box center [1170, 182] width 90 height 32
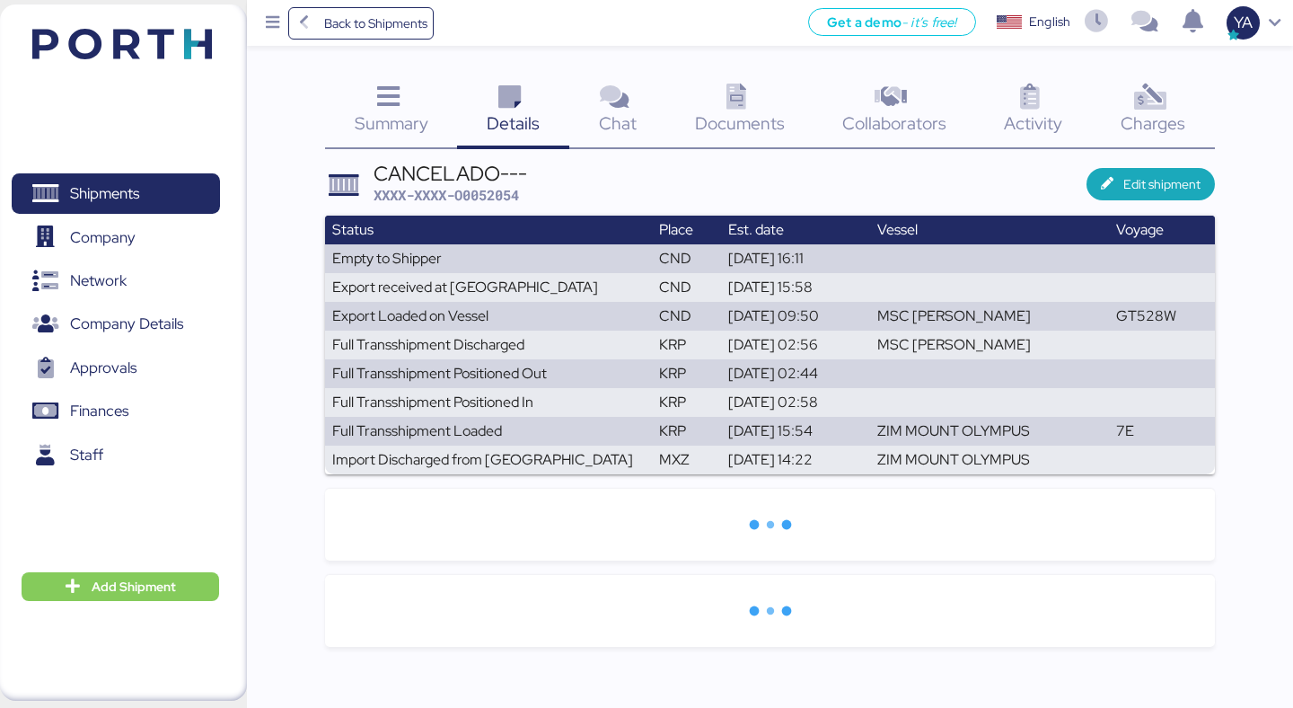
click at [367, 119] on span "Summary" at bounding box center [392, 122] width 74 height 23
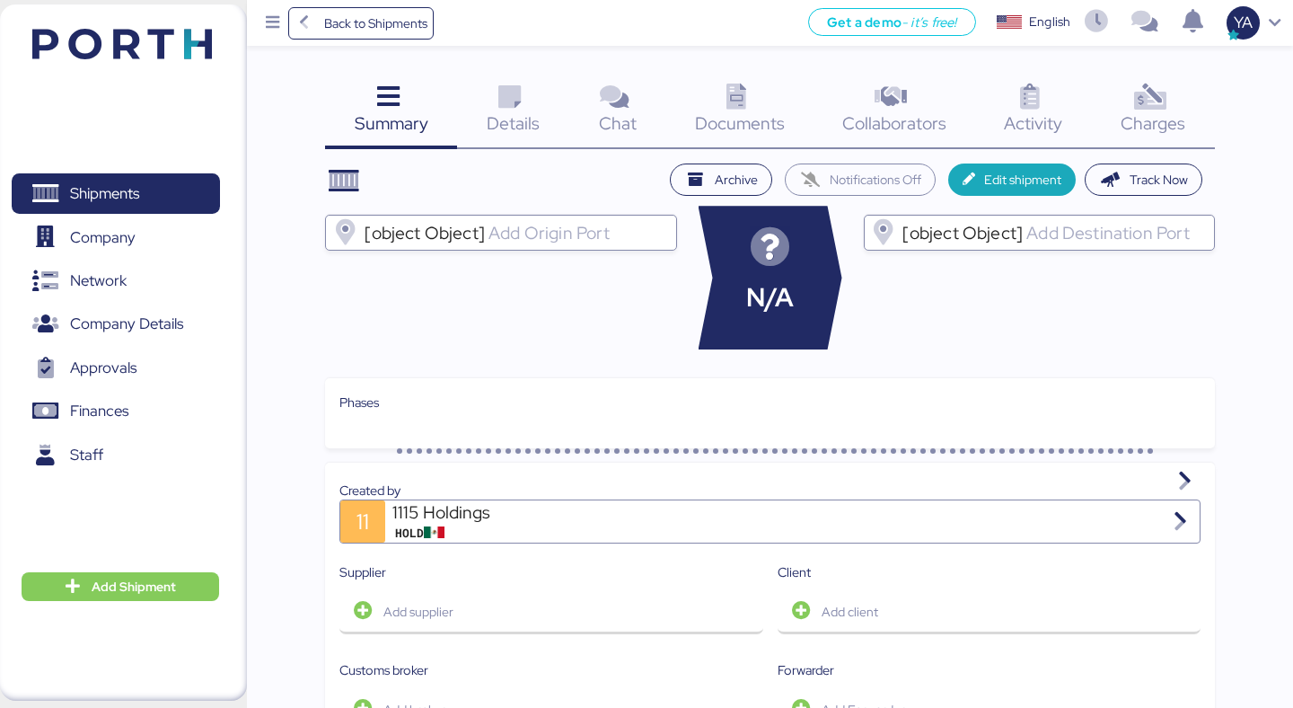
click at [691, 197] on div "Archive Notifications Off Edit shipment Track Now [object Object] N/A [object O…" at bounding box center [769, 510] width 889 height 695
click at [691, 187] on icon "button" at bounding box center [695, 180] width 22 height 15
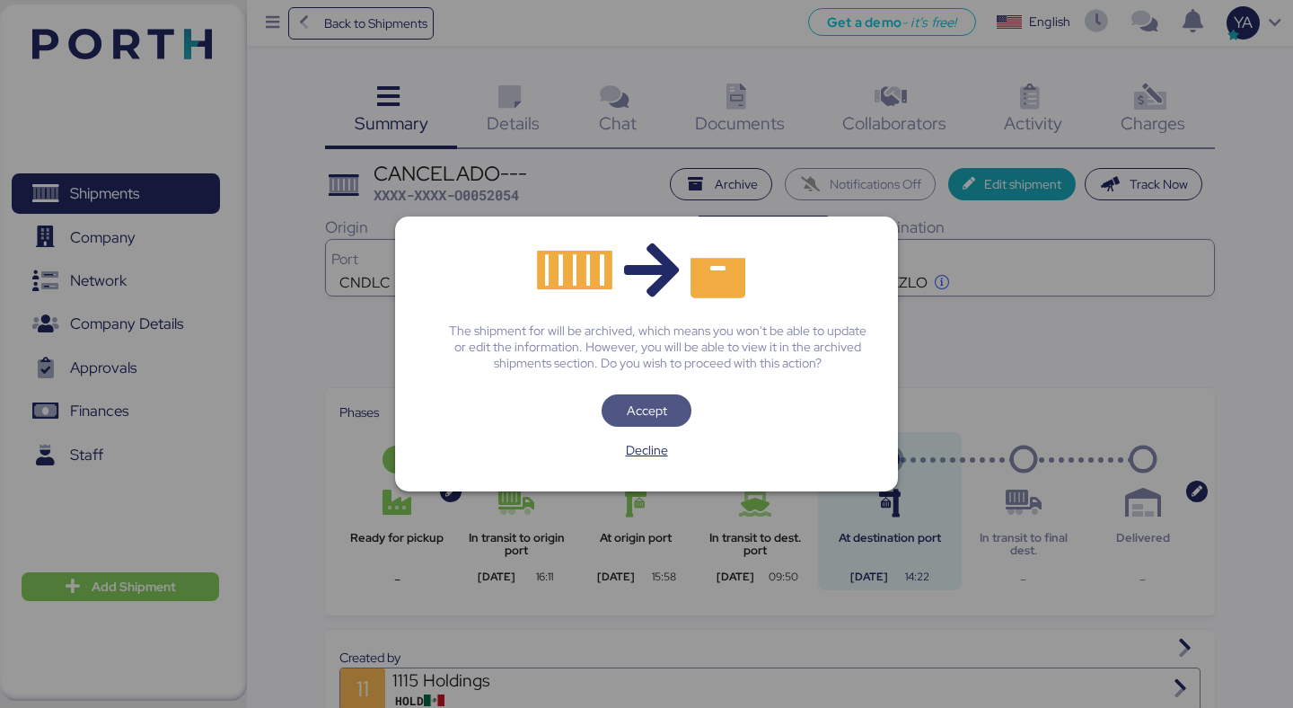
click at [638, 408] on span "Accept" at bounding box center [647, 411] width 40 height 22
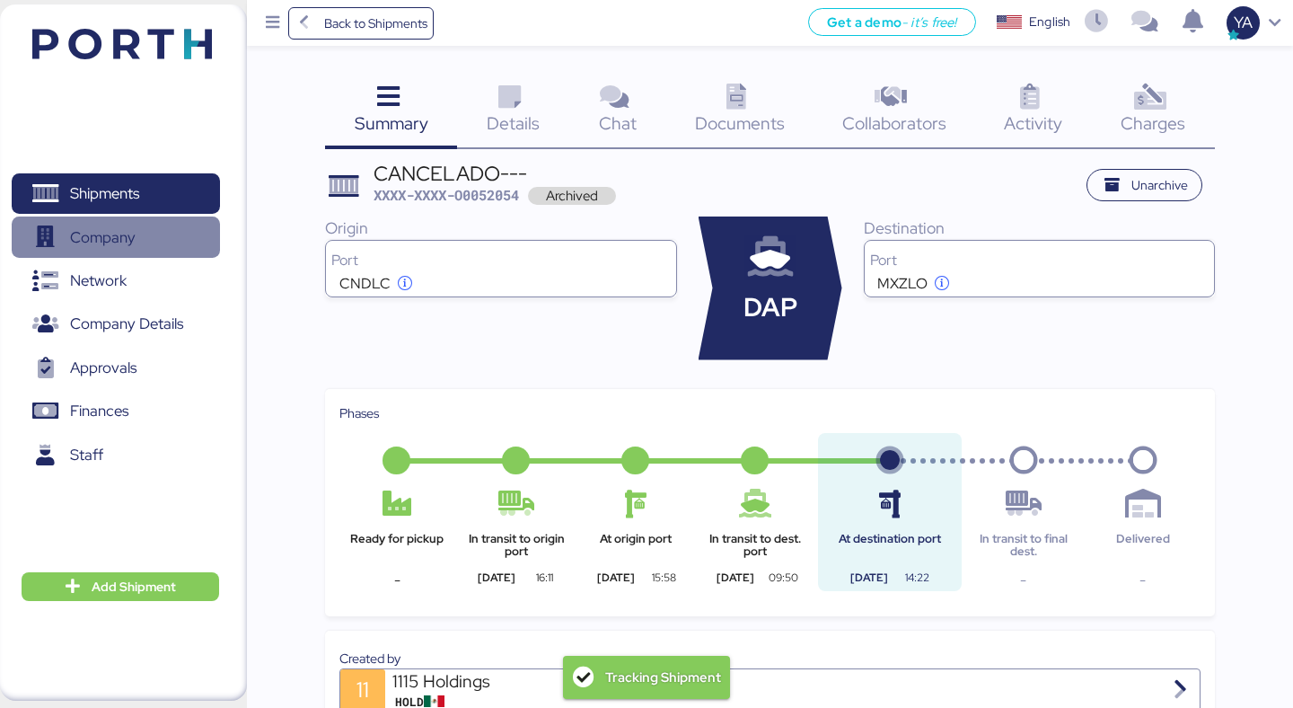
click at [141, 249] on span "Company" at bounding box center [115, 237] width 193 height 26
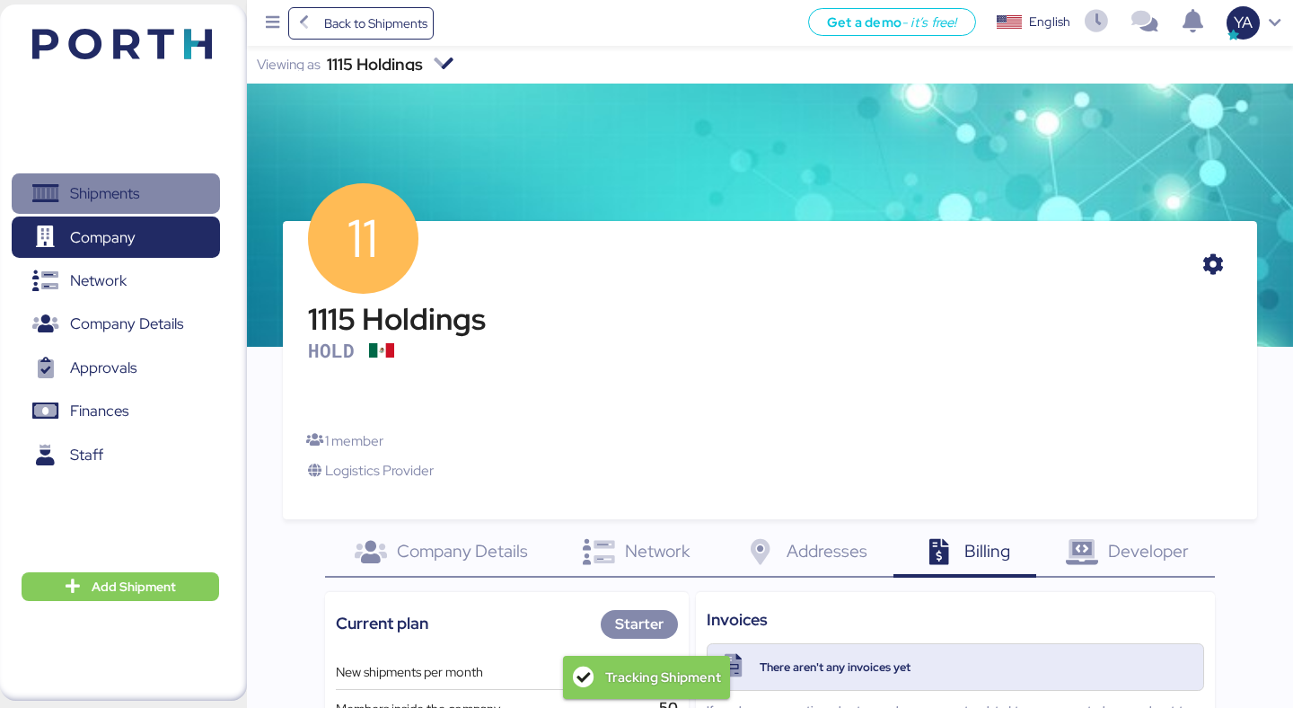
click at [156, 205] on span "Shipments" at bounding box center [115, 193] width 193 height 26
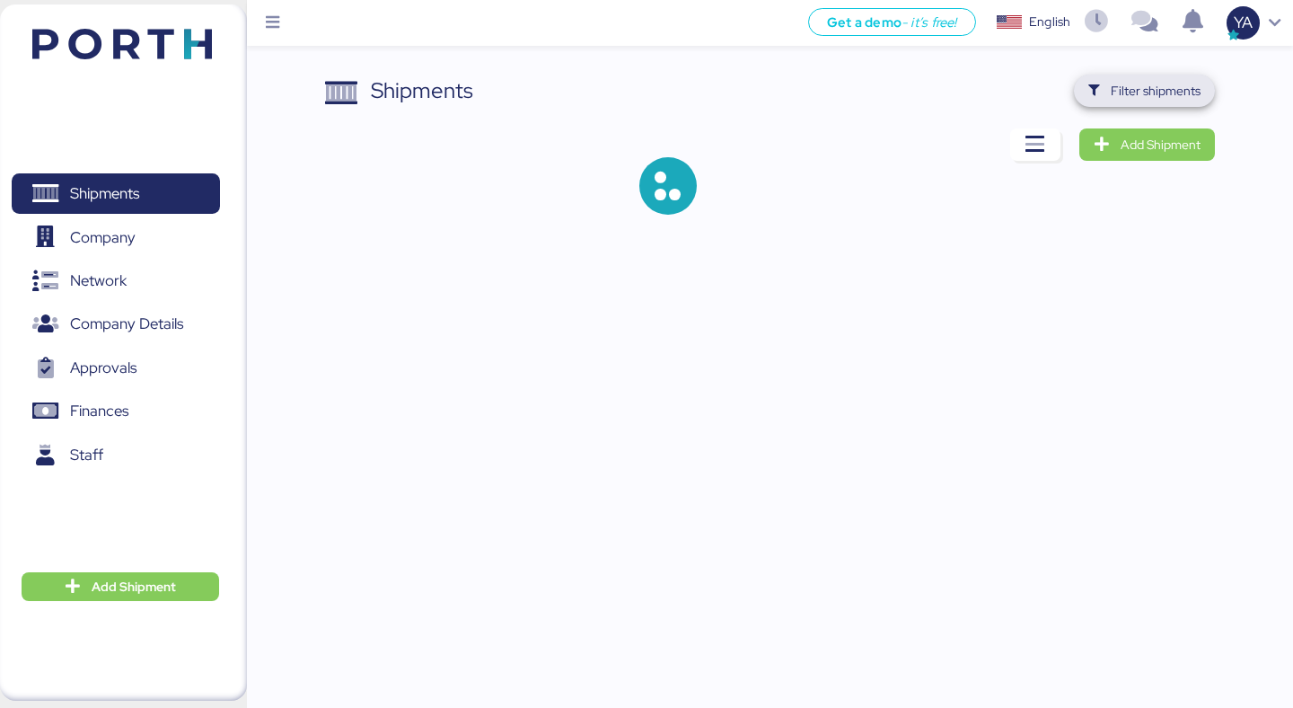
click at [1101, 98] on span "Filter shipments" at bounding box center [1144, 90] width 112 height 25
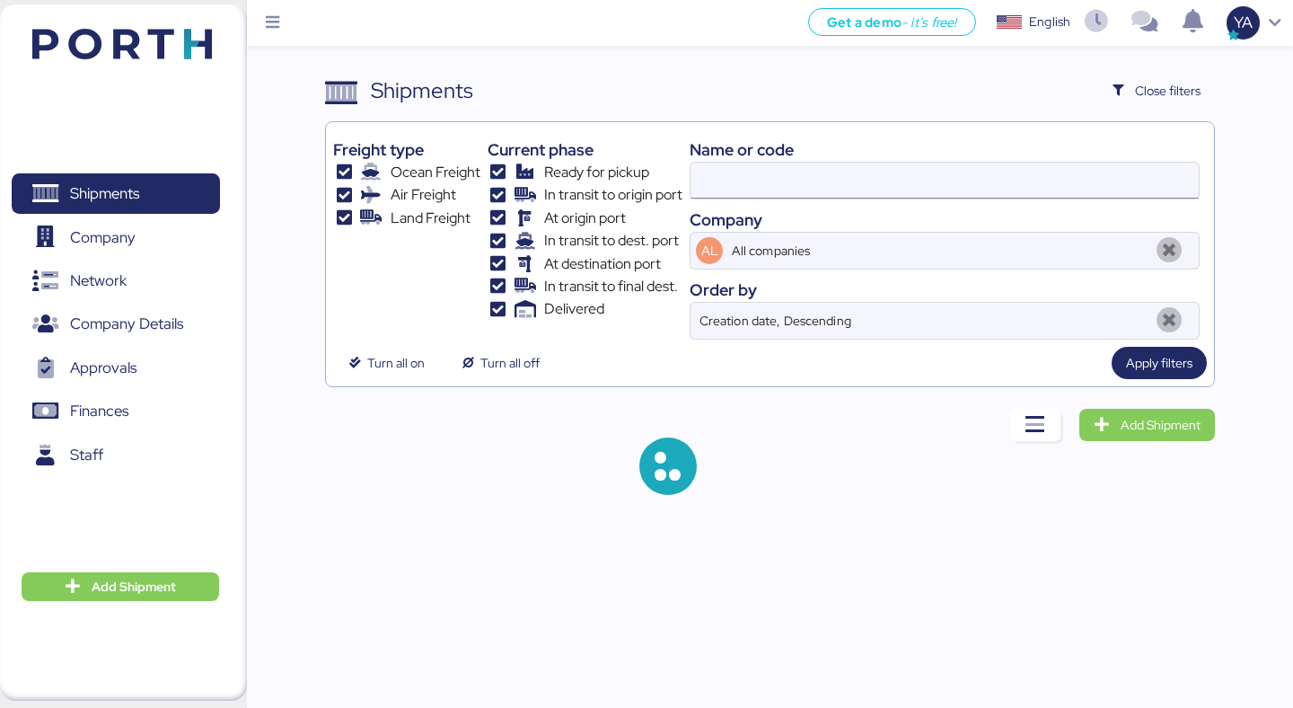
click at [777, 180] on input at bounding box center [944, 181] width 508 height 36
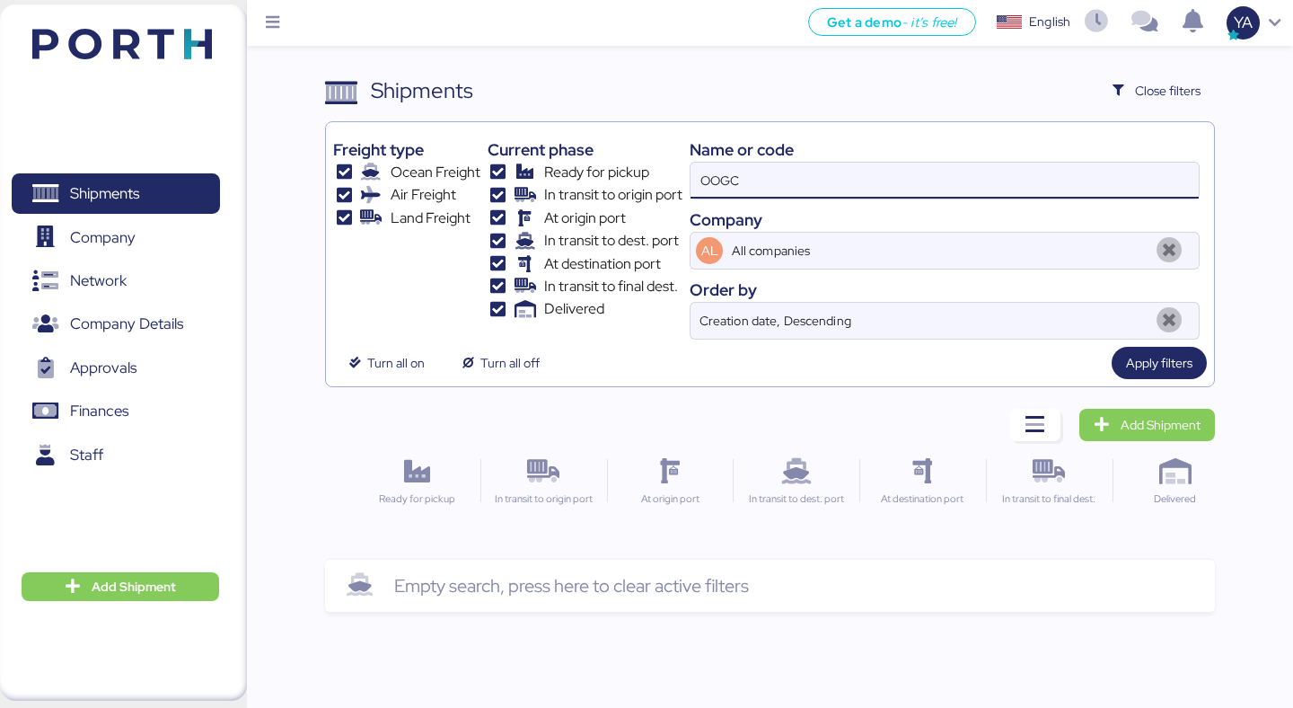
type input "OOGC"
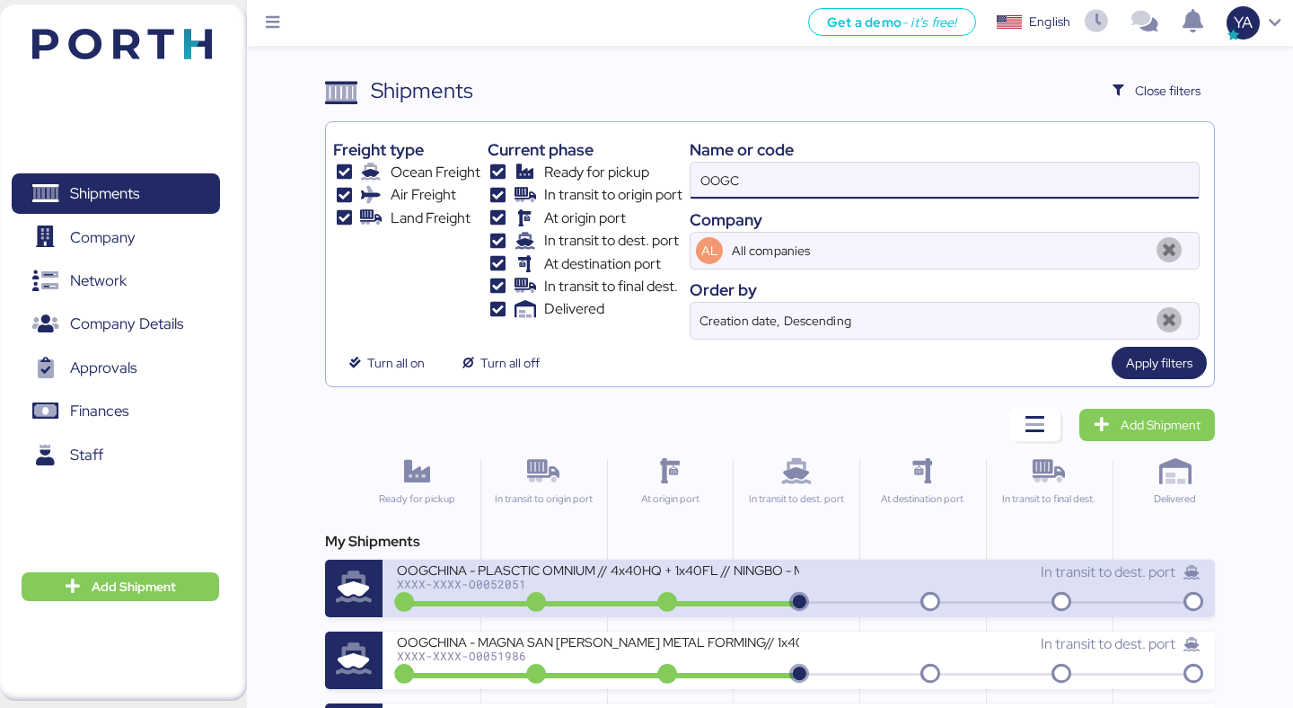
click at [606, 591] on div "OOGCHINA - PLASCTIC OMNIUM // 4x40HQ + 1x40FL // NINGBO - MANZANILLO // HBL: GY…" at bounding box center [597, 580] width 401 height 39
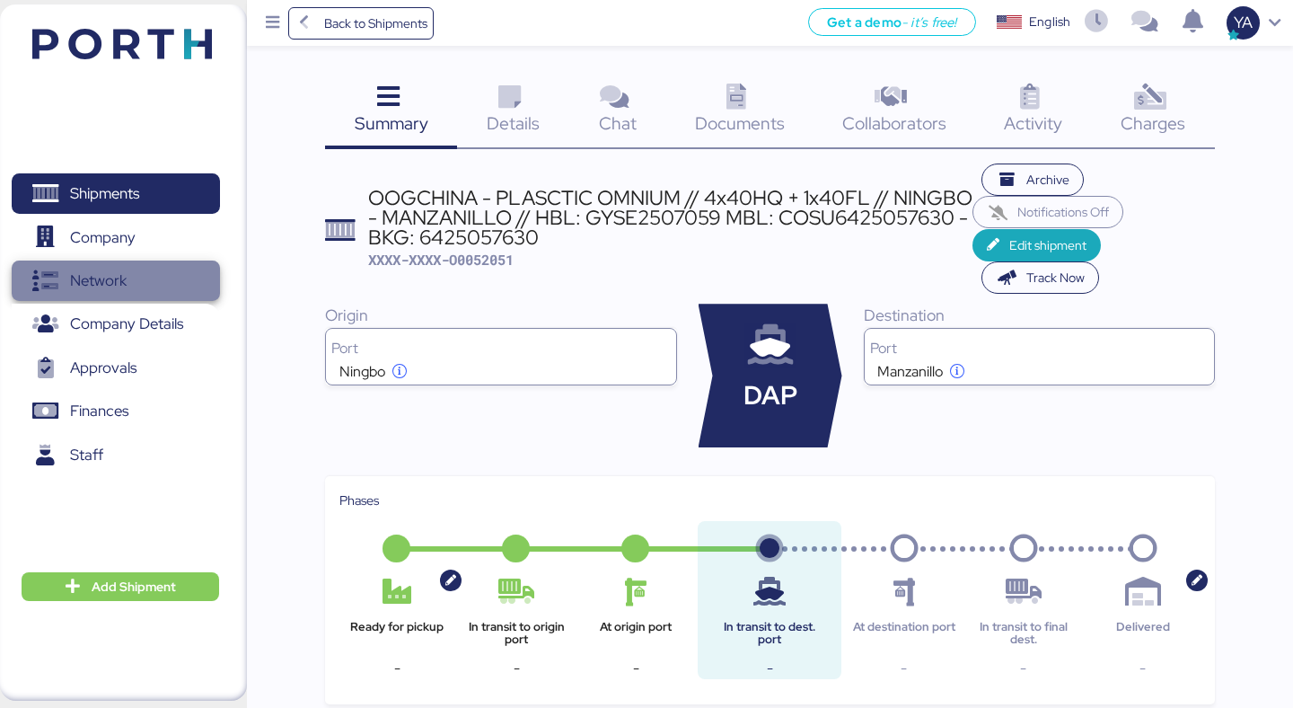
click at [130, 277] on span "Network" at bounding box center [115, 281] width 193 height 26
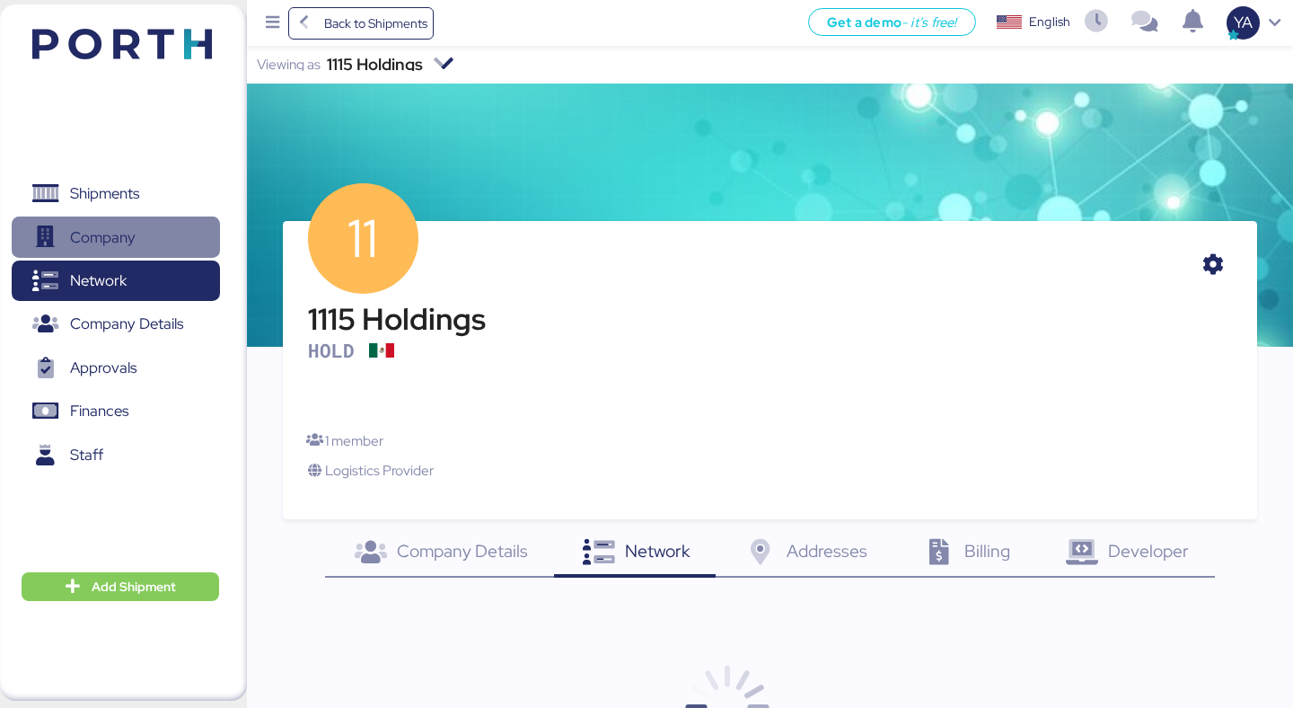
click at [168, 238] on span "Company" at bounding box center [115, 237] width 193 height 26
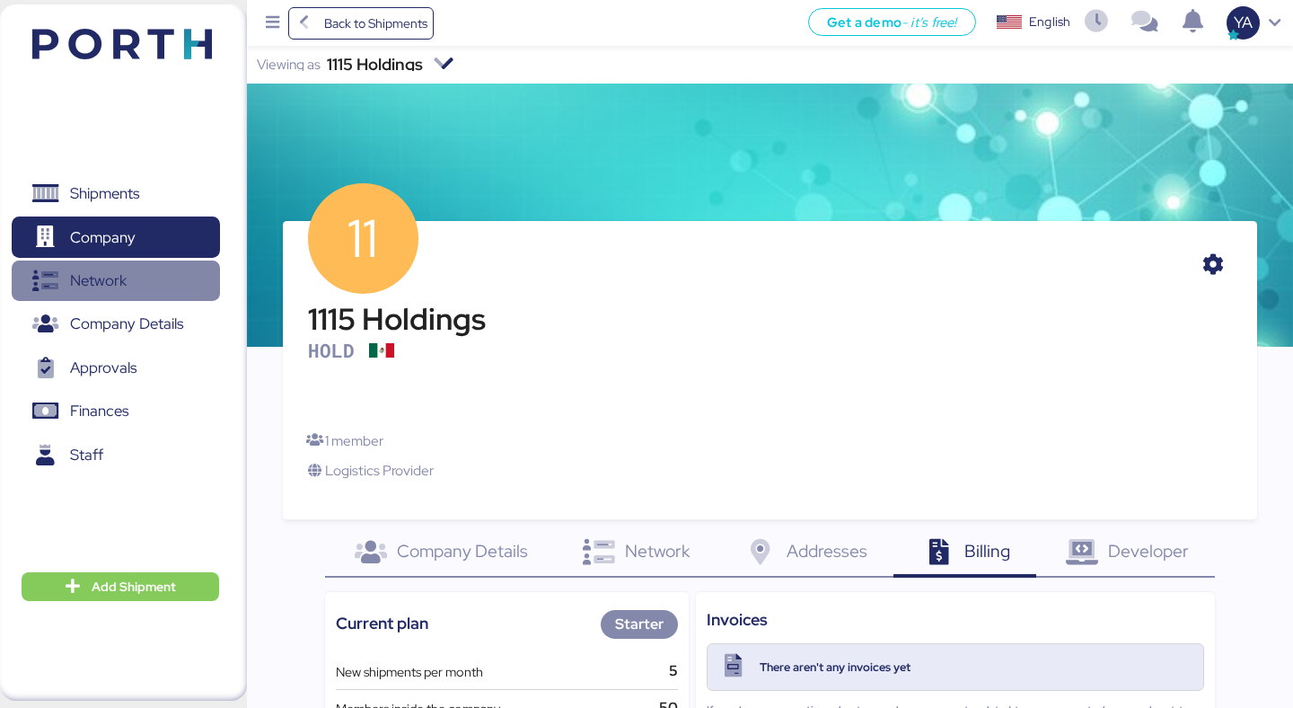
click at [171, 282] on span "Network" at bounding box center [115, 281] width 193 height 26
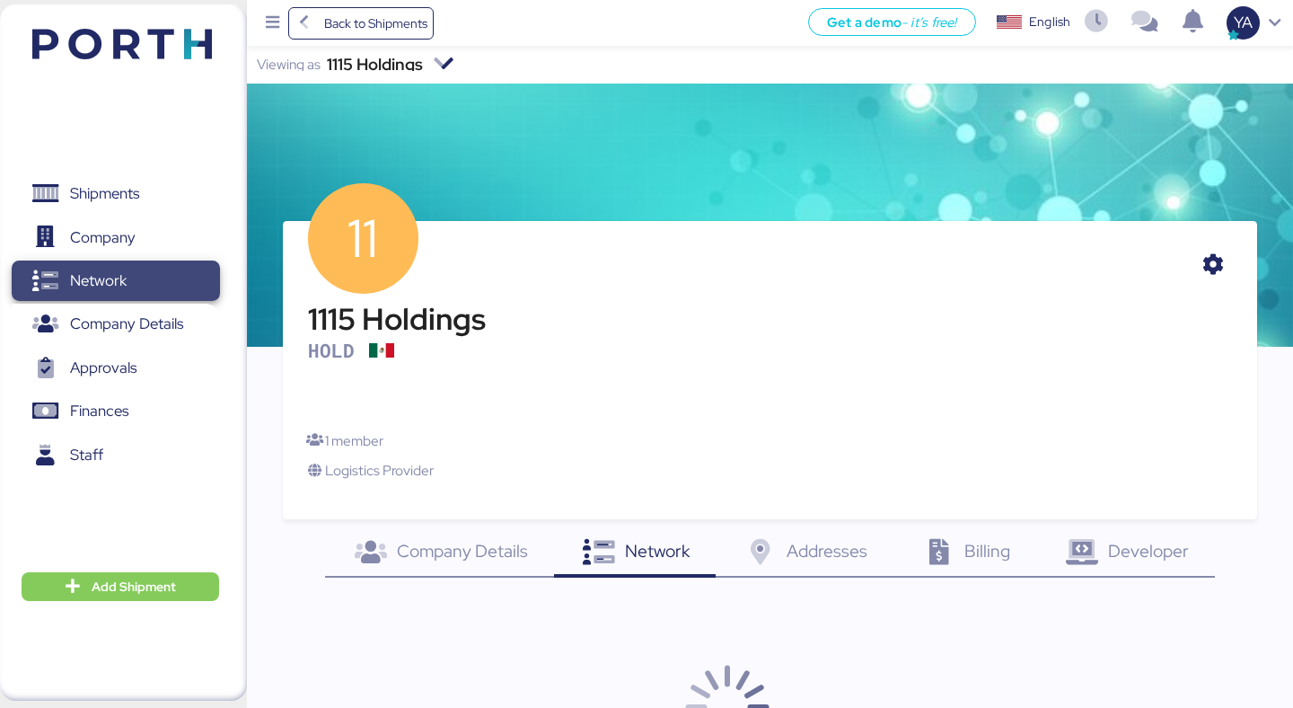
click at [176, 268] on span "Network" at bounding box center [115, 281] width 193 height 26
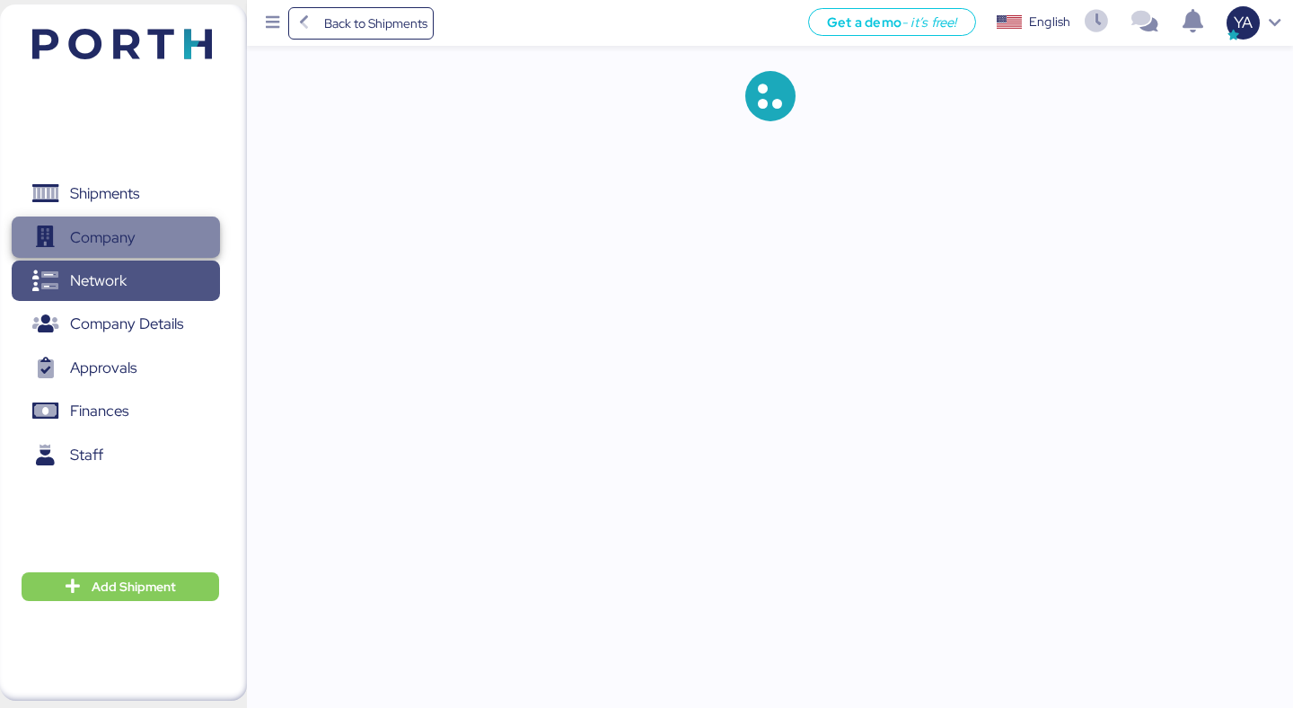
click at [176, 251] on span "Company" at bounding box center [115, 237] width 193 height 26
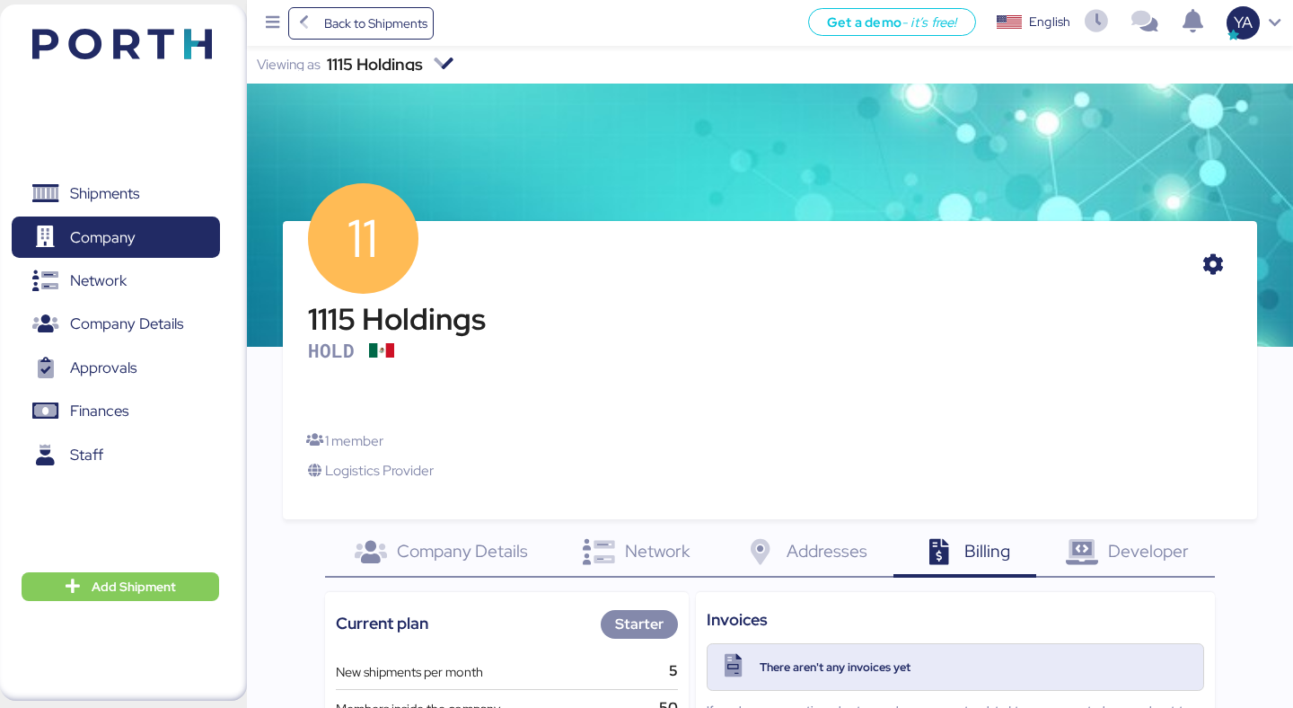
click at [409, 59] on div "1115 Holdings" at bounding box center [375, 64] width 96 height 13
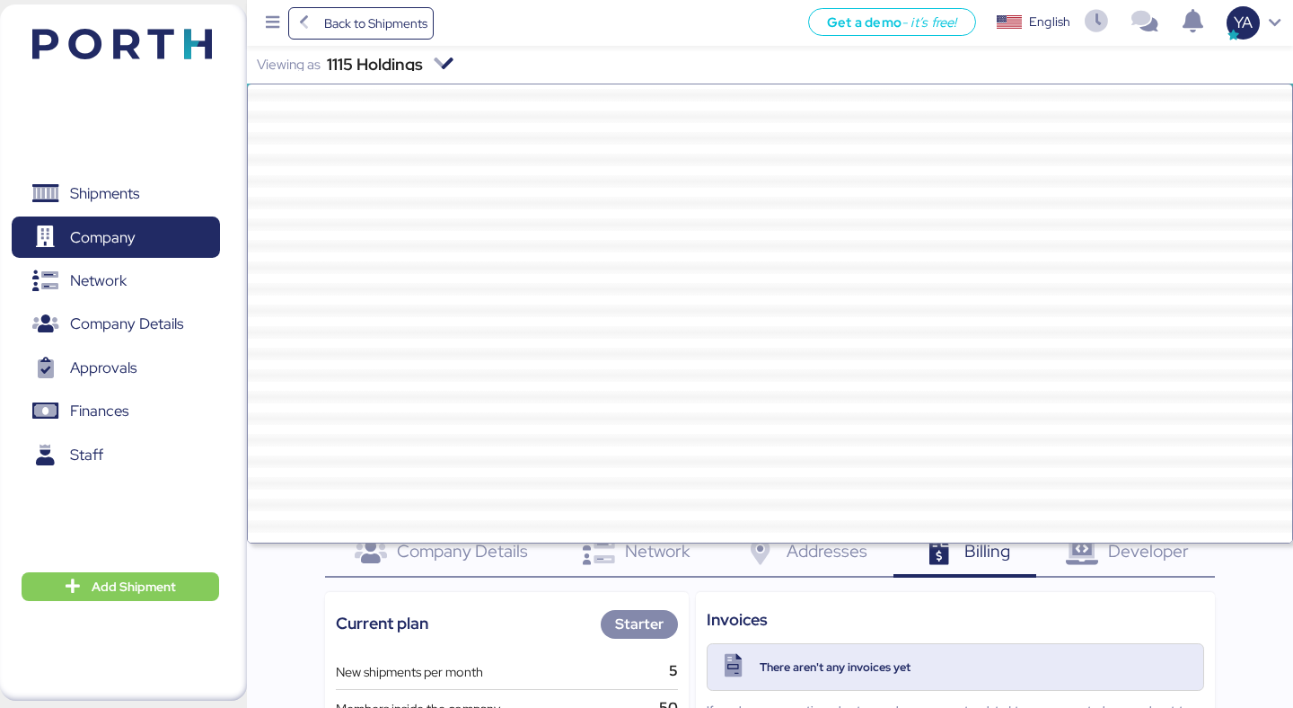
scroll to position [49643, 0]
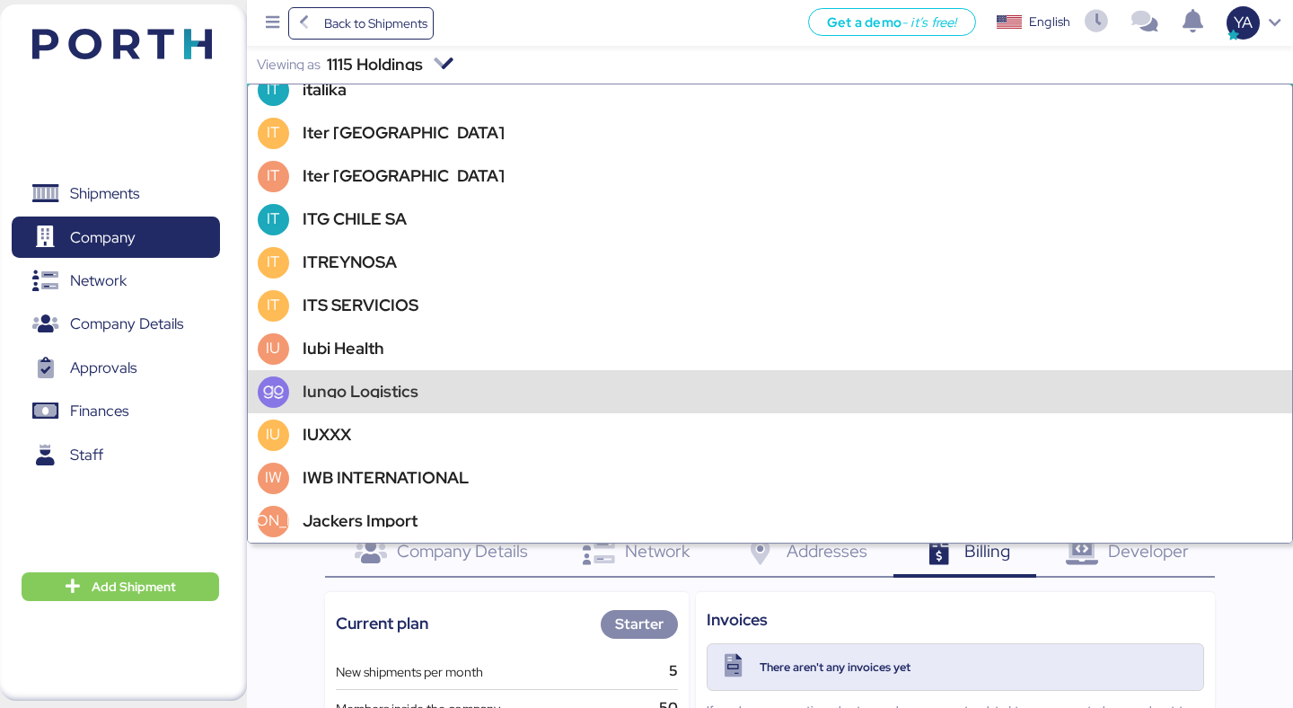
click at [337, 395] on div "Iungo Logistics" at bounding box center [361, 391] width 116 height 13
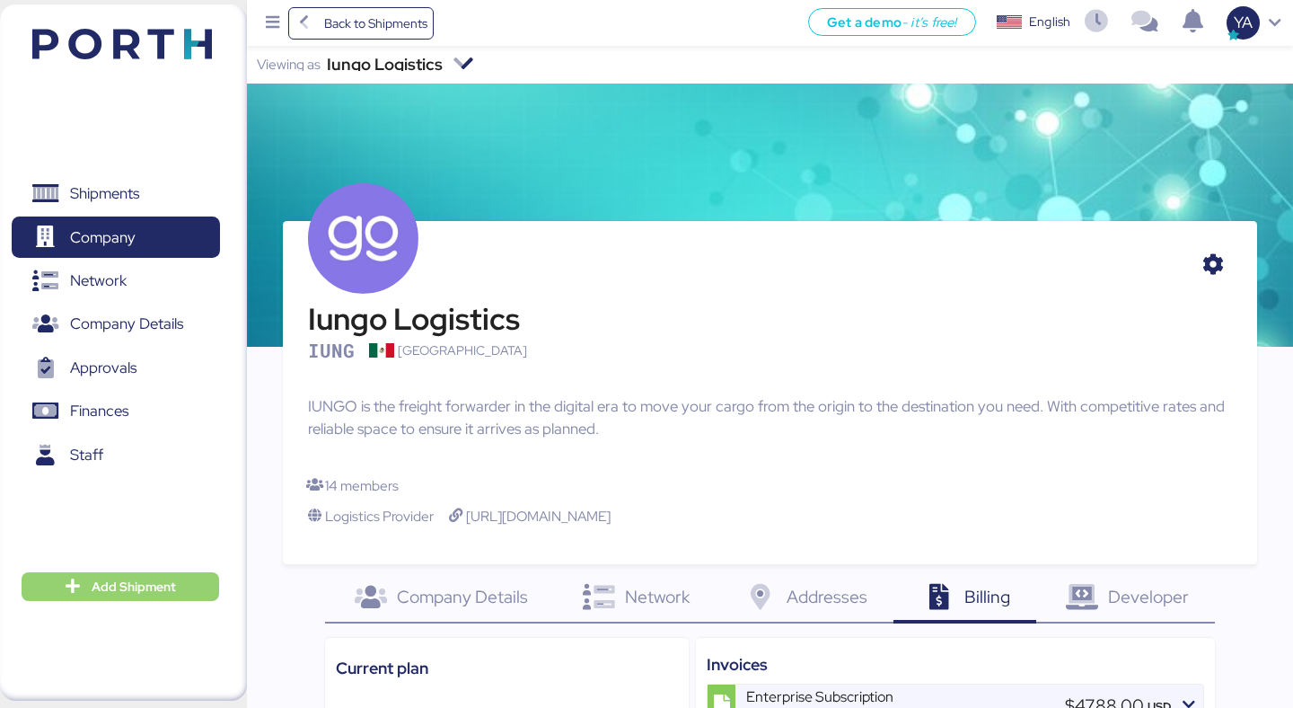
click at [129, 589] on span "Add Shipment" at bounding box center [134, 587] width 84 height 22
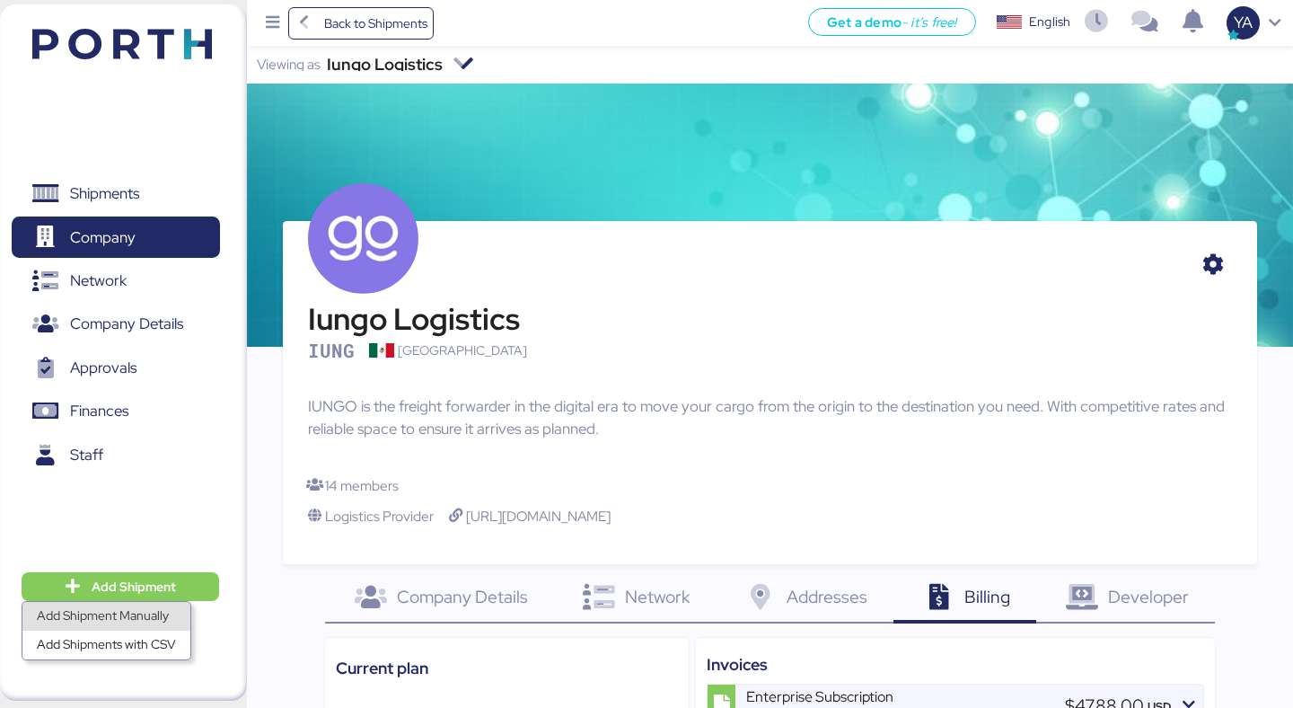
click at [144, 618] on div "Add Shipment Manually" at bounding box center [106, 615] width 139 height 25
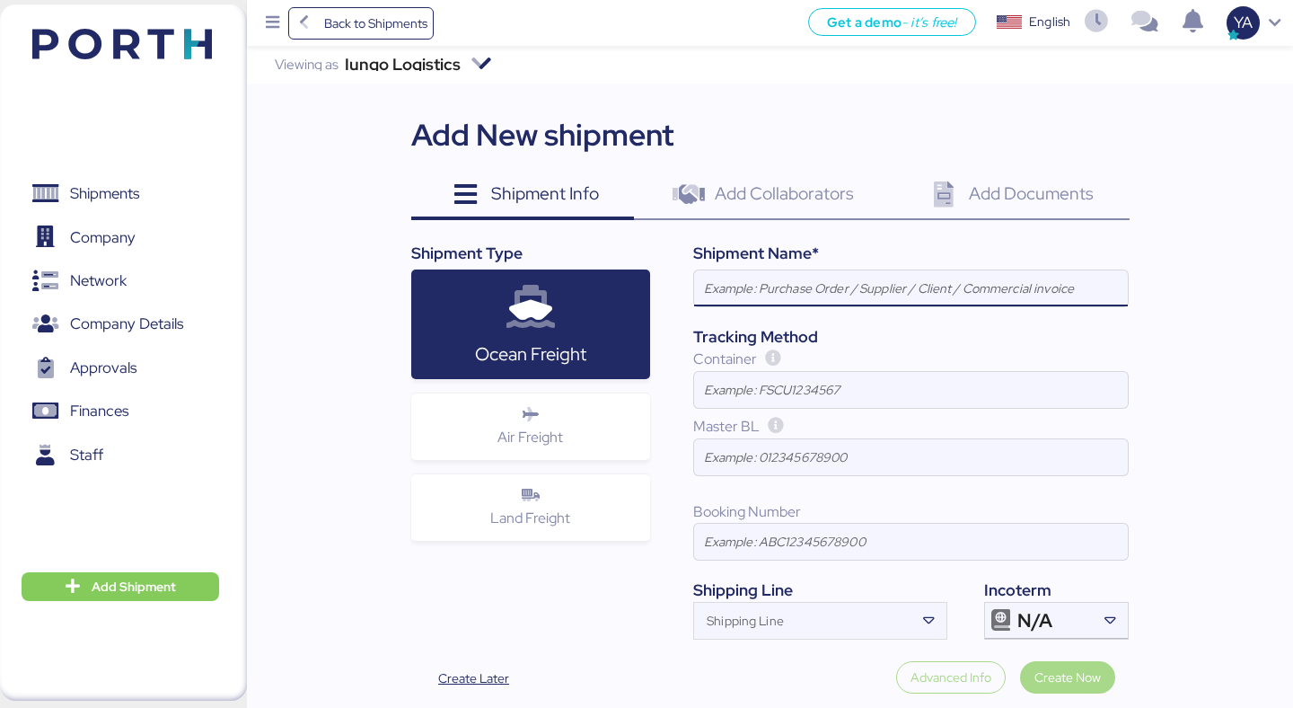
paste input "Chimon - Amercan Industries // 1x40HQ + 1x20DV // Dalian - Manzanillo // MBL: M…"
click at [1033, 281] on input "Chimon - Amercan Industries // 1x40HQ + 1x20DV // Dalian - Manzanillo // MBL: M…" at bounding box center [911, 288] width 434 height 36
type input "Chimon - Amercan Industries // 1x40HQ + 1x20DV // Dalian - Manzanillo // MBL: M…"
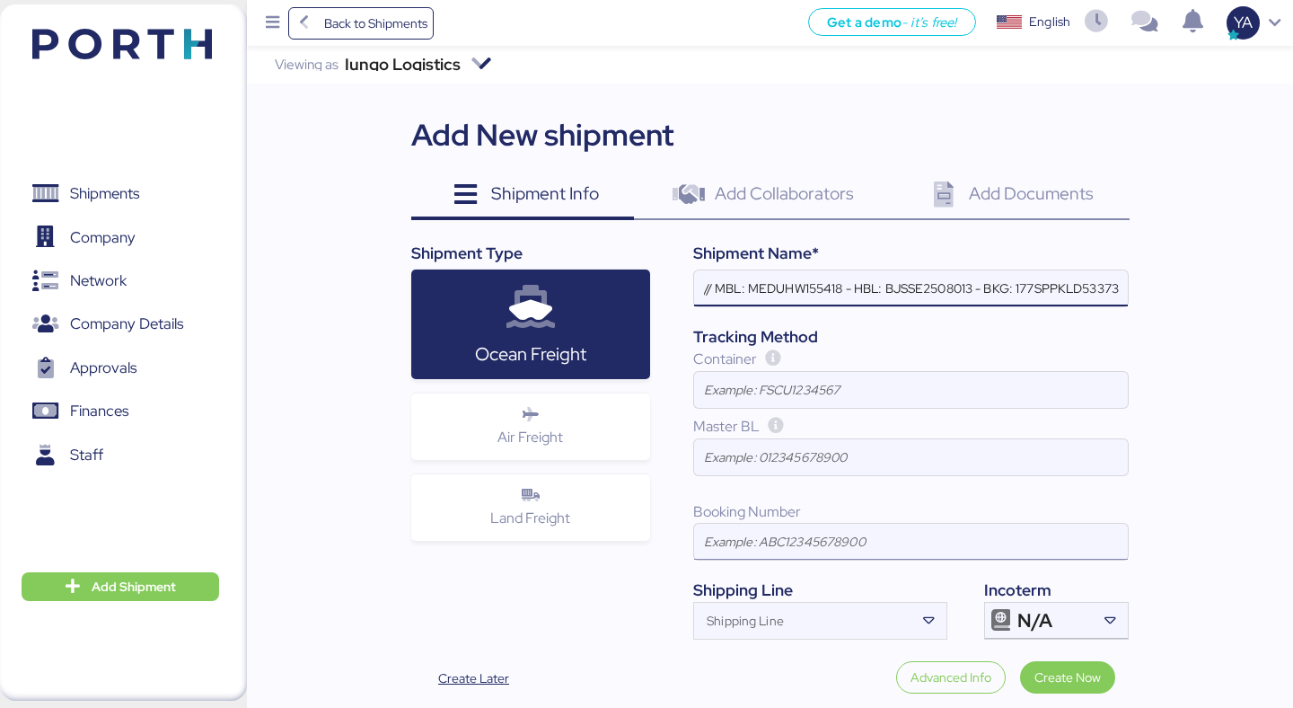
click at [883, 530] on input at bounding box center [911, 541] width 434 height 36
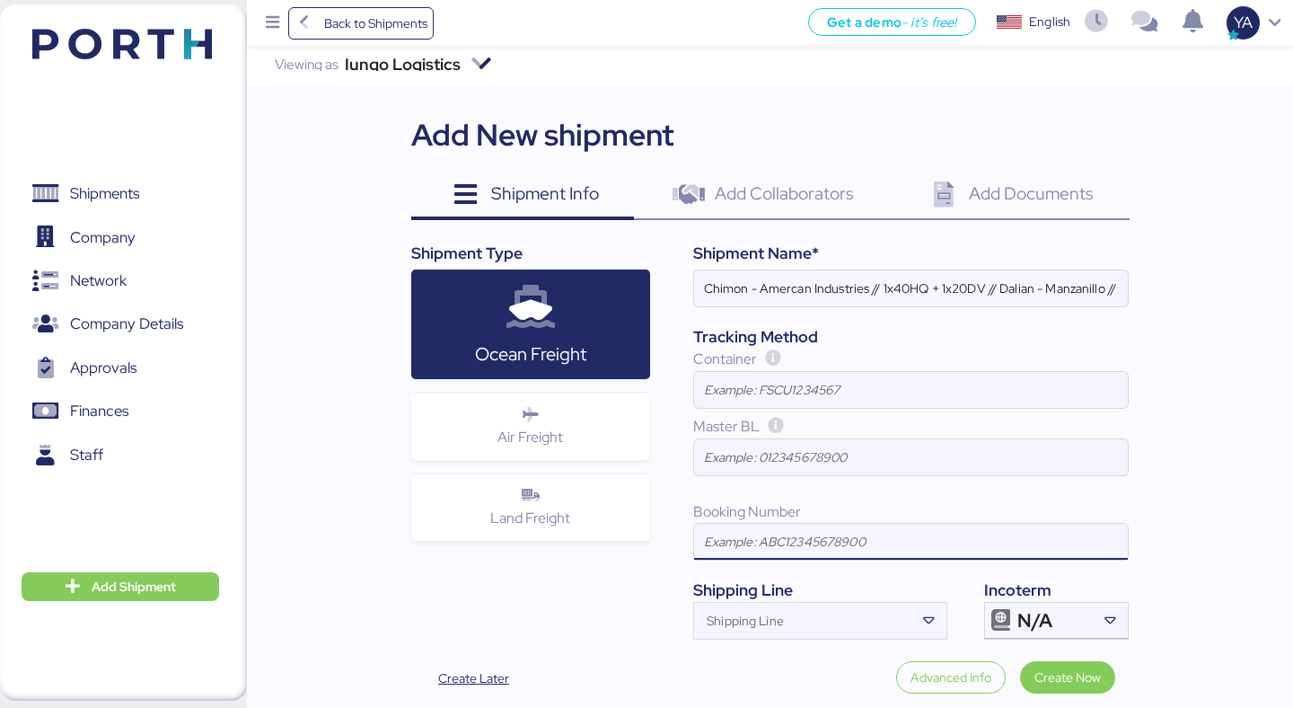
paste input "177SPPKLD53373"
type input "177SPPKLD53373"
click at [972, 318] on div at bounding box center [911, 315] width 434 height 18
click at [972, 306] on input "Chimon - Amercan Industries // 1x40HQ + 1x20DV // Dalian - Manzanillo // MBL: M…" at bounding box center [911, 288] width 434 height 36
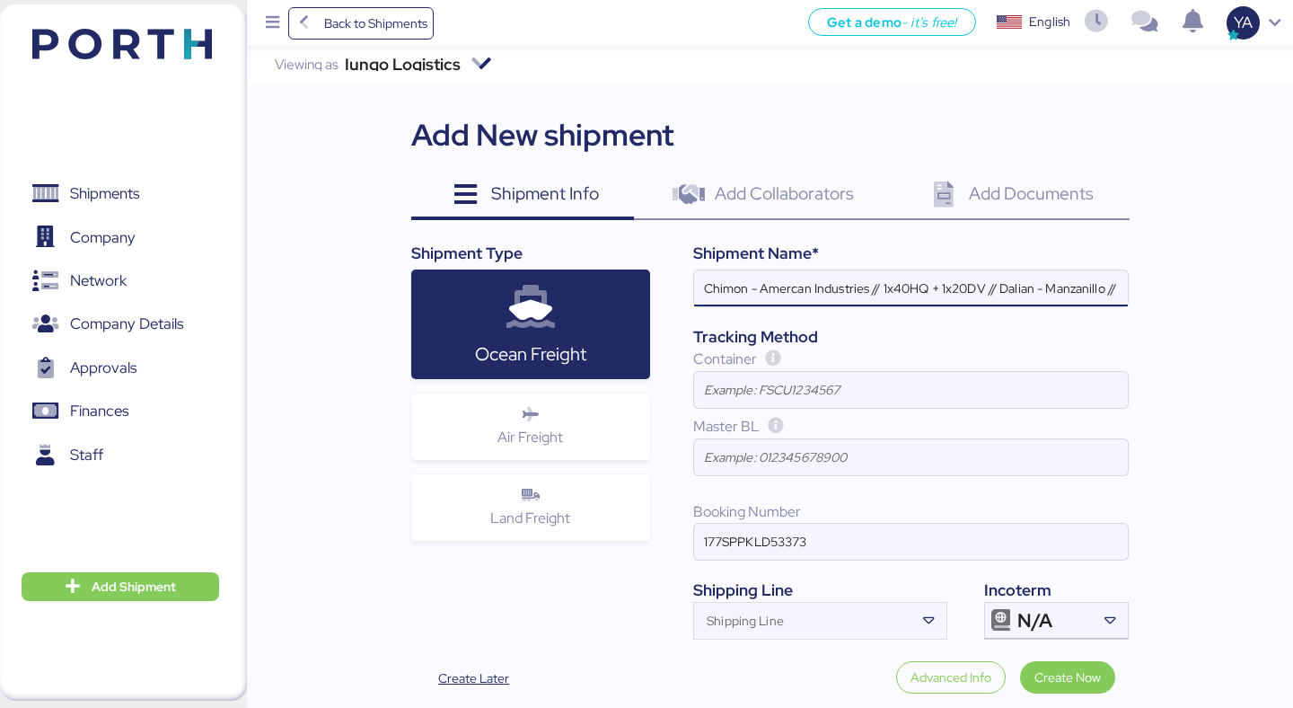
scroll to position [0, 411]
click at [783, 293] on input "Chimon - Amercan Industries // 1x40HQ + 1x20DV // Dalian - Manzanillo // MBL: M…" at bounding box center [911, 288] width 434 height 36
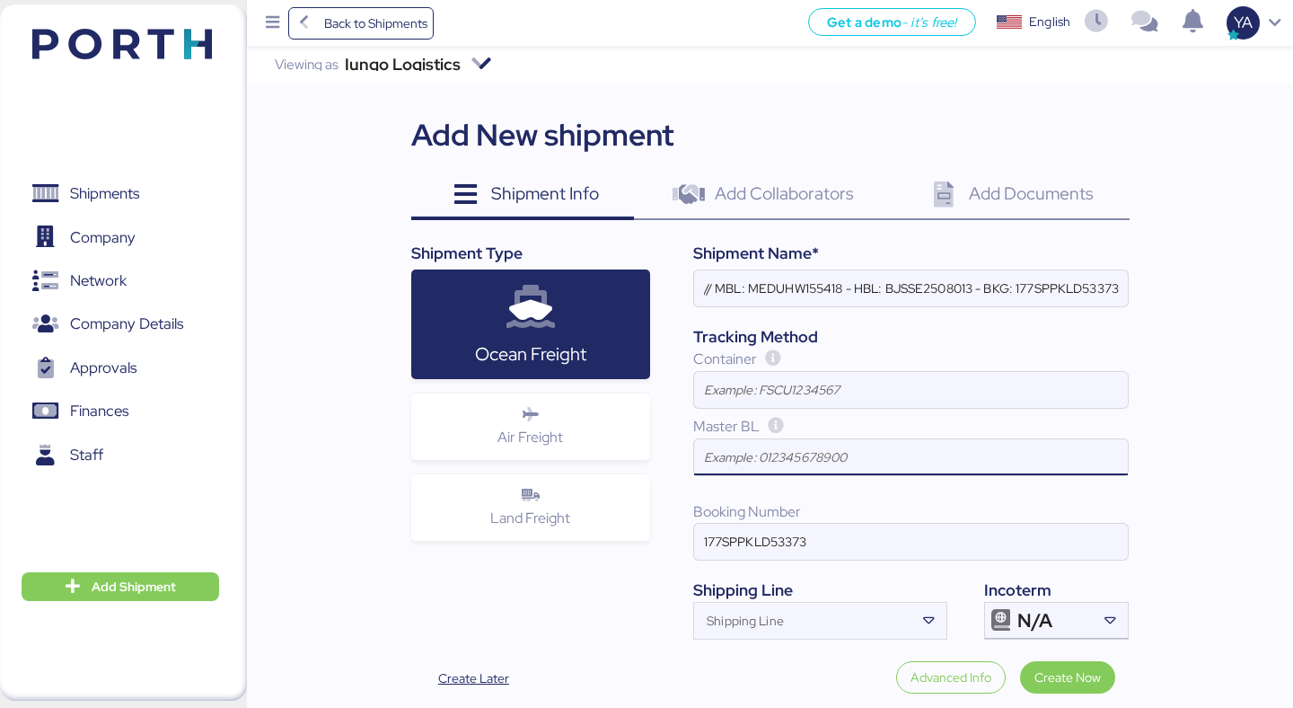
click at [733, 470] on input at bounding box center [911, 457] width 434 height 36
paste input "MEDUHW155418"
type input "MEDUHW155418"
click at [742, 420] on div at bounding box center [911, 417] width 434 height 18
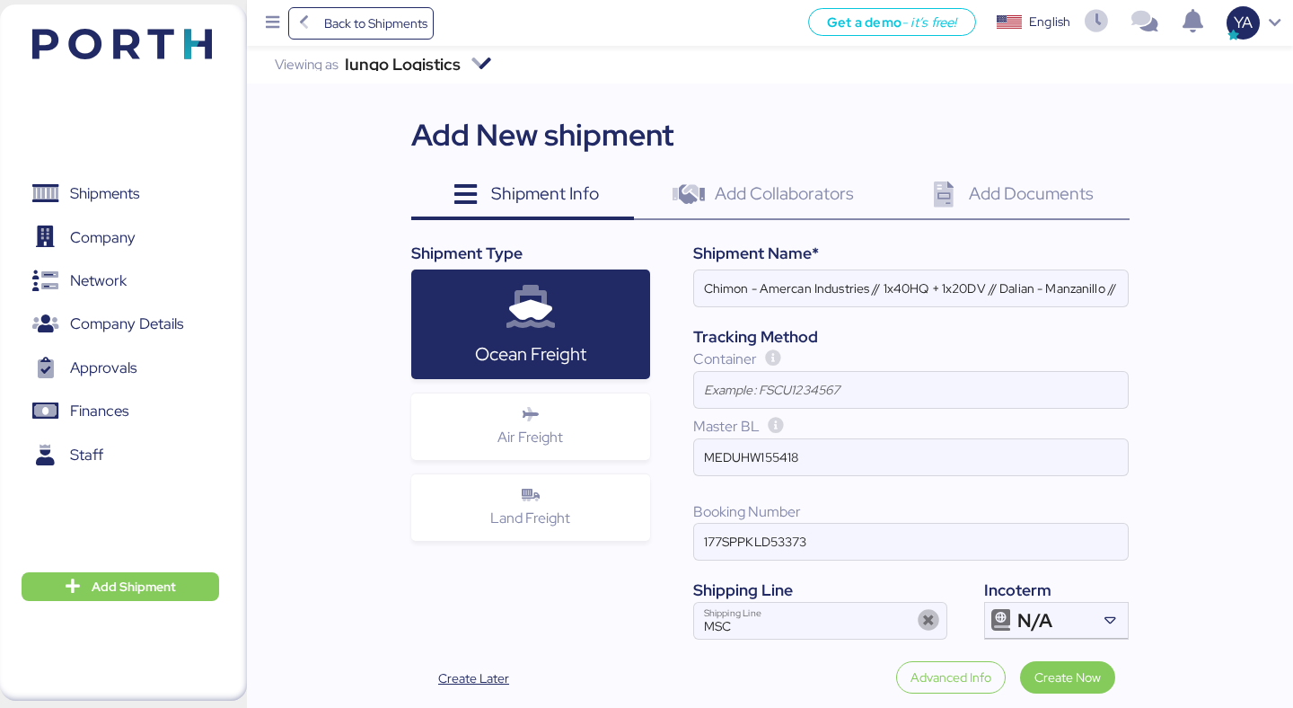
click at [742, 408] on input at bounding box center [911, 390] width 434 height 36
click at [742, 411] on div at bounding box center [911, 417] width 434 height 18
click at [742, 408] on input at bounding box center [911, 390] width 434 height 36
paste input "TCLU3003629"
type input "TCLU3003629"
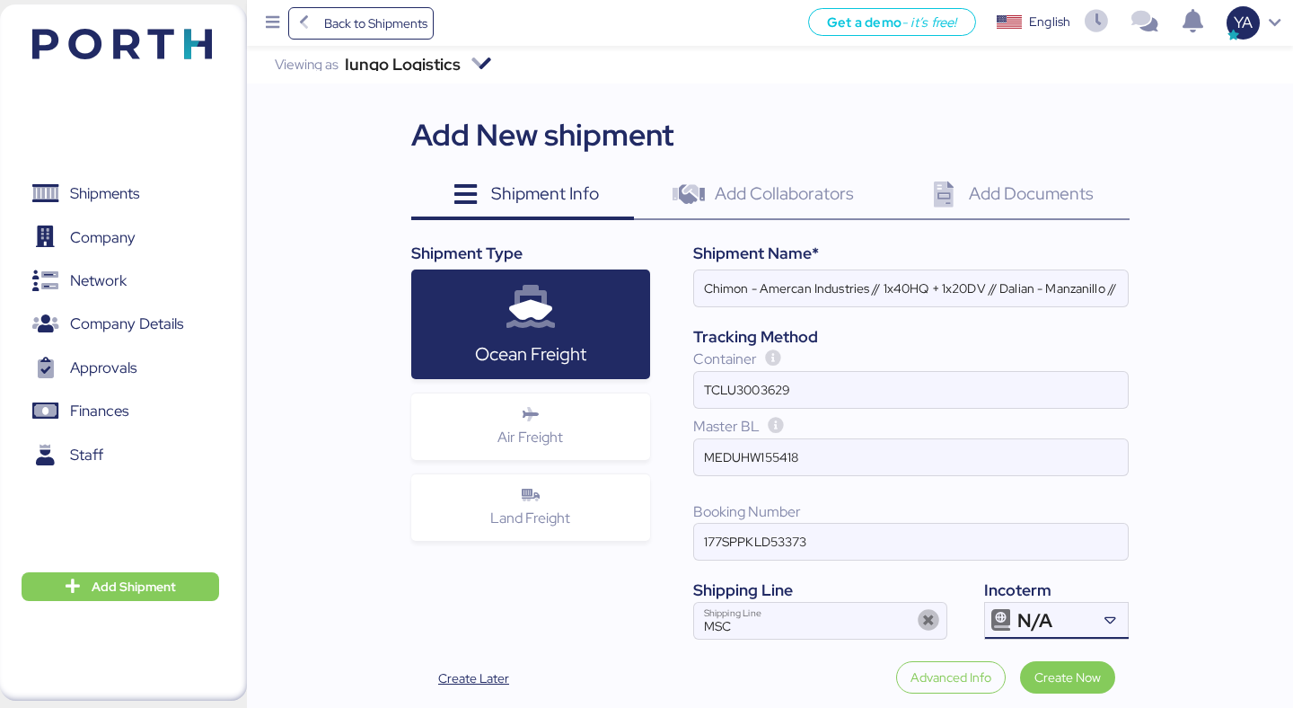
click at [1053, 624] on div "N/A" at bounding box center [1054, 620] width 75 height 36
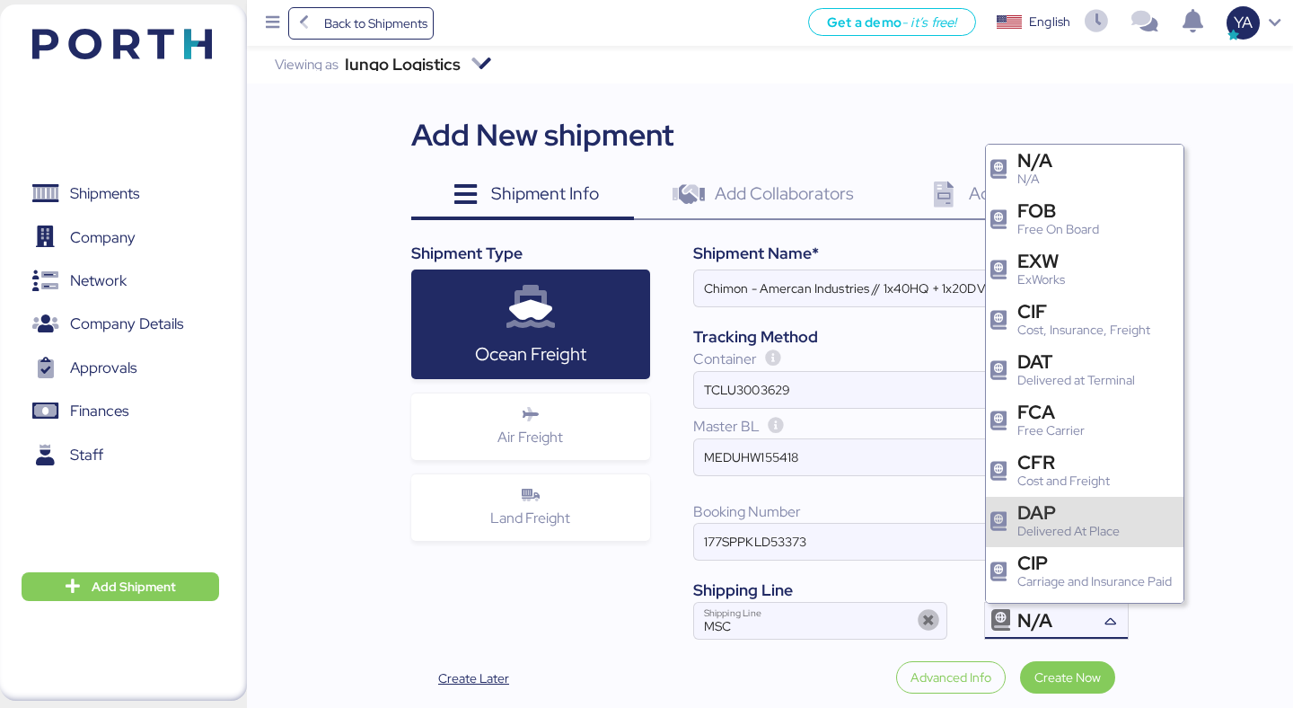
scroll to position [19, 0]
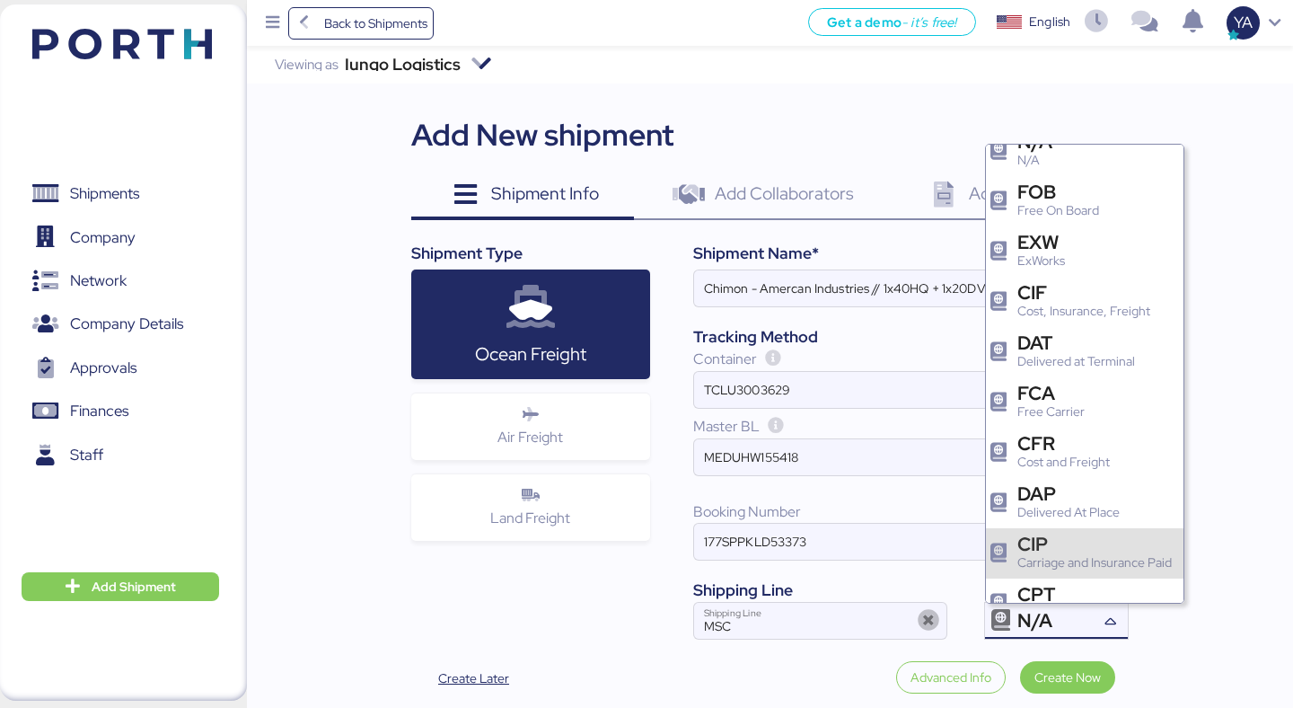
click at [1063, 534] on div "CIP" at bounding box center [1094, 543] width 154 height 19
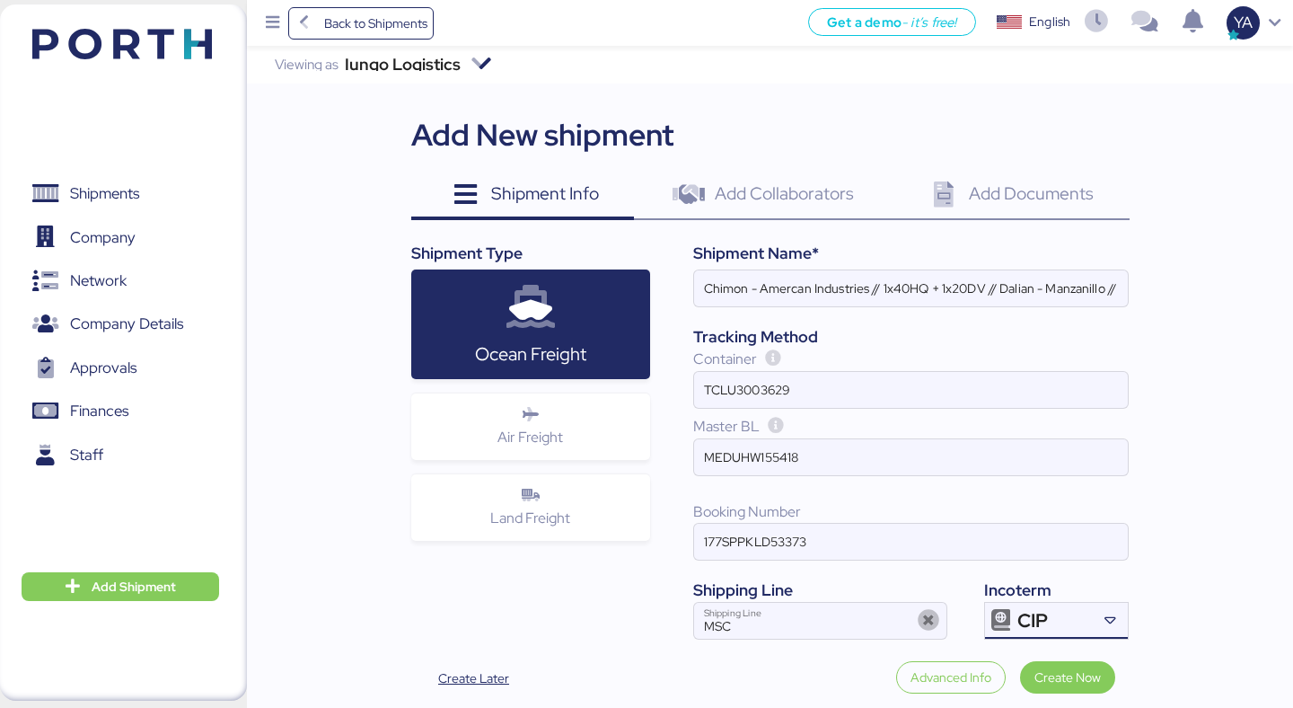
click at [1064, 624] on div "CIP" at bounding box center [1054, 620] width 75 height 36
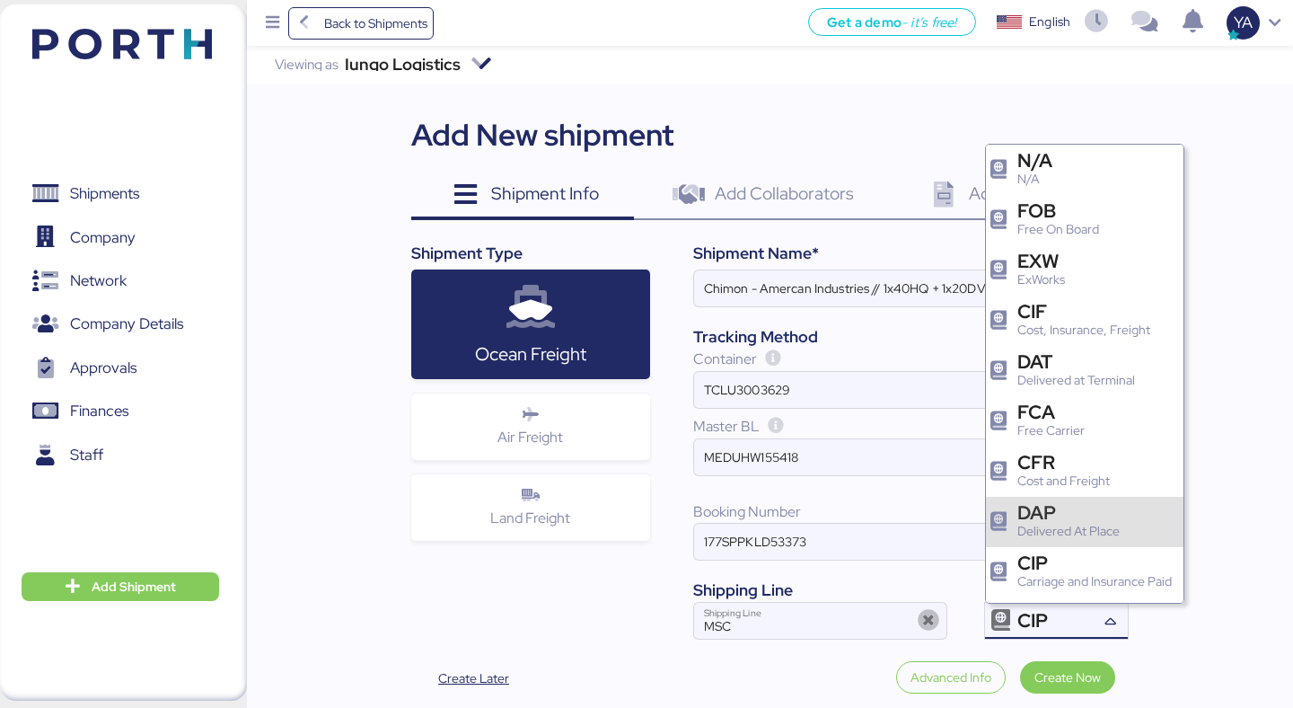
click at [1065, 502] on div "DAP Delivered At Place" at bounding box center [1085, 522] width 198 height 50
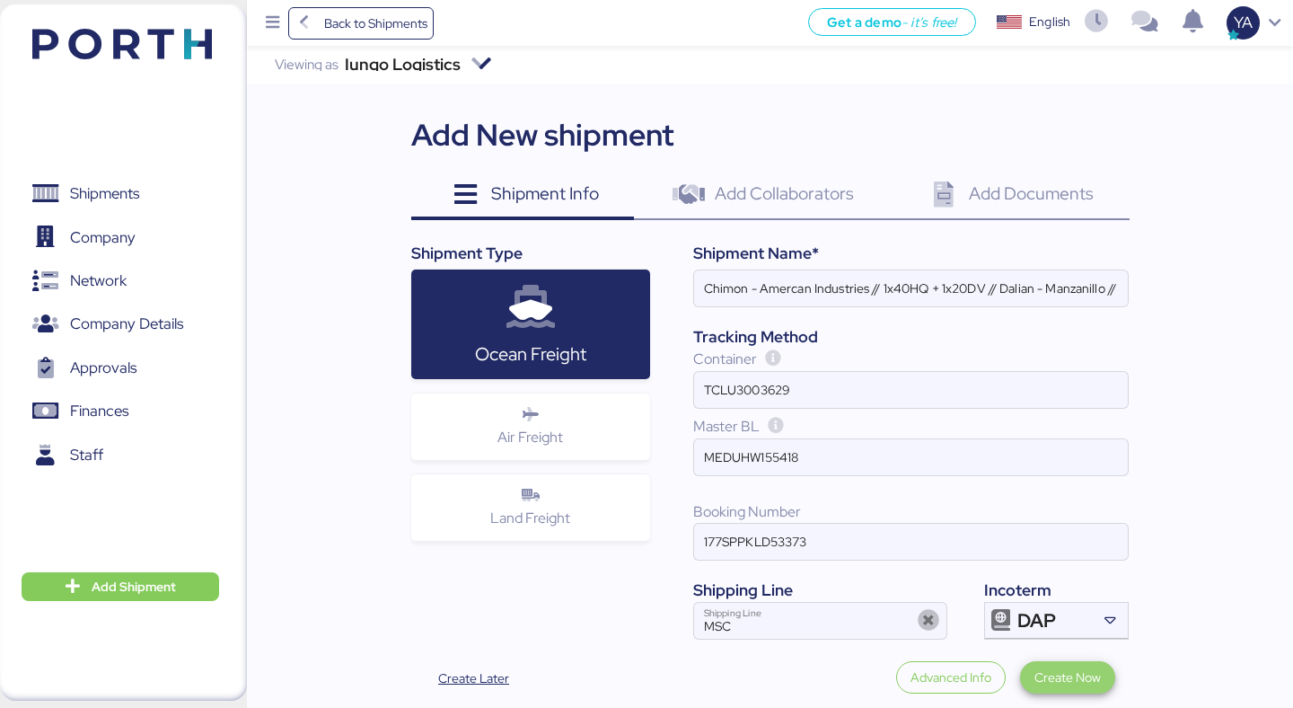
click at [1049, 684] on span "Create Now" at bounding box center [1067, 677] width 66 height 22
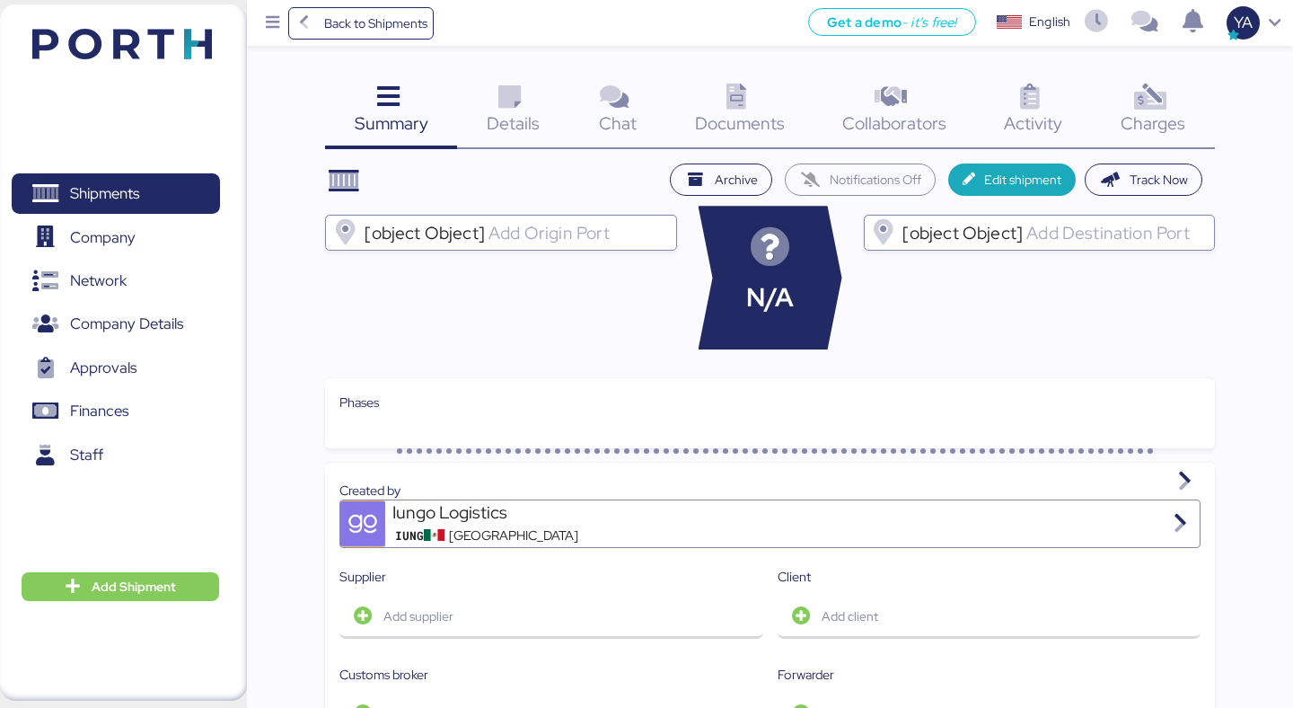
click at [744, 133] on span "Documents" at bounding box center [740, 122] width 90 height 23
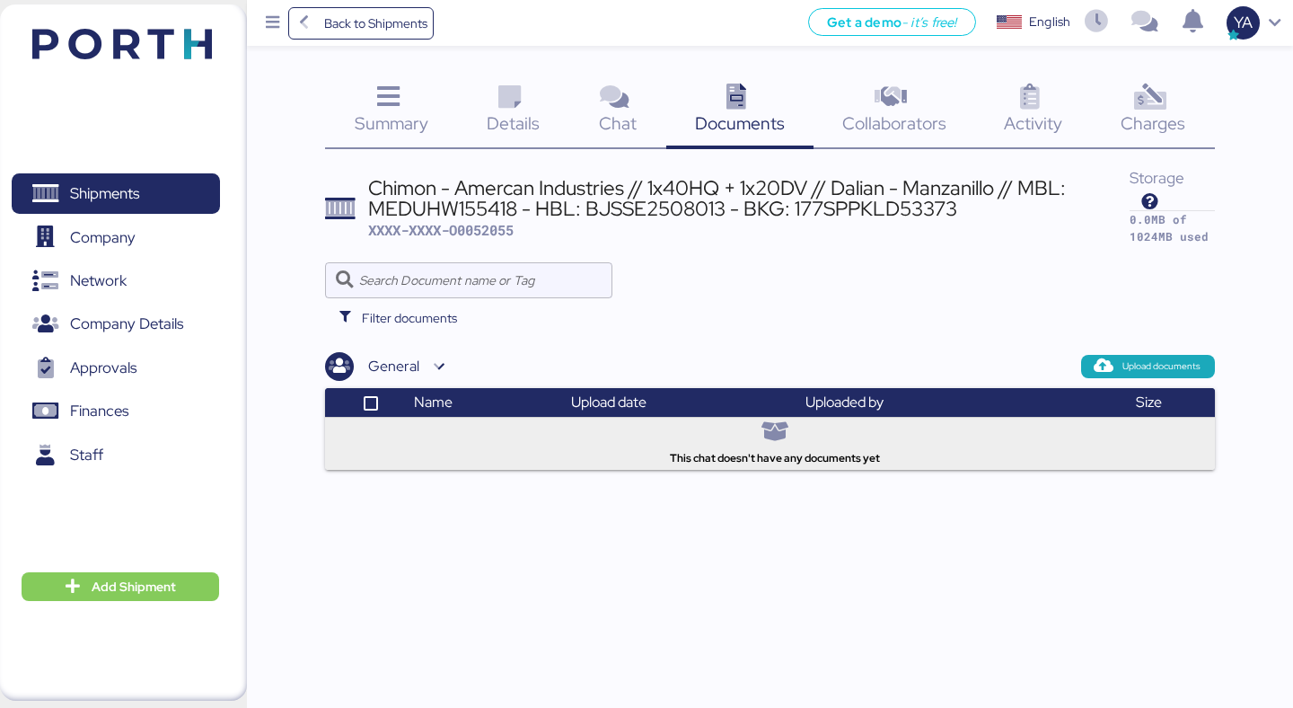
click at [1147, 353] on div "General Upload documents" at bounding box center [769, 366] width 889 height 29
click at [1147, 360] on span "Upload documents" at bounding box center [1161, 366] width 78 height 16
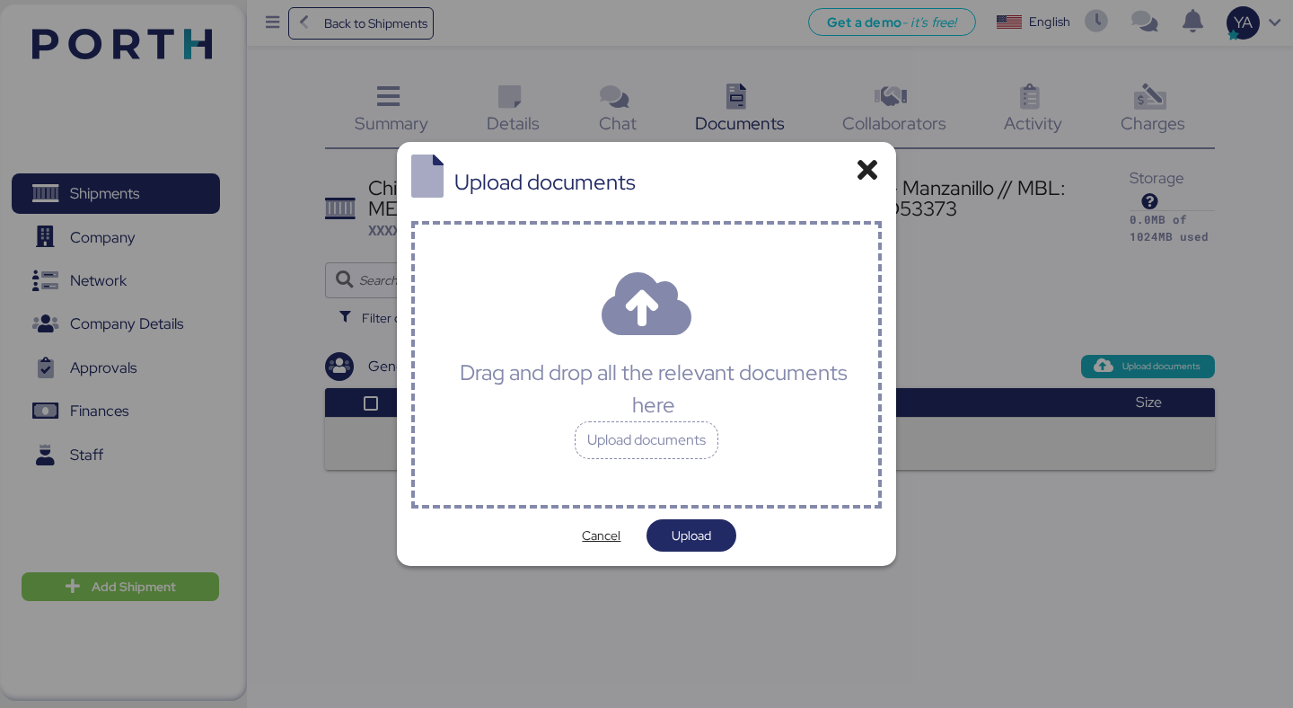
click at [757, 287] on div "Drag and drop all the relevant documents here Upload documents" at bounding box center [646, 364] width 471 height 287
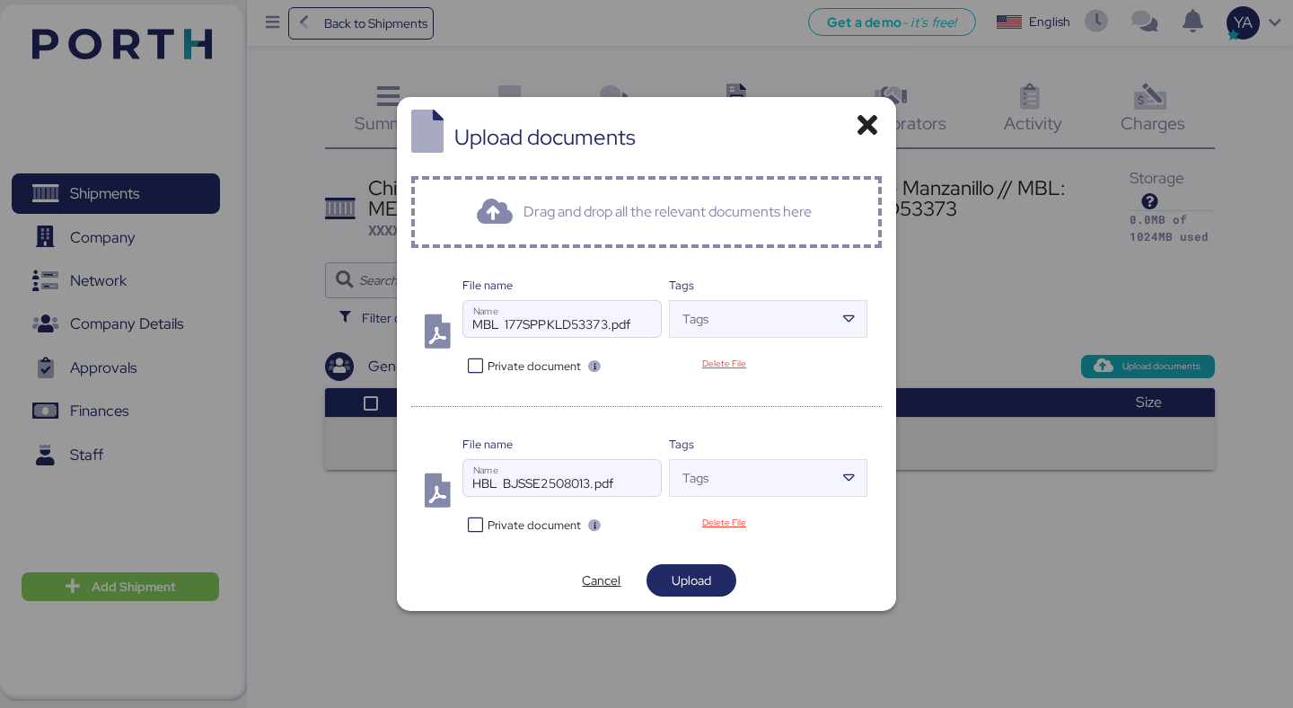
click at [493, 355] on div "Private document" at bounding box center [563, 364] width 203 height 25
click at [493, 363] on span "Private document" at bounding box center [534, 365] width 93 height 17
click at [665, 593] on span "Upload" at bounding box center [691, 580] width 90 height 32
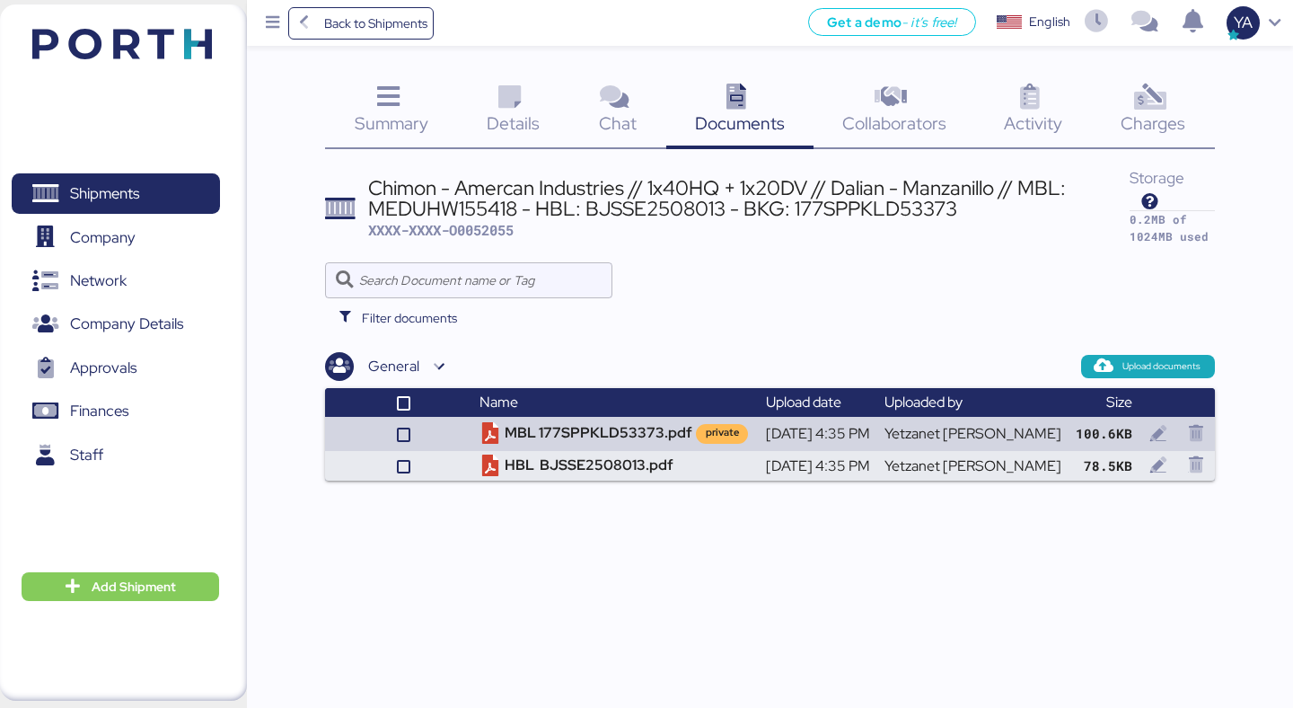
click at [504, 127] on span "Details" at bounding box center [513, 122] width 53 height 23
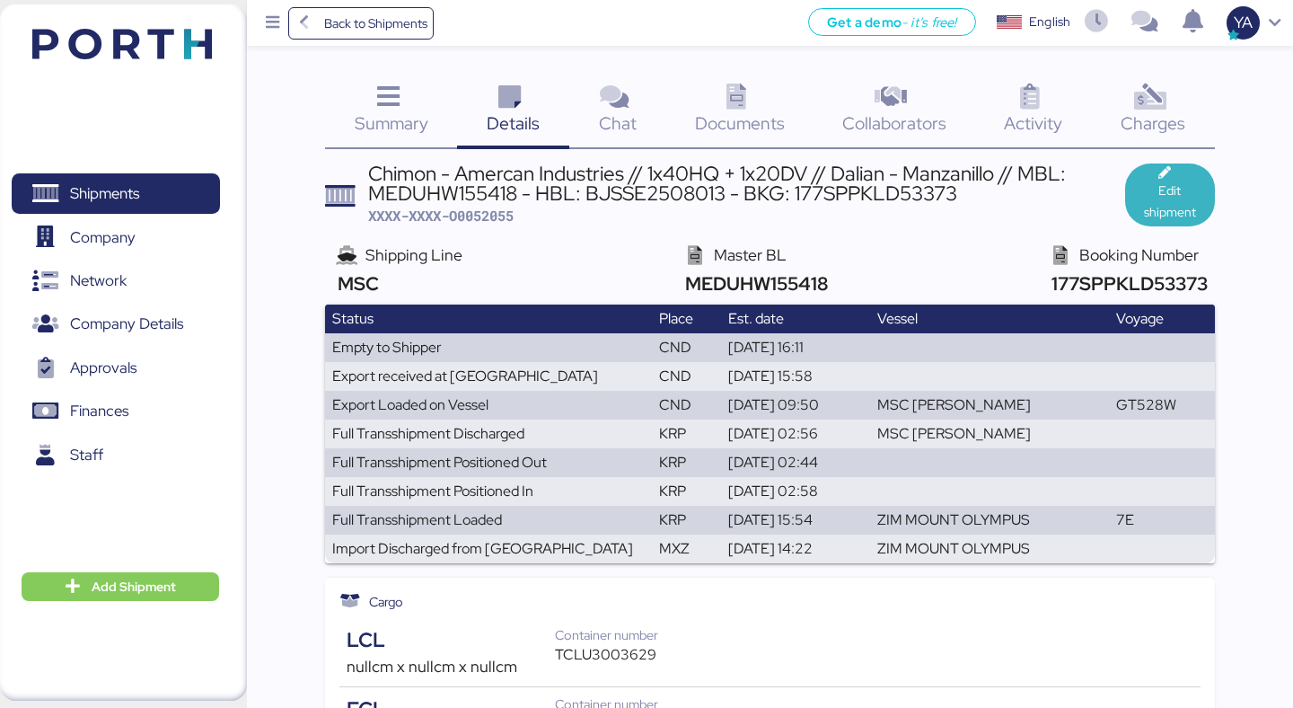
click at [1176, 207] on span "Edit shipment" at bounding box center [1169, 201] width 61 height 43
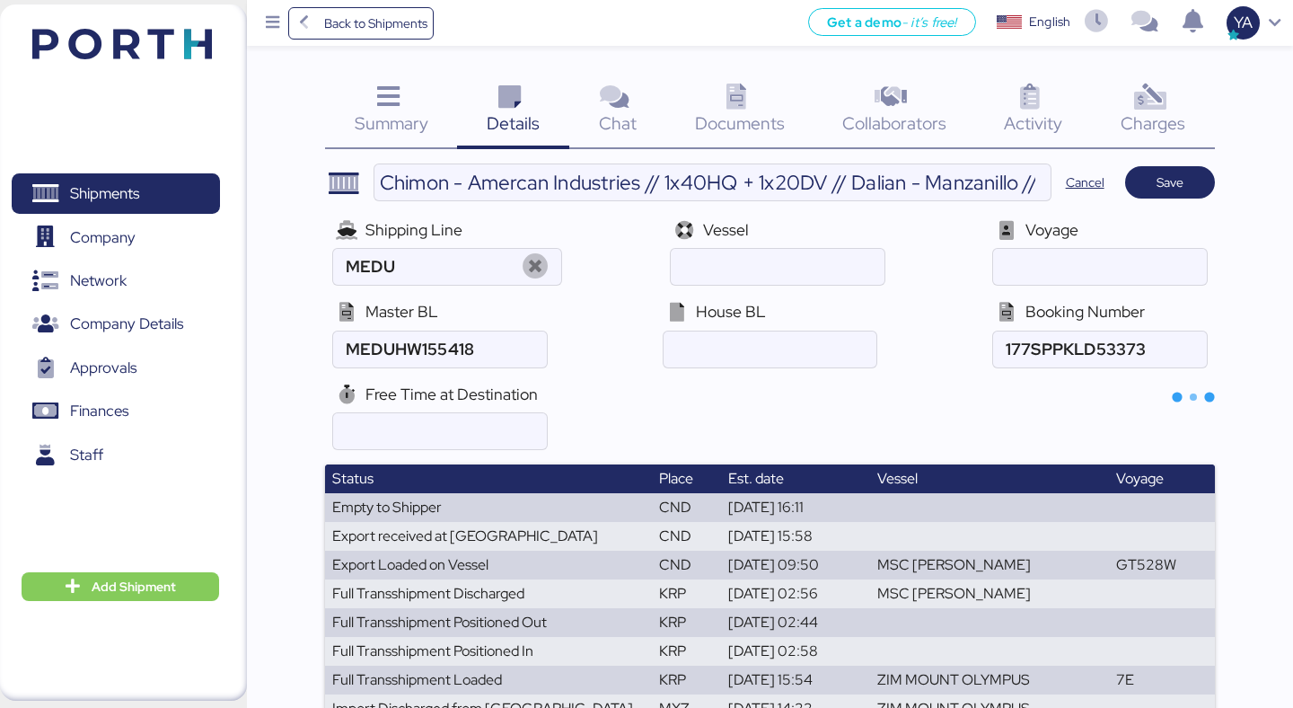
type input "MSC"
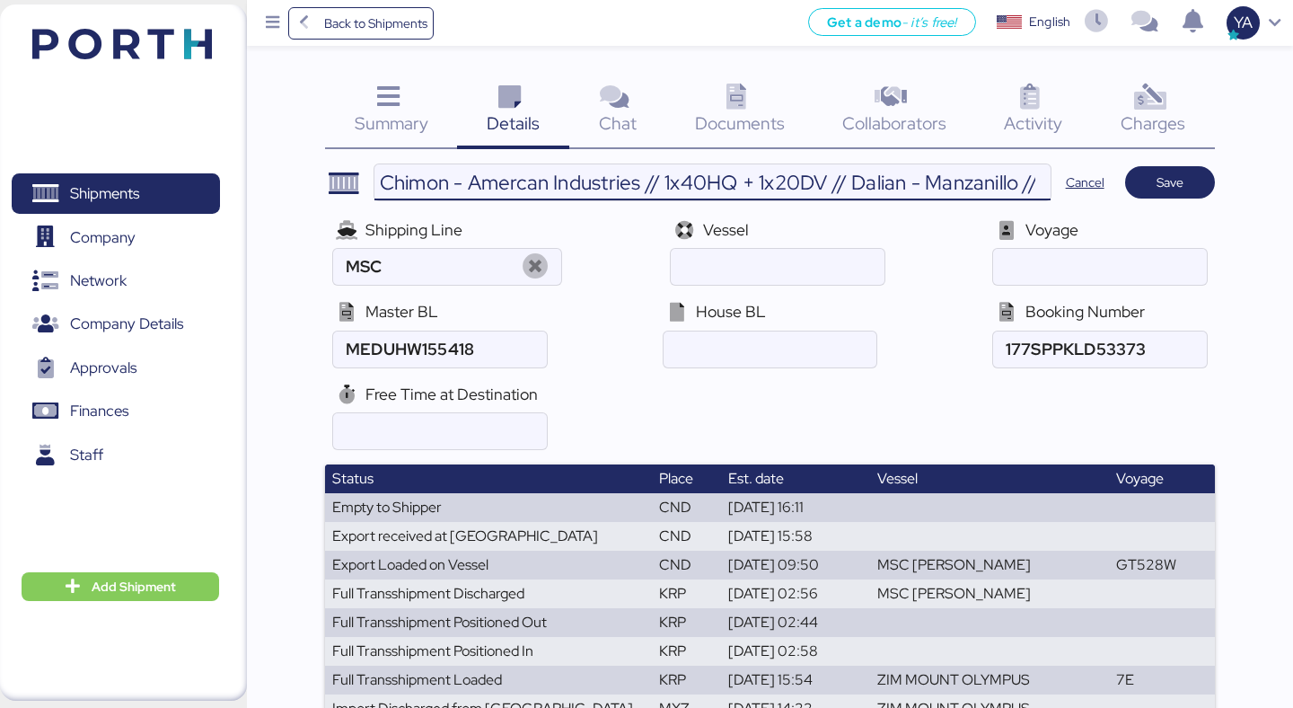
click at [831, 173] on input "Chimon - Amercan Industries // 1x40HQ + 1x20DV // Dalian - Manzanillo // MBL: M…" at bounding box center [712, 182] width 676 height 36
click at [711, 175] on input "Chimon - Amercan Industries // 1x40HQ + 1x20DV // Dalian - Manzanillo // MBL: M…" at bounding box center [712, 182] width 676 height 36
click at [710, 175] on input "Chimon - Amercan Industries // 1x40HQ + 1x20DV // Dalian - Manzanillo // MBL: M…" at bounding box center [712, 182] width 676 height 36
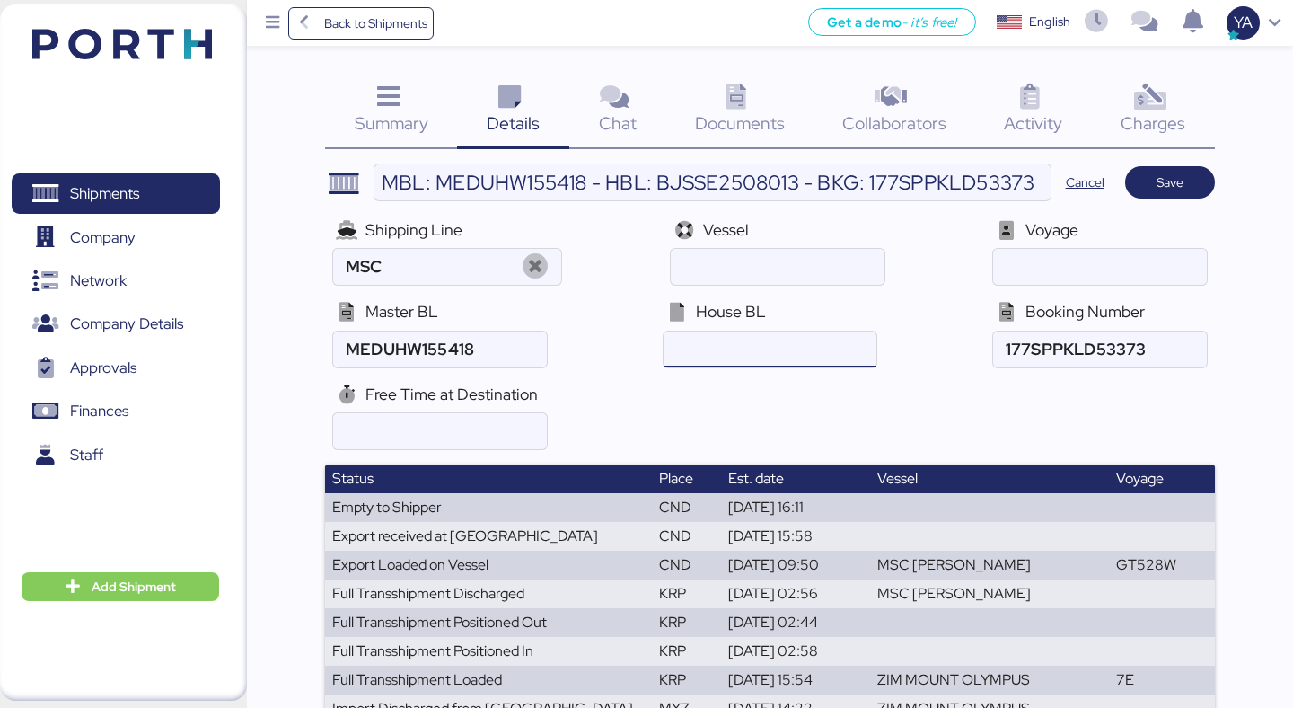
scroll to position [0, 0]
click at [706, 365] on input "ocean" at bounding box center [770, 349] width 213 height 36
paste input "BJSSE2508013"
type input "BJSSE2508013"
click at [725, 403] on div "Free Time at Destination" at bounding box center [769, 416] width 889 height 82
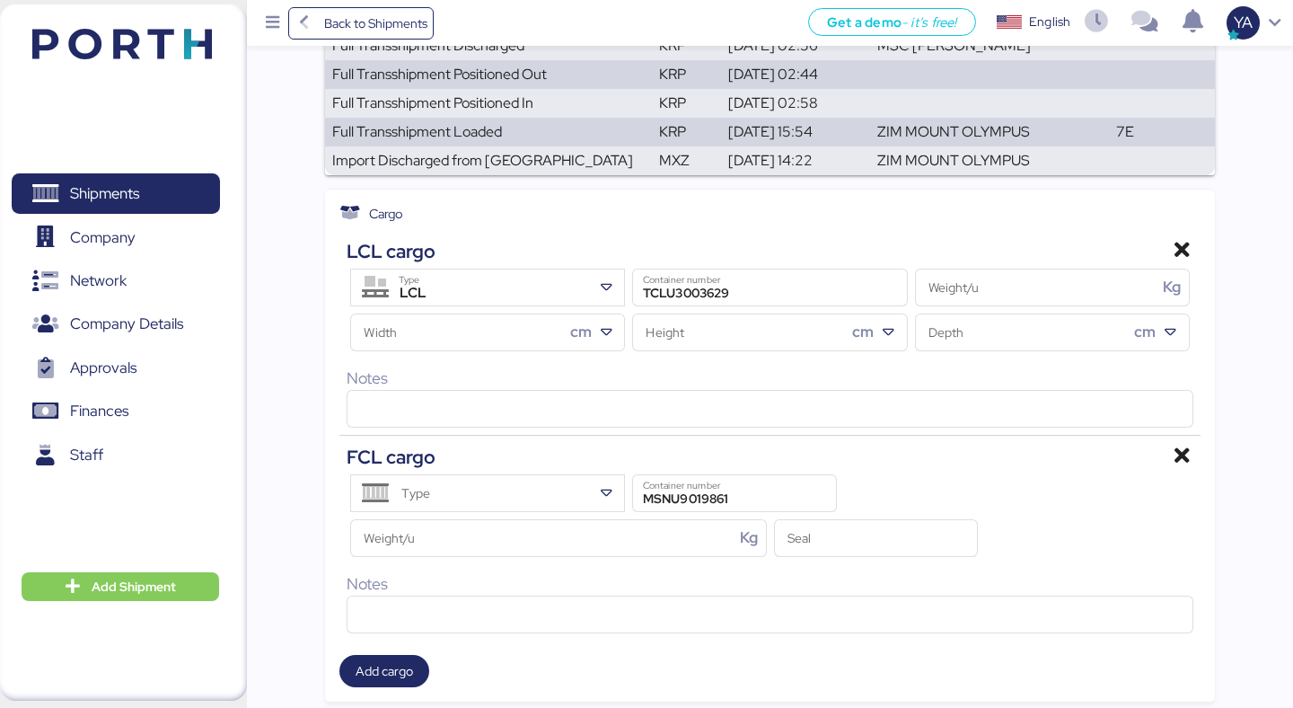
scroll to position [546, 0]
click at [571, 284] on div "LCL" at bounding box center [490, 295] width 203 height 23
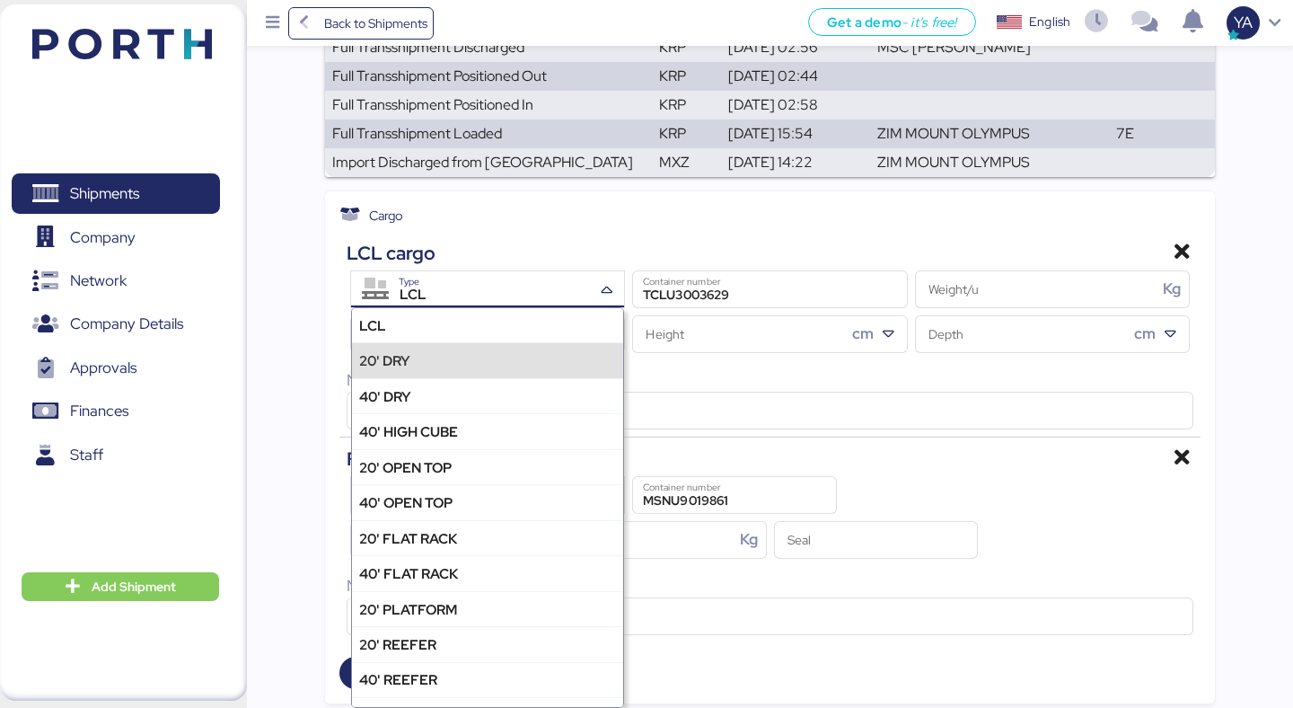
click at [514, 370] on div "20' DRY" at bounding box center [487, 359] width 271 height 35
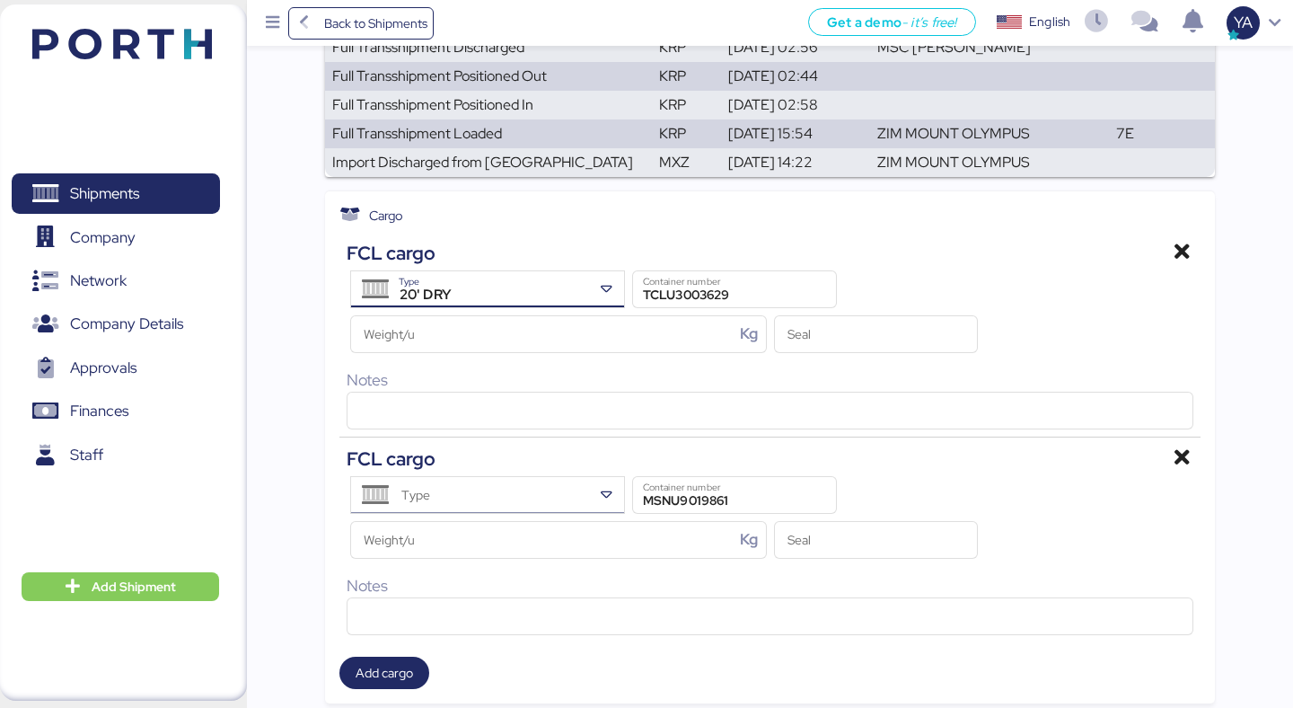
click at [488, 488] on div "Type" at bounding box center [490, 495] width 203 height 36
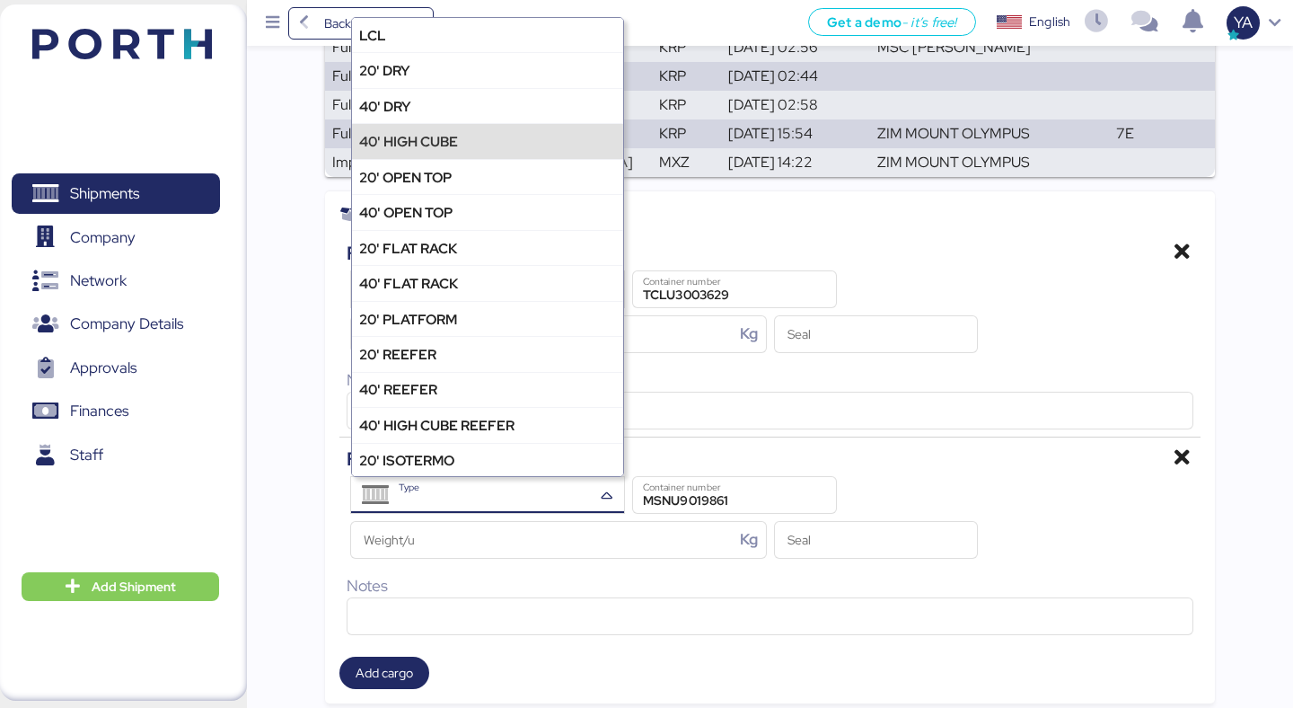
click at [514, 135] on div "40' HIGH CUBE" at bounding box center [487, 140] width 271 height 35
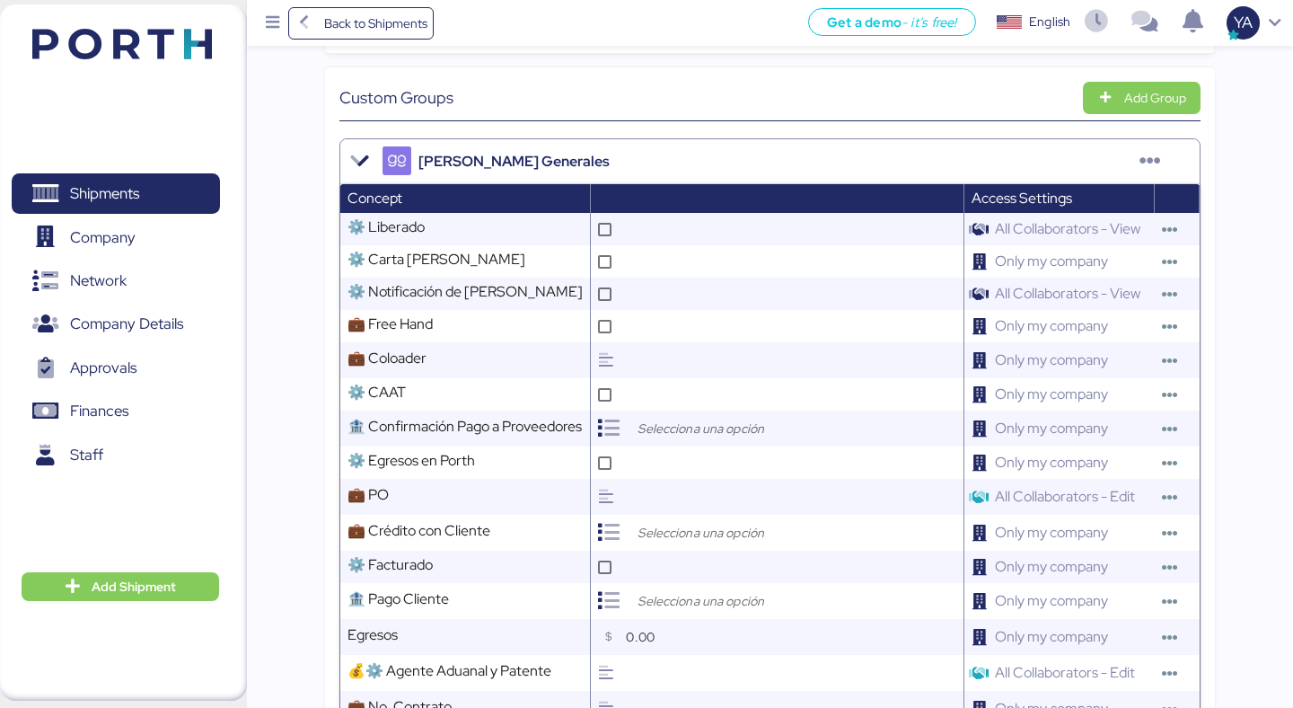
scroll to position [1448, 0]
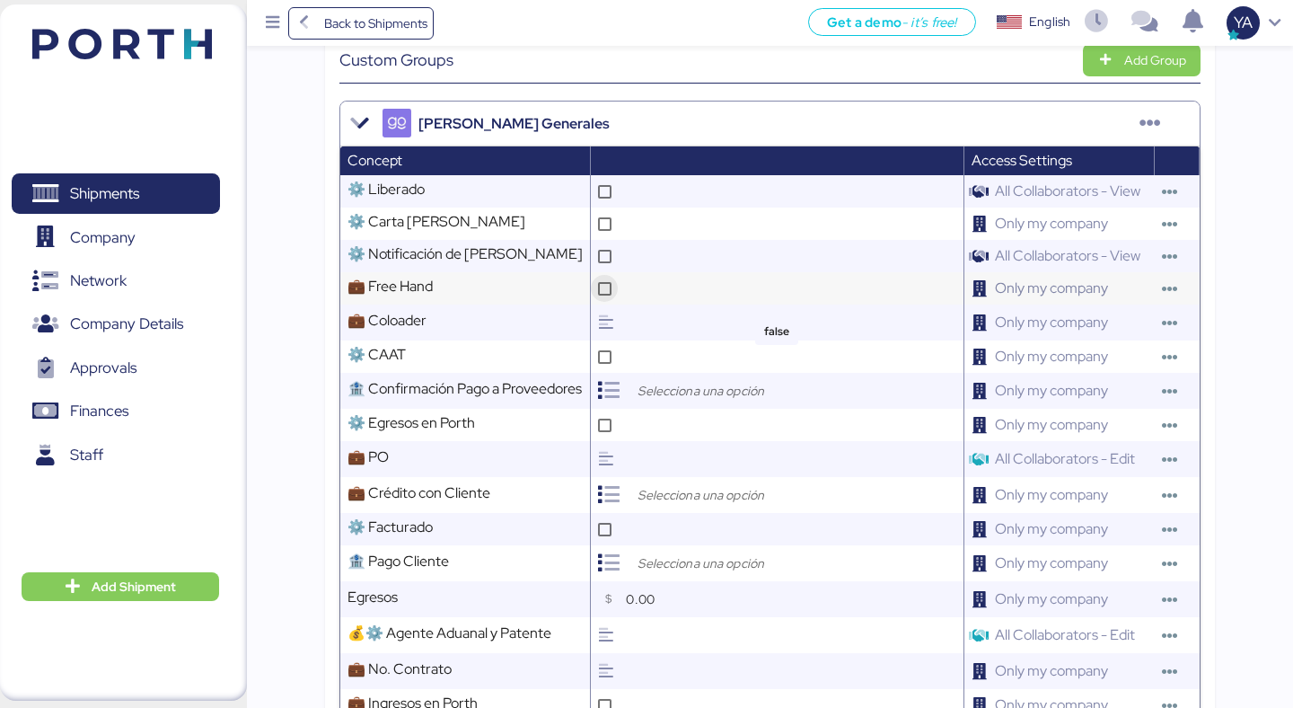
click at [602, 299] on div at bounding box center [604, 288] width 27 height 27
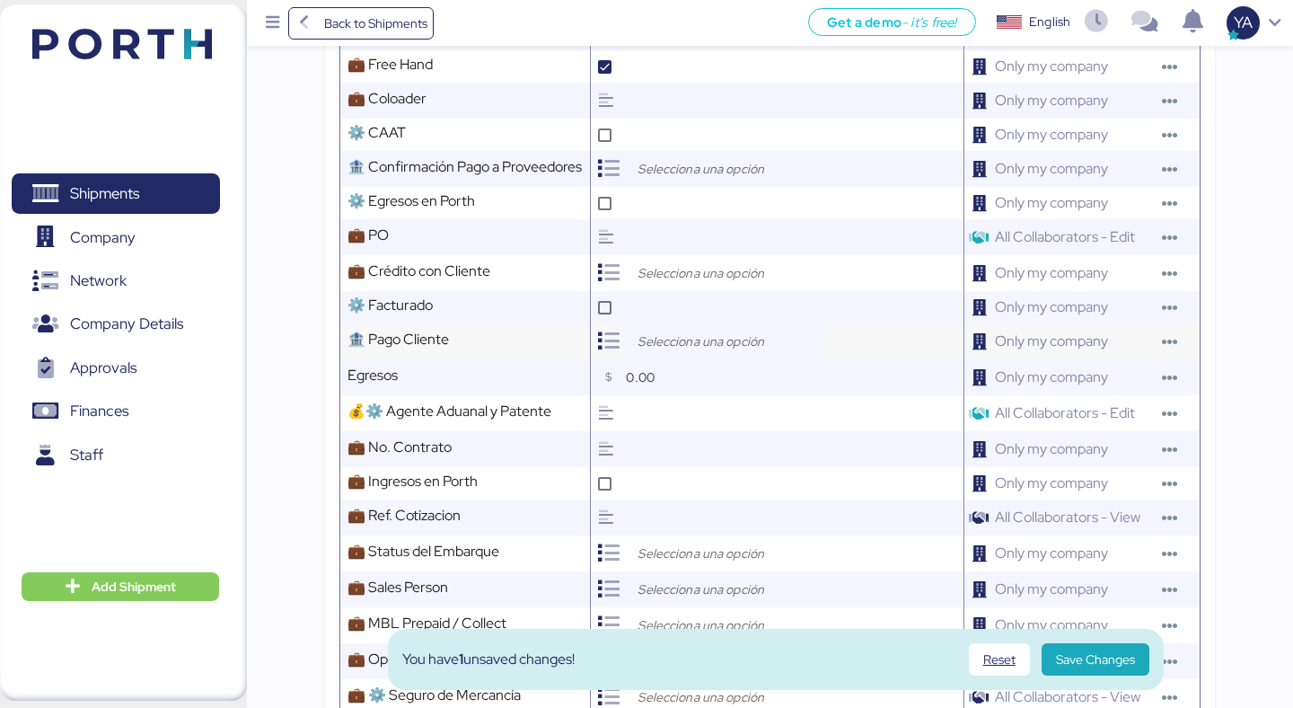
scroll to position [1671, 0]
click at [647, 550] on input "search" at bounding box center [728, 552] width 189 height 22
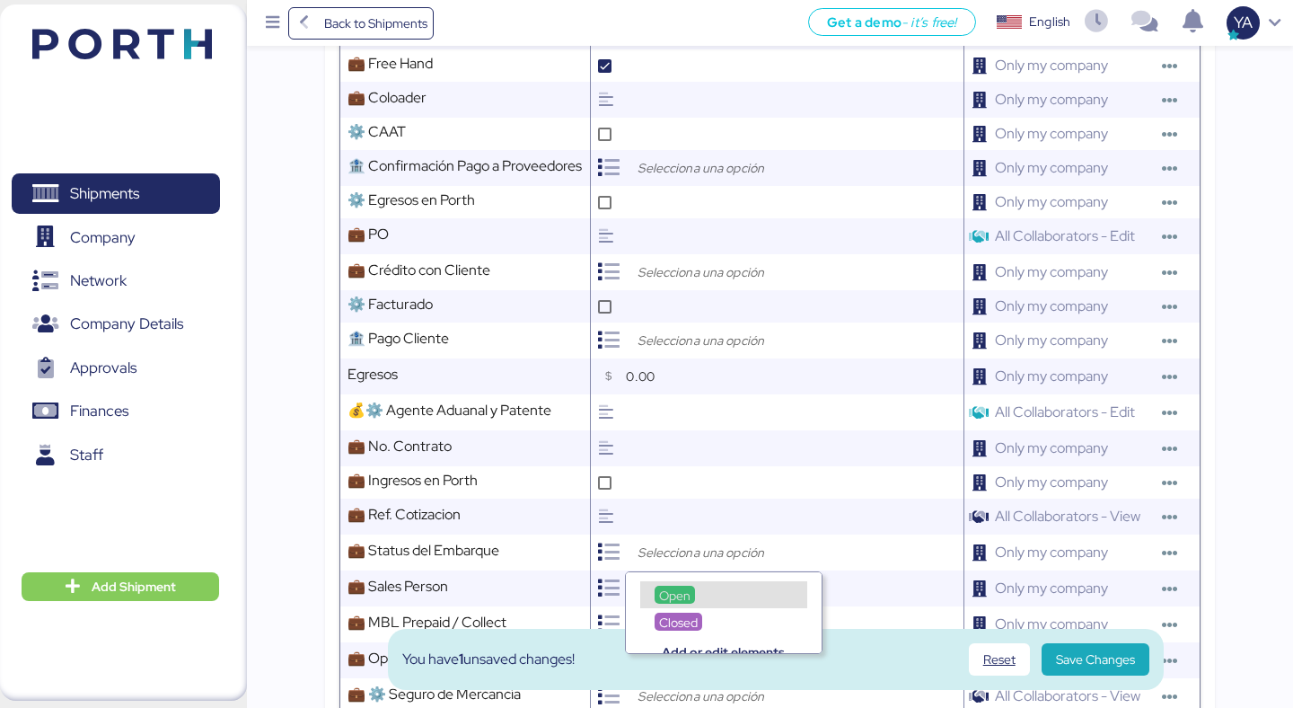
click at [670, 601] on div "Closed" at bounding box center [724, 612] width 196 height 27
click at [671, 593] on span "Open" at bounding box center [674, 595] width 31 height 16
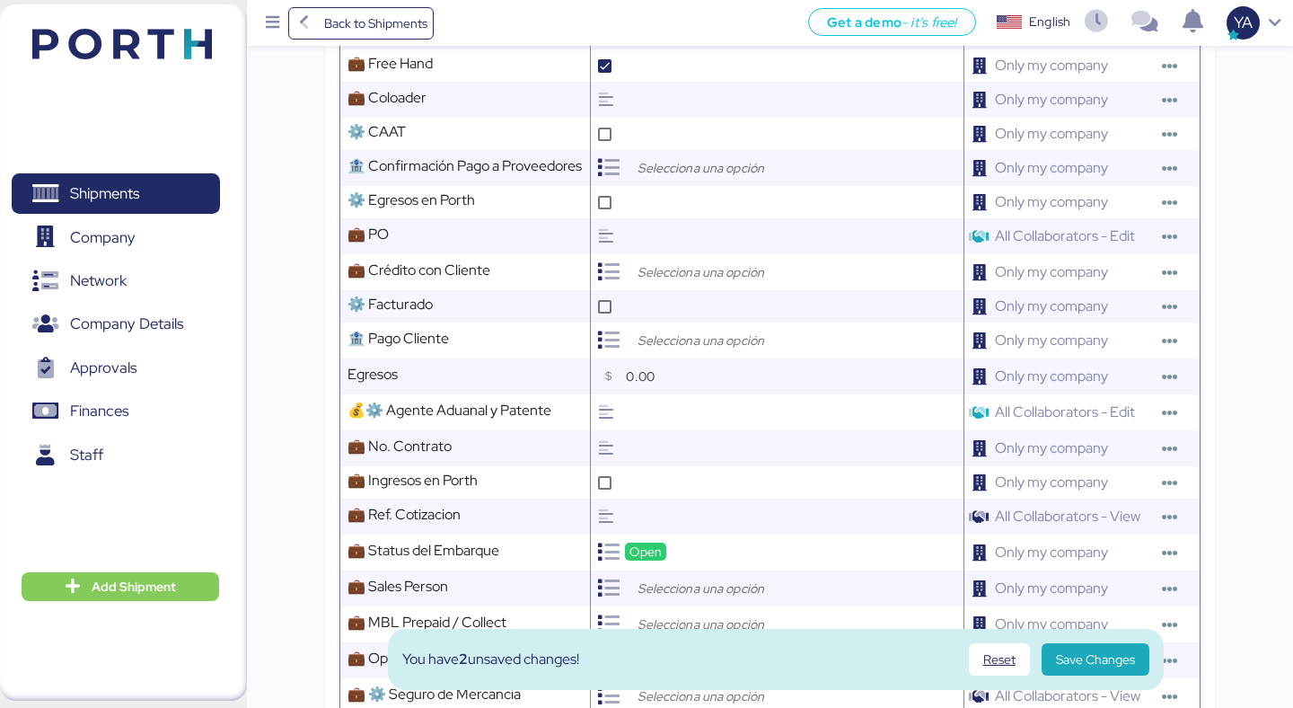
click at [671, 592] on input "search" at bounding box center [728, 588] width 189 height 22
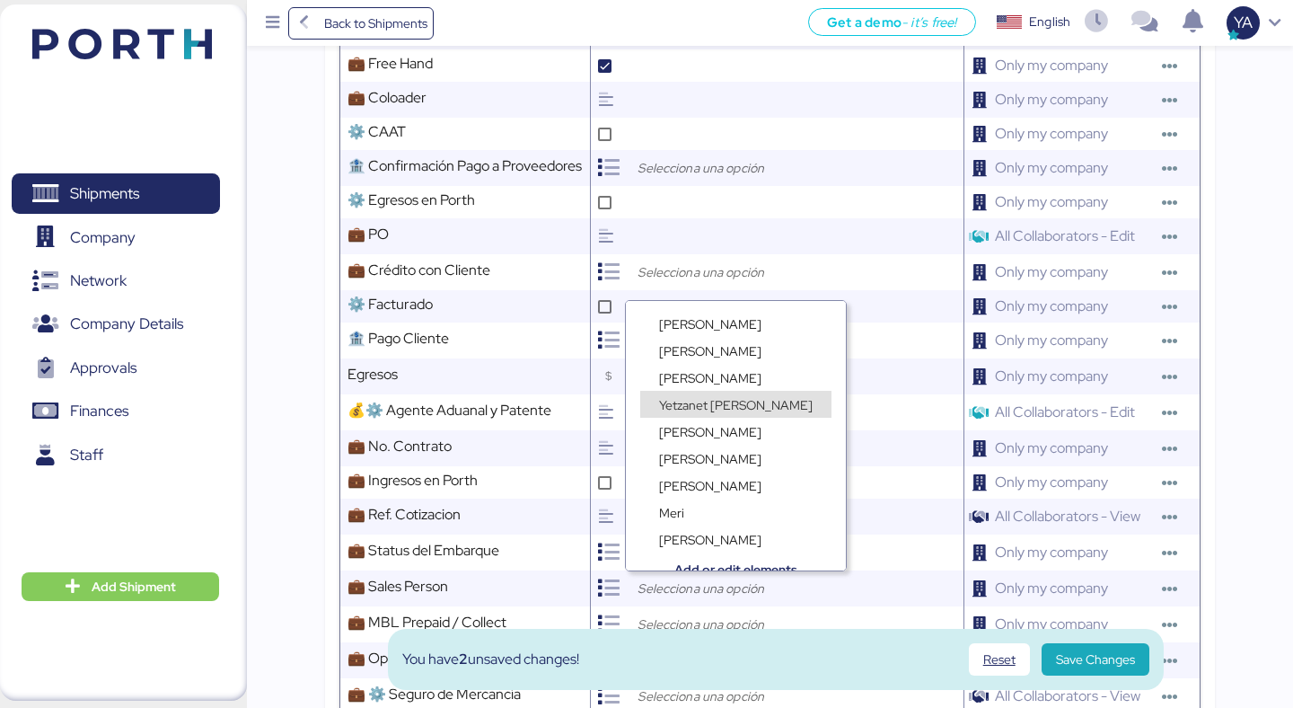
click at [697, 400] on span "Yetzanet Armenta" at bounding box center [736, 405] width 154 height 16
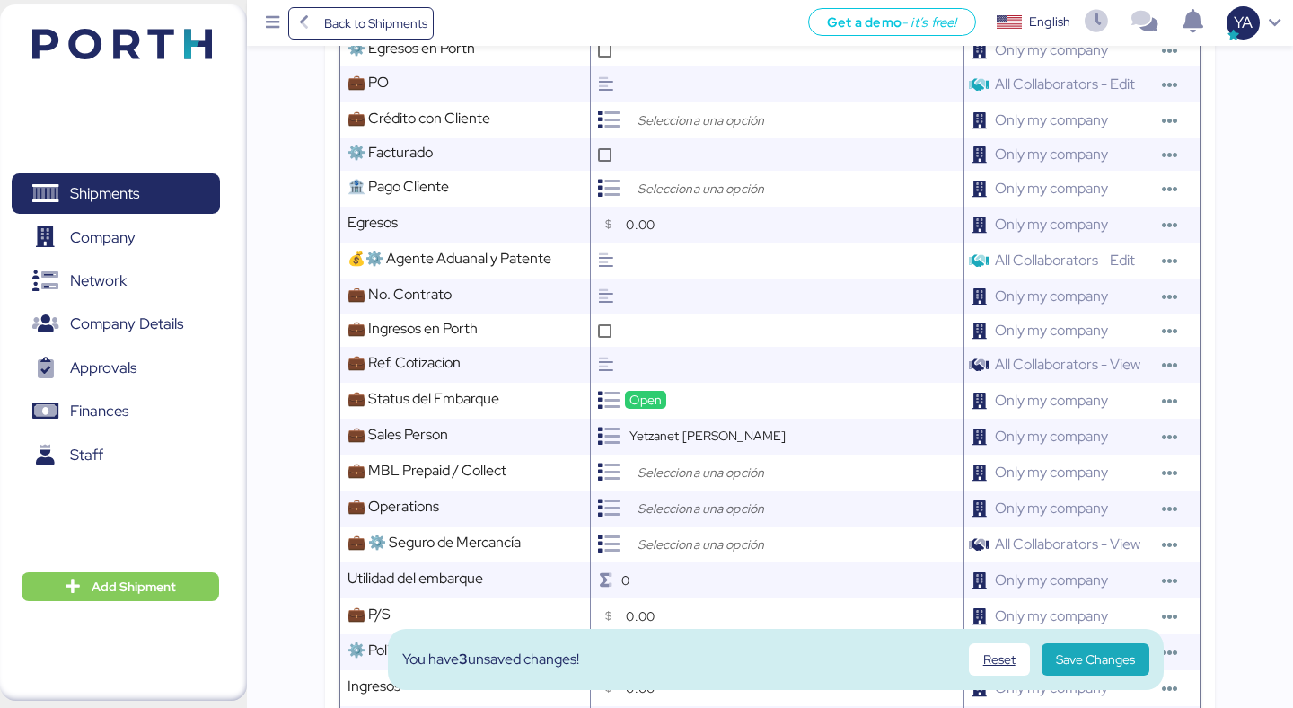
scroll to position [1839, 0]
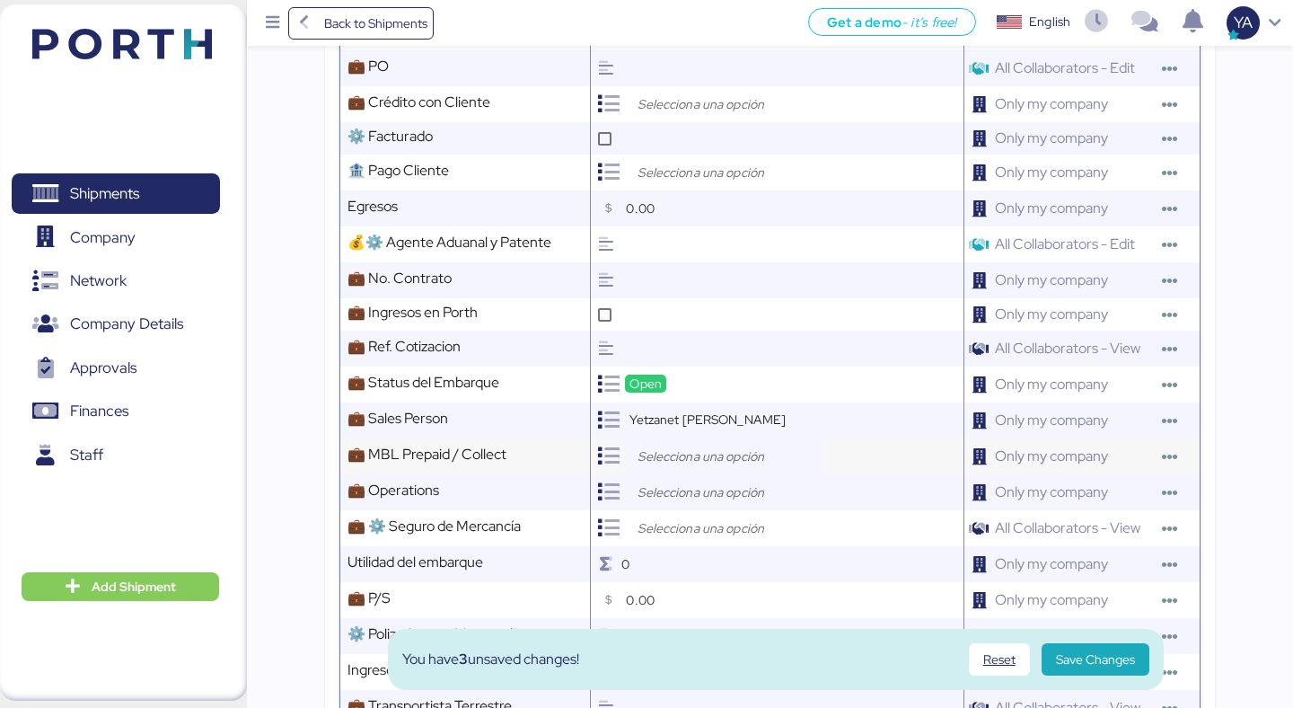
click at [670, 441] on div at bounding box center [724, 456] width 198 height 36
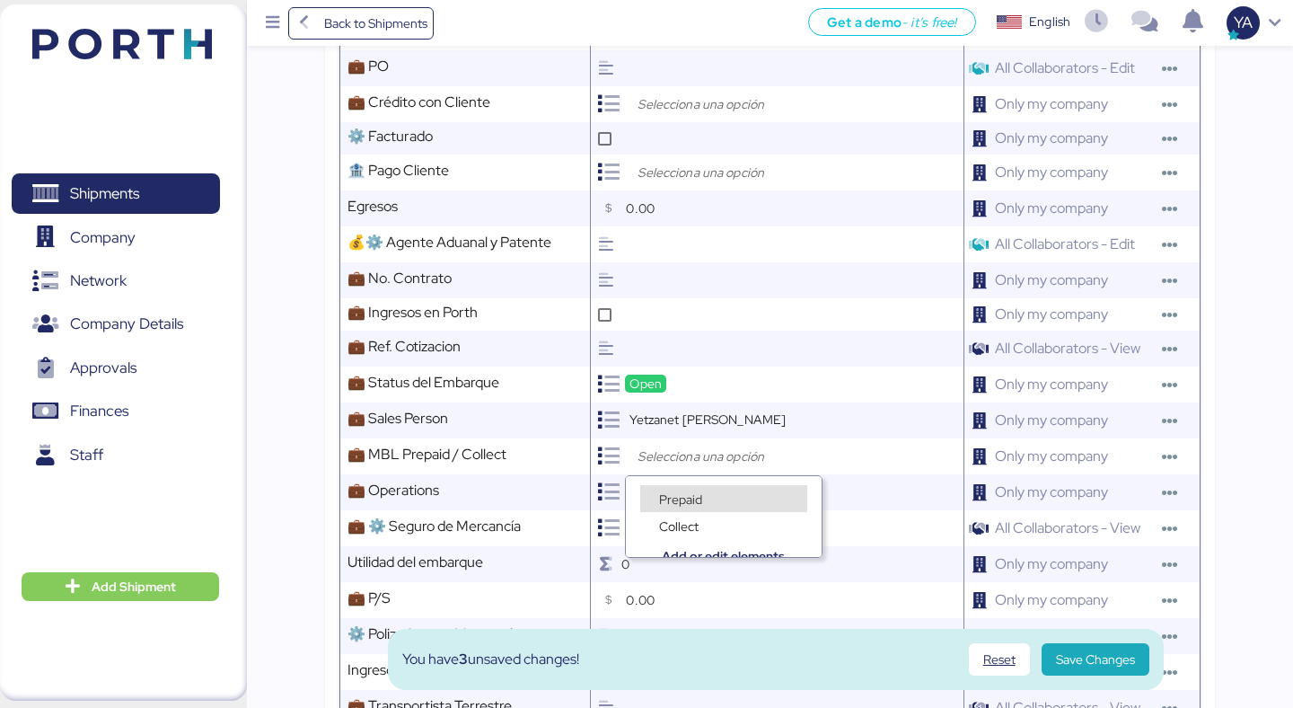
click at [687, 497] on span "Prepaid" at bounding box center [680, 499] width 43 height 16
click at [686, 495] on input "search" at bounding box center [728, 492] width 189 height 22
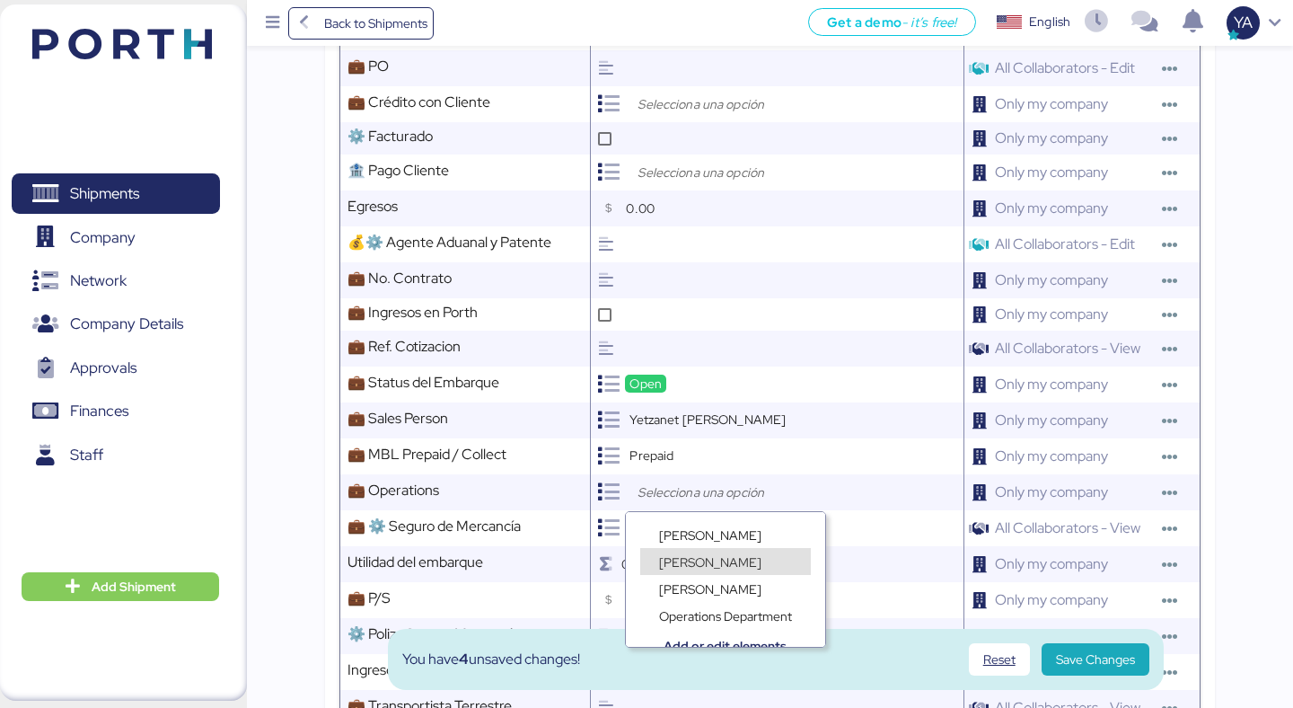
click at [691, 558] on span "Lorely Velarde" at bounding box center [710, 562] width 102 height 16
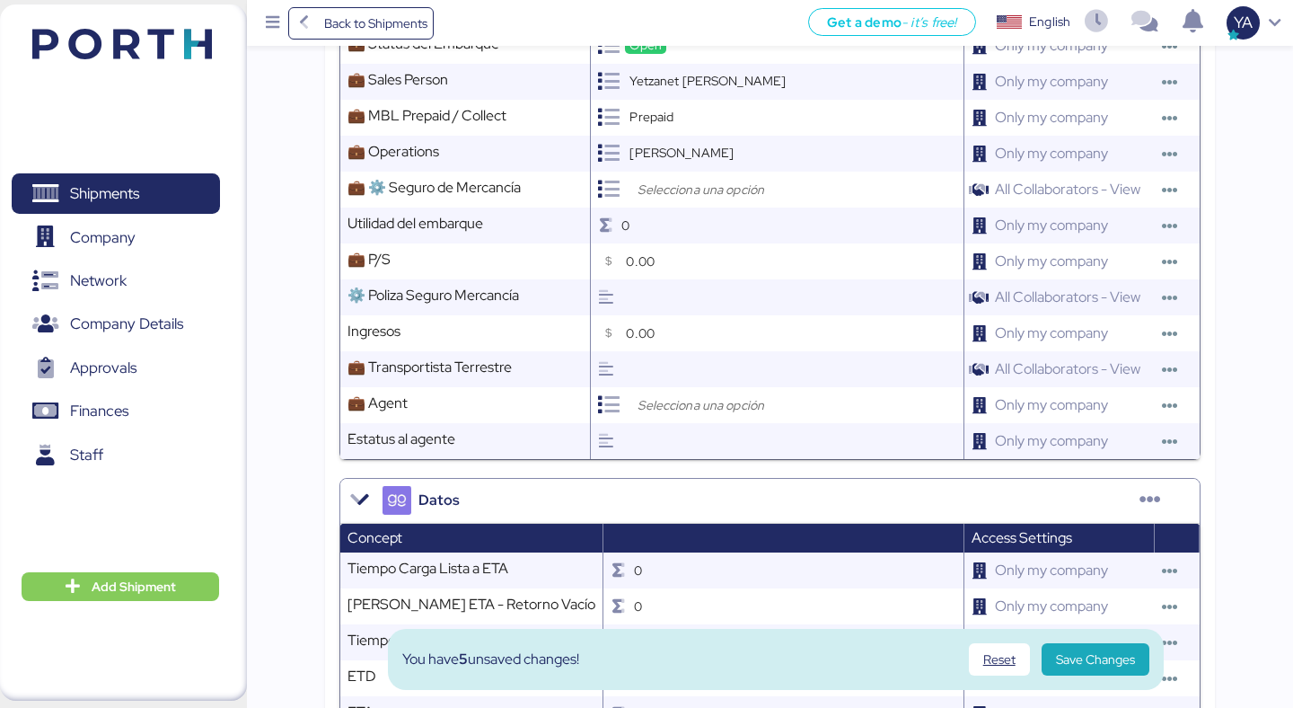
scroll to position [2680, 0]
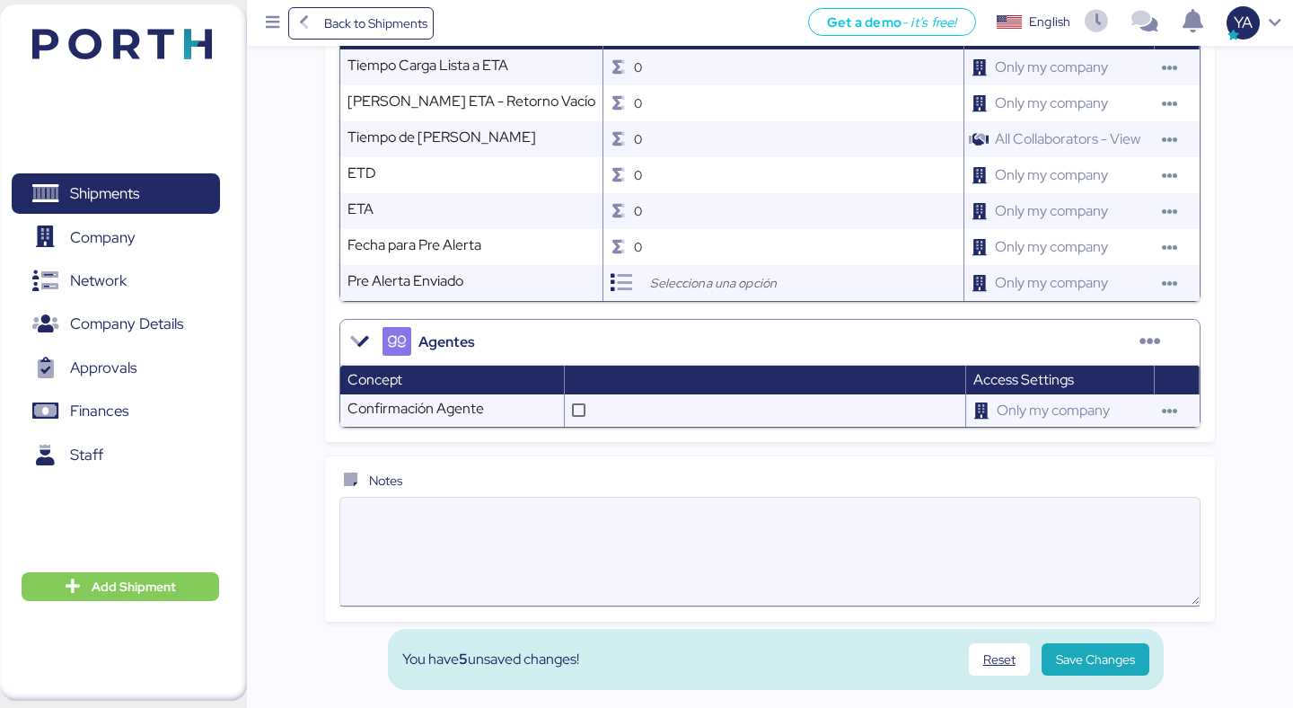
click at [542, 533] on textarea at bounding box center [769, 551] width 858 height 105
type textarea "f"
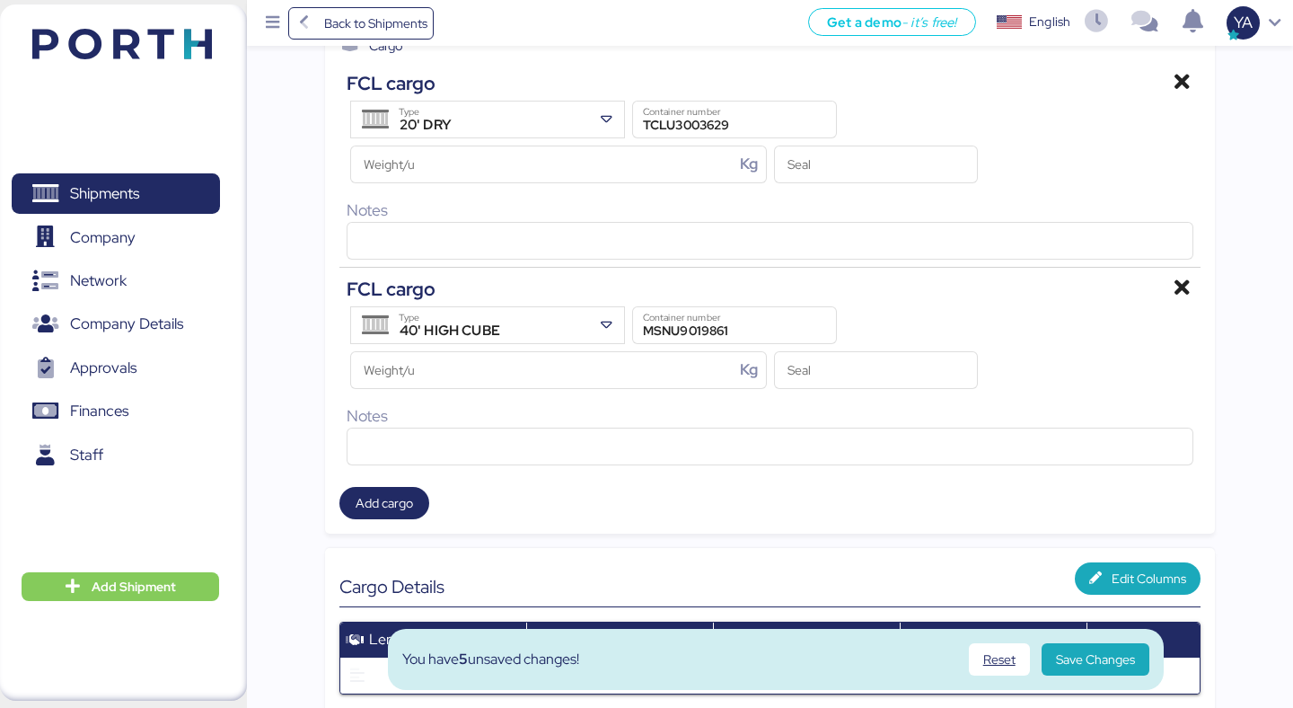
scroll to position [645, 0]
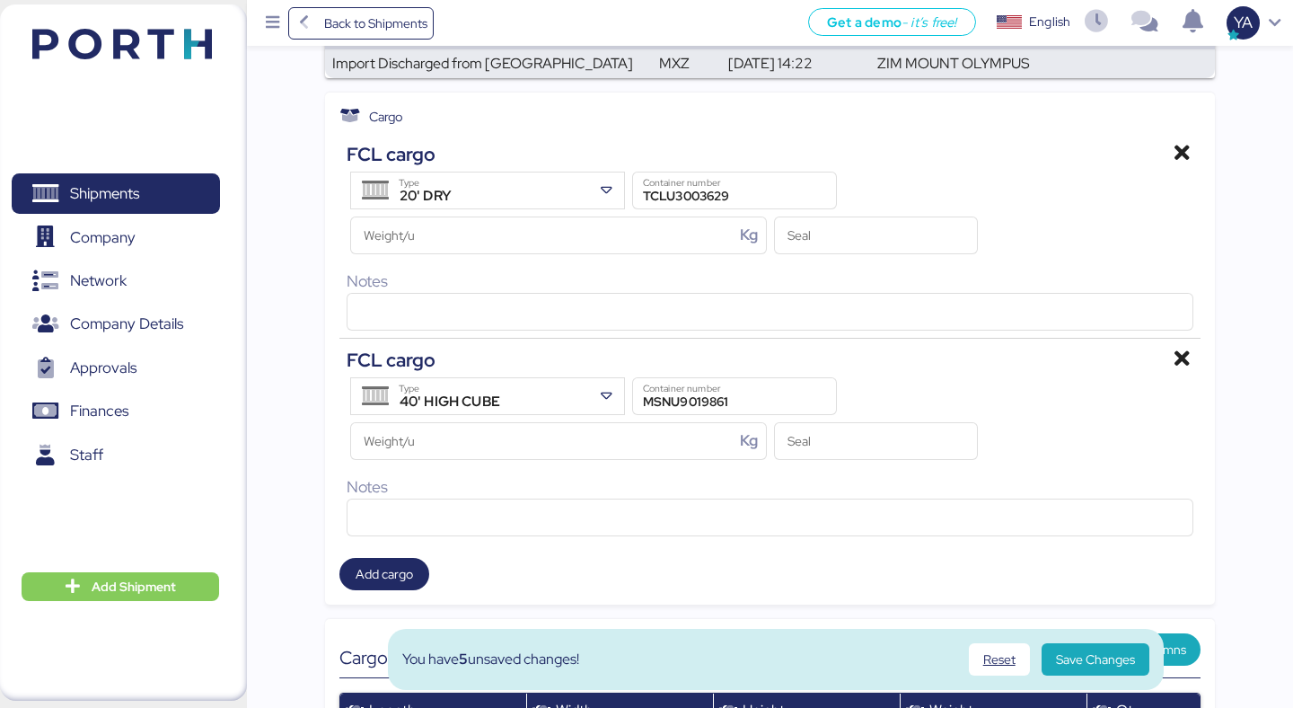
type textarea "FULL"
click at [1070, 663] on span "Save Changes" at bounding box center [1095, 659] width 79 height 22
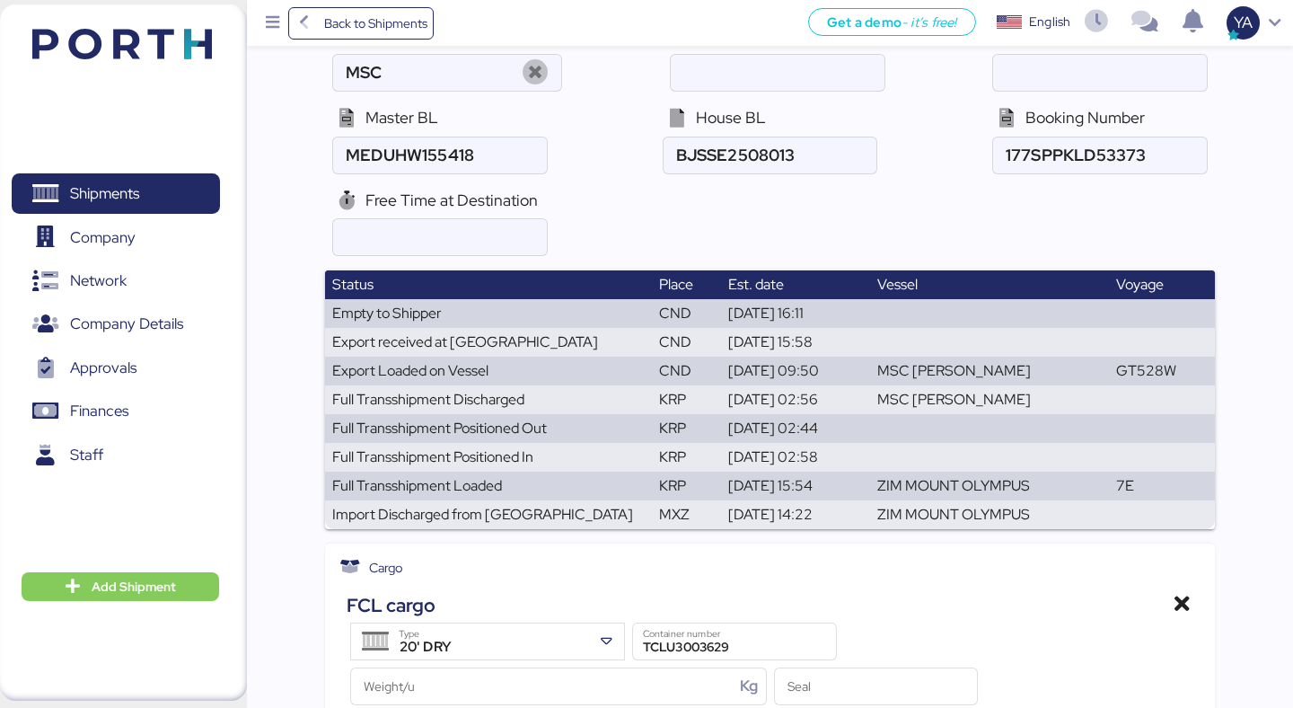
scroll to position [0, 0]
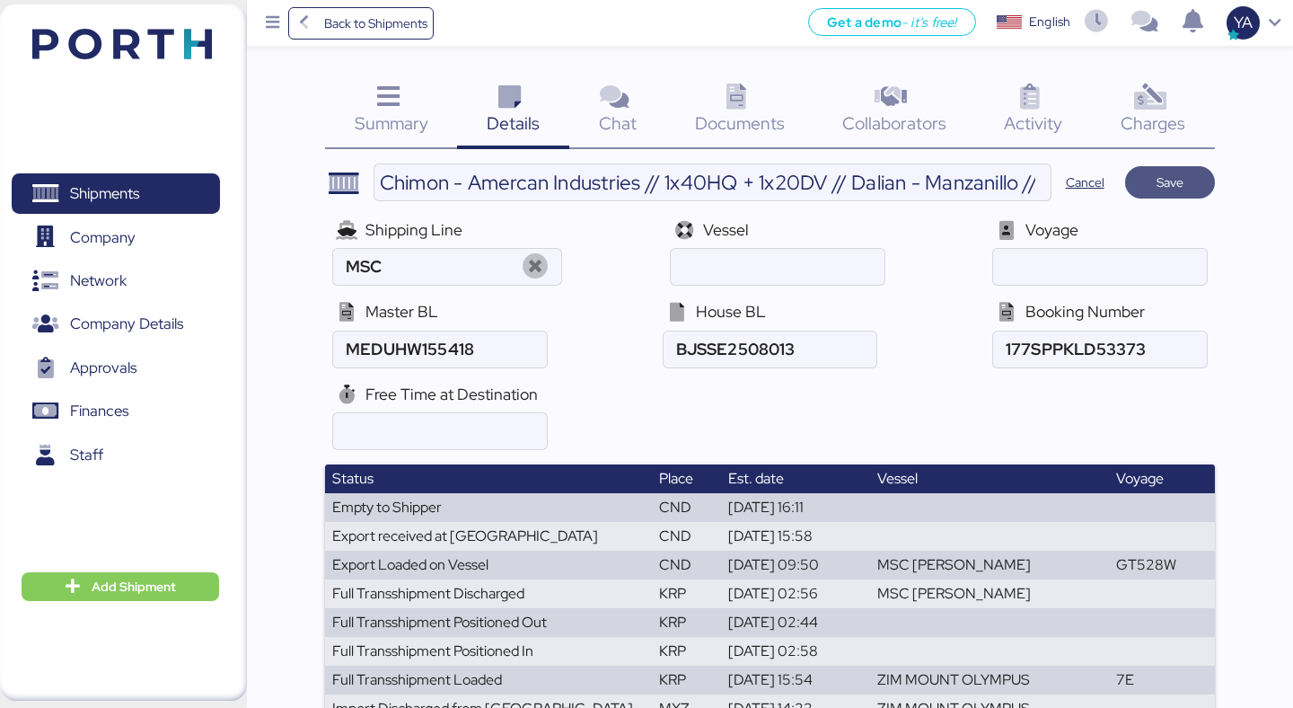
click at [1172, 188] on span "Save" at bounding box center [1169, 182] width 27 height 22
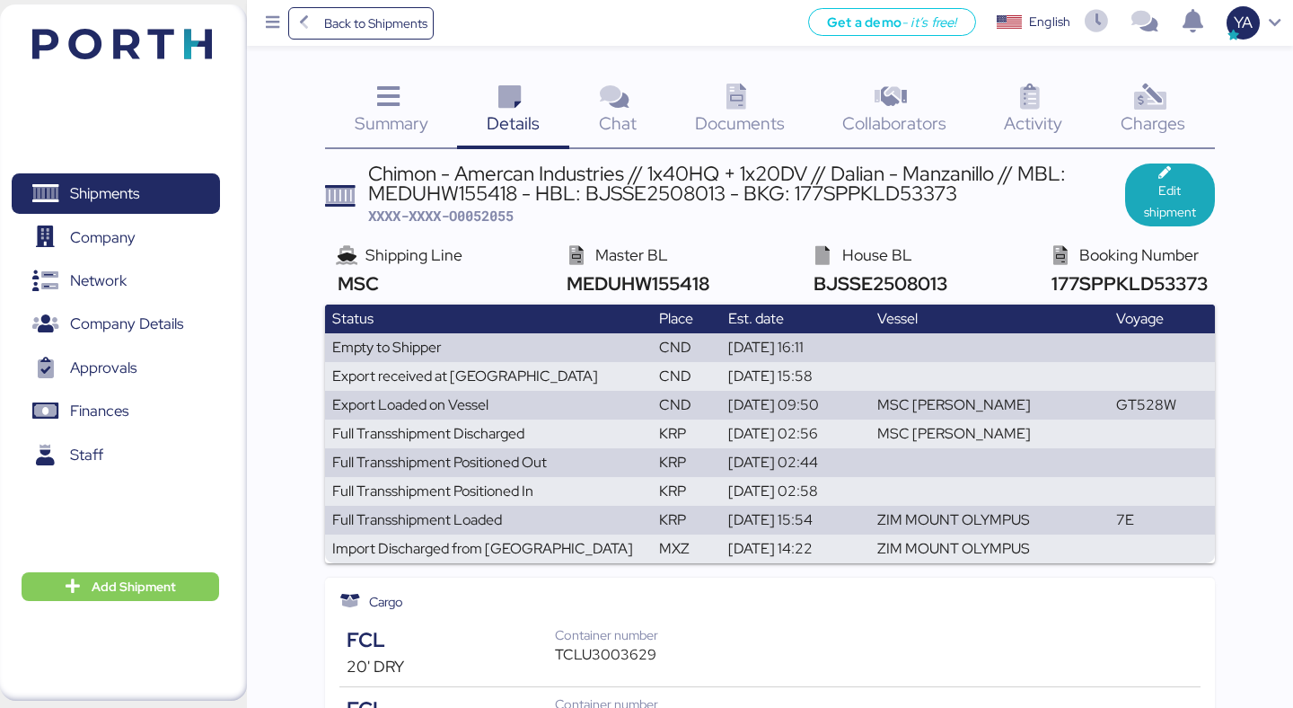
click at [756, 94] on div "Documents 0" at bounding box center [739, 112] width 147 height 75
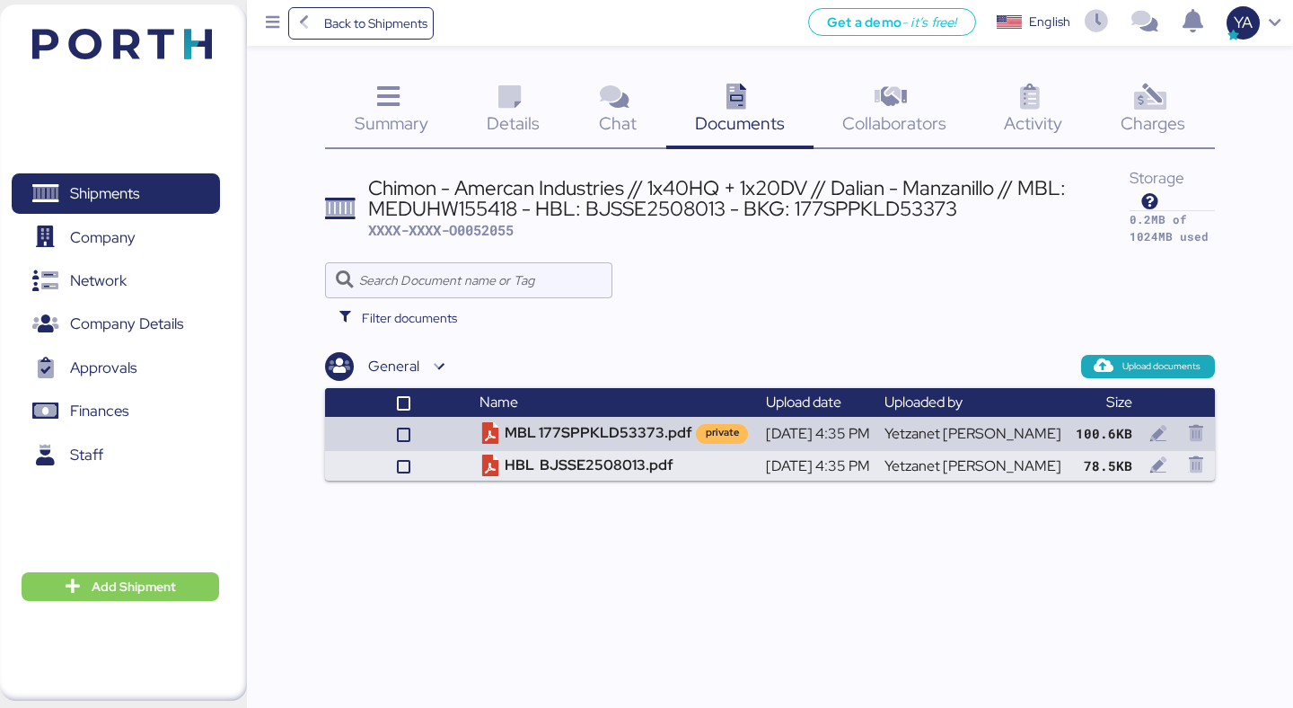
click at [400, 106] on icon at bounding box center [388, 97] width 39 height 26
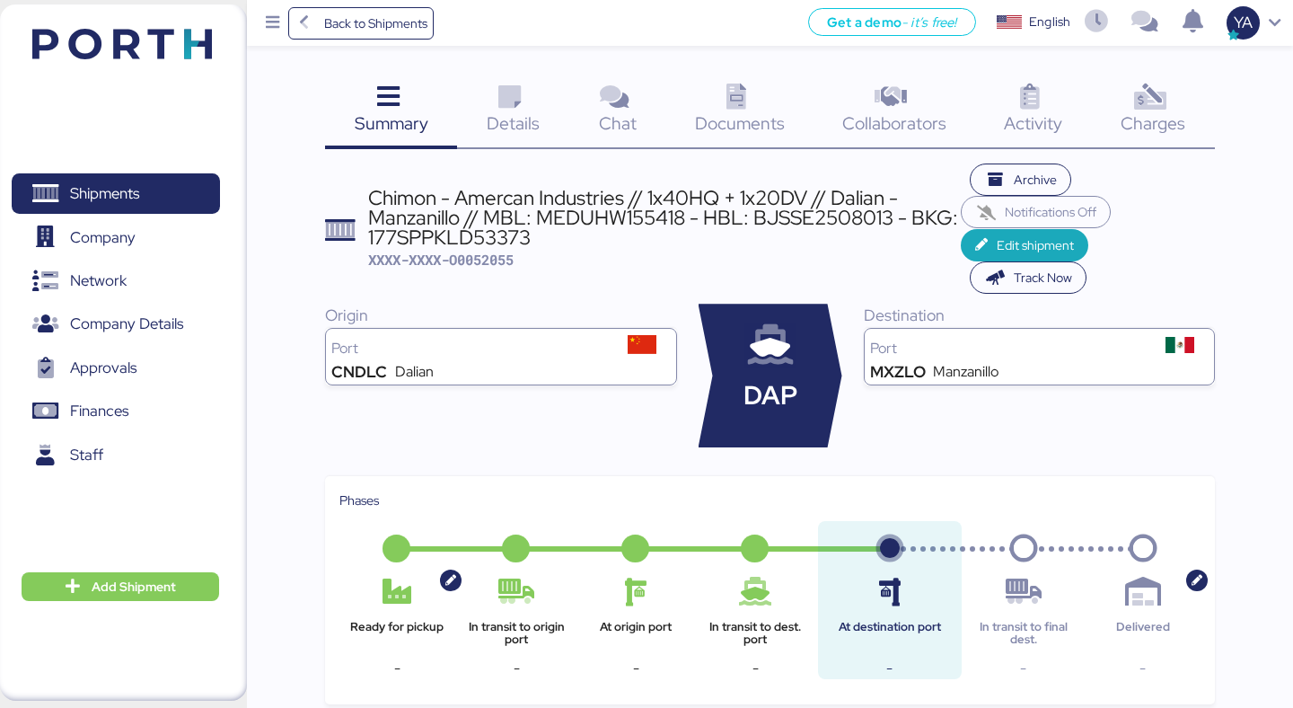
click at [514, 207] on div "Chimon - Amercan Industries // 1x40HQ + 1x20DV // Dalian - Manzanillo // MBL: M…" at bounding box center [664, 218] width 593 height 60
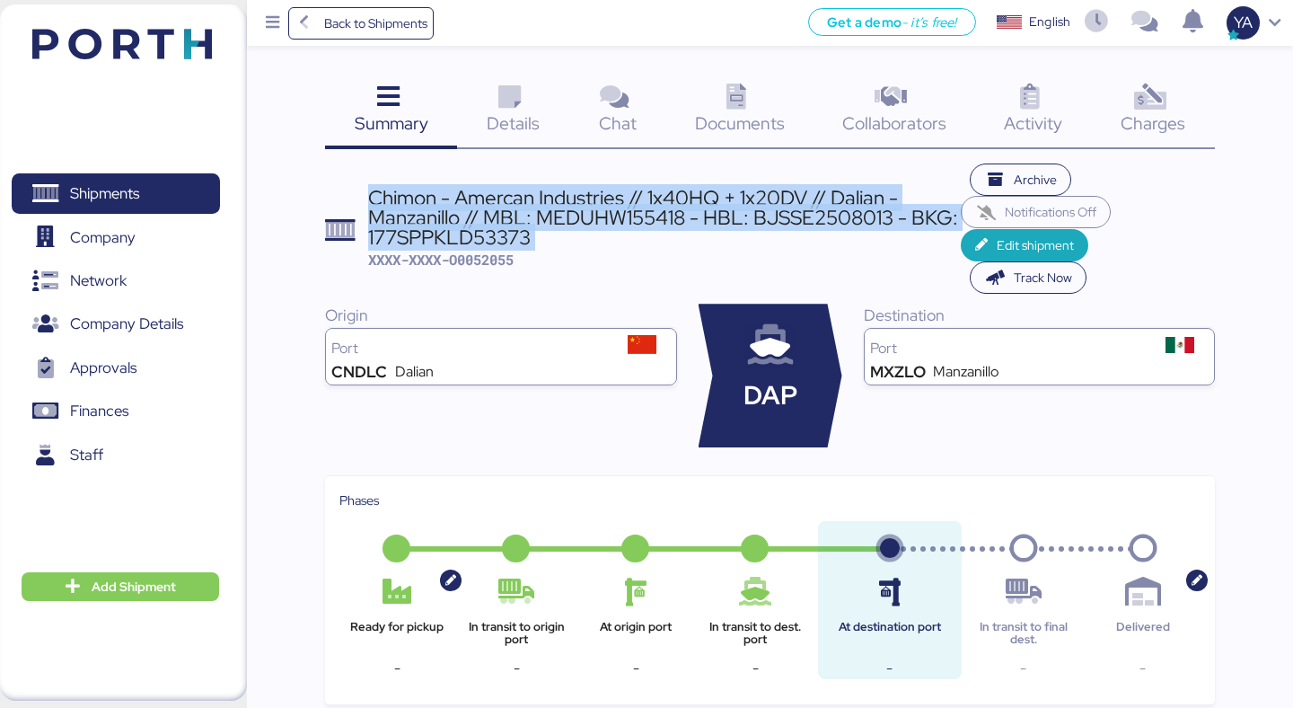
click at [514, 207] on div "Chimon - Amercan Industries // 1x40HQ + 1x20DV // Dalian - Manzanillo // MBL: M…" at bounding box center [664, 218] width 593 height 60
copy div "Chimon - Amercan Industries // 1x40HQ + 1x20DV // Dalian - Manzanillo // MBL: M…"
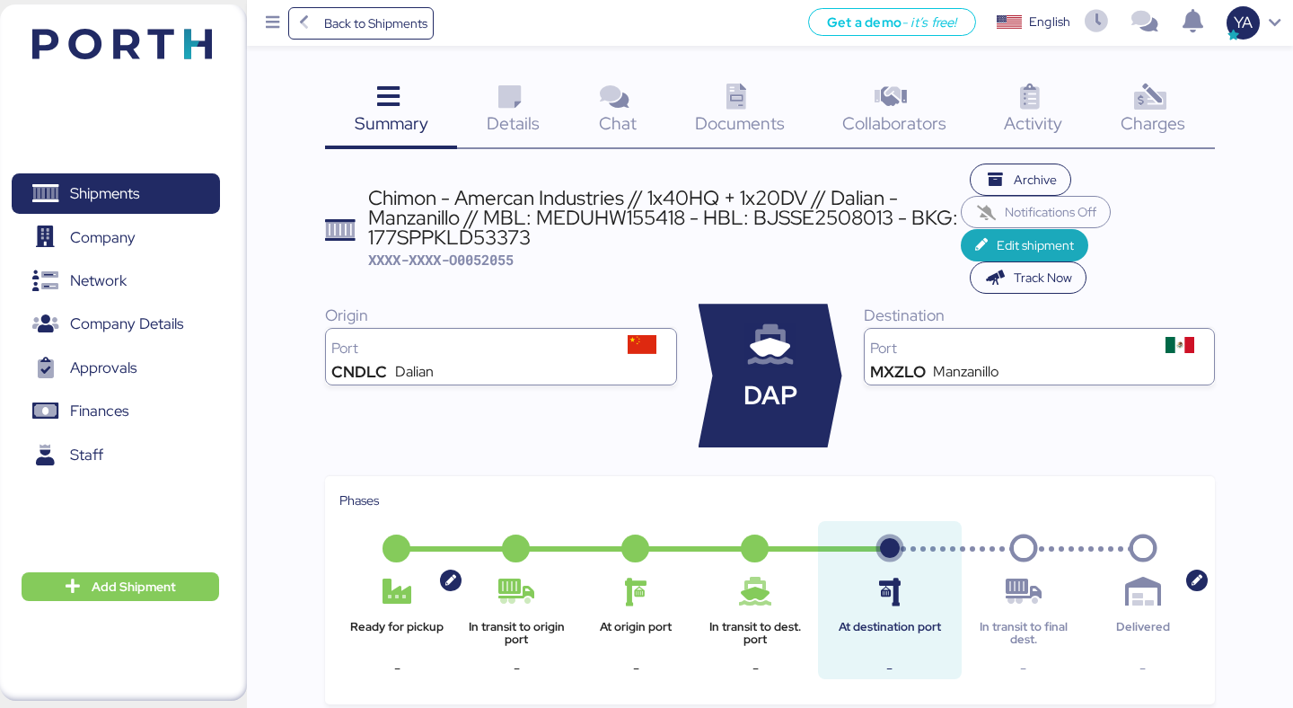
click at [475, 251] on span "XXXX-XXXX-O0052055" at bounding box center [440, 260] width 145 height 18
copy span "O0052055"
